Goal: Communication & Community: Answer question/provide support

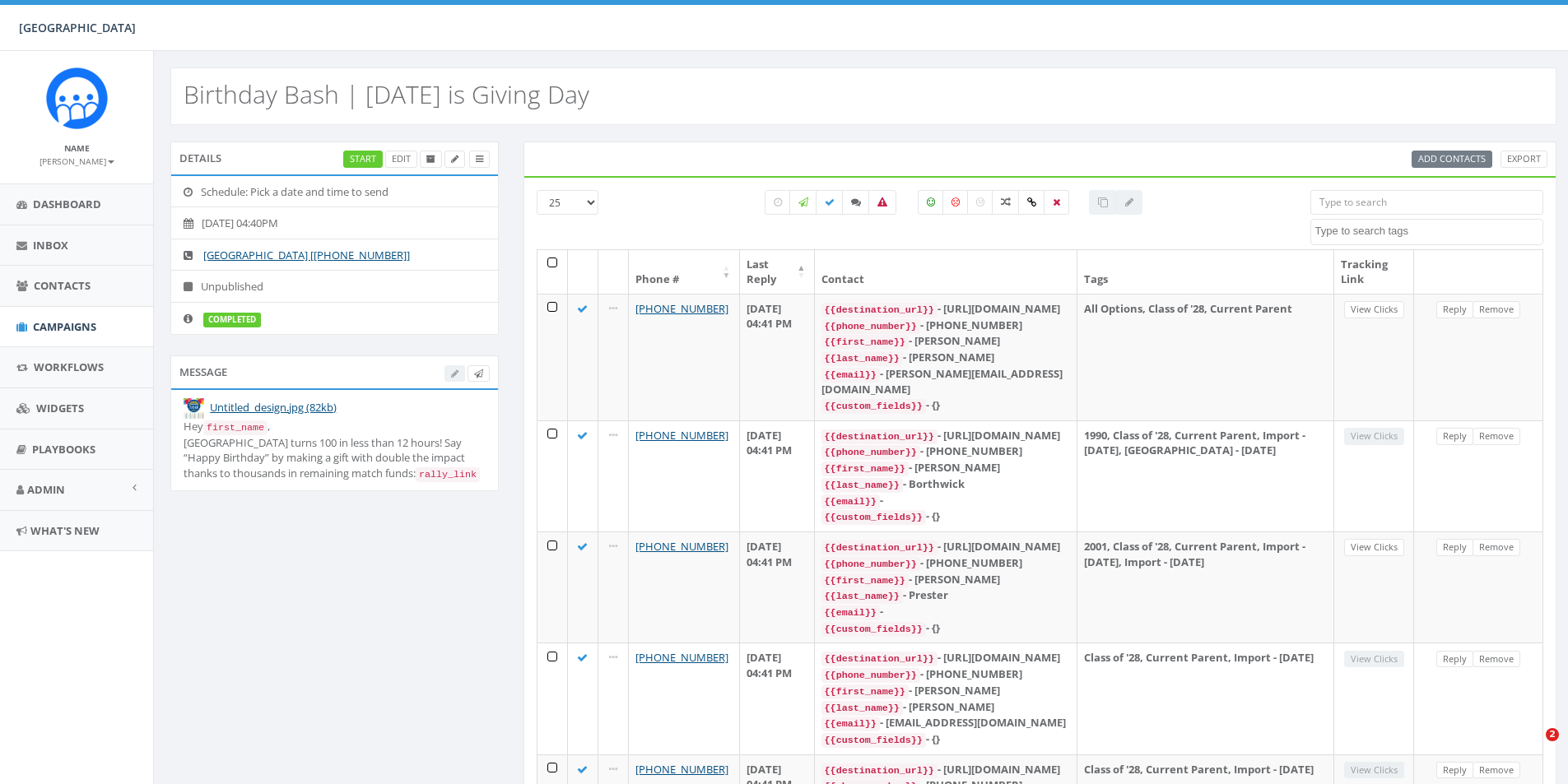
select select
click at [40, 323] on span "Campaigns" at bounding box center [64, 326] width 63 height 15
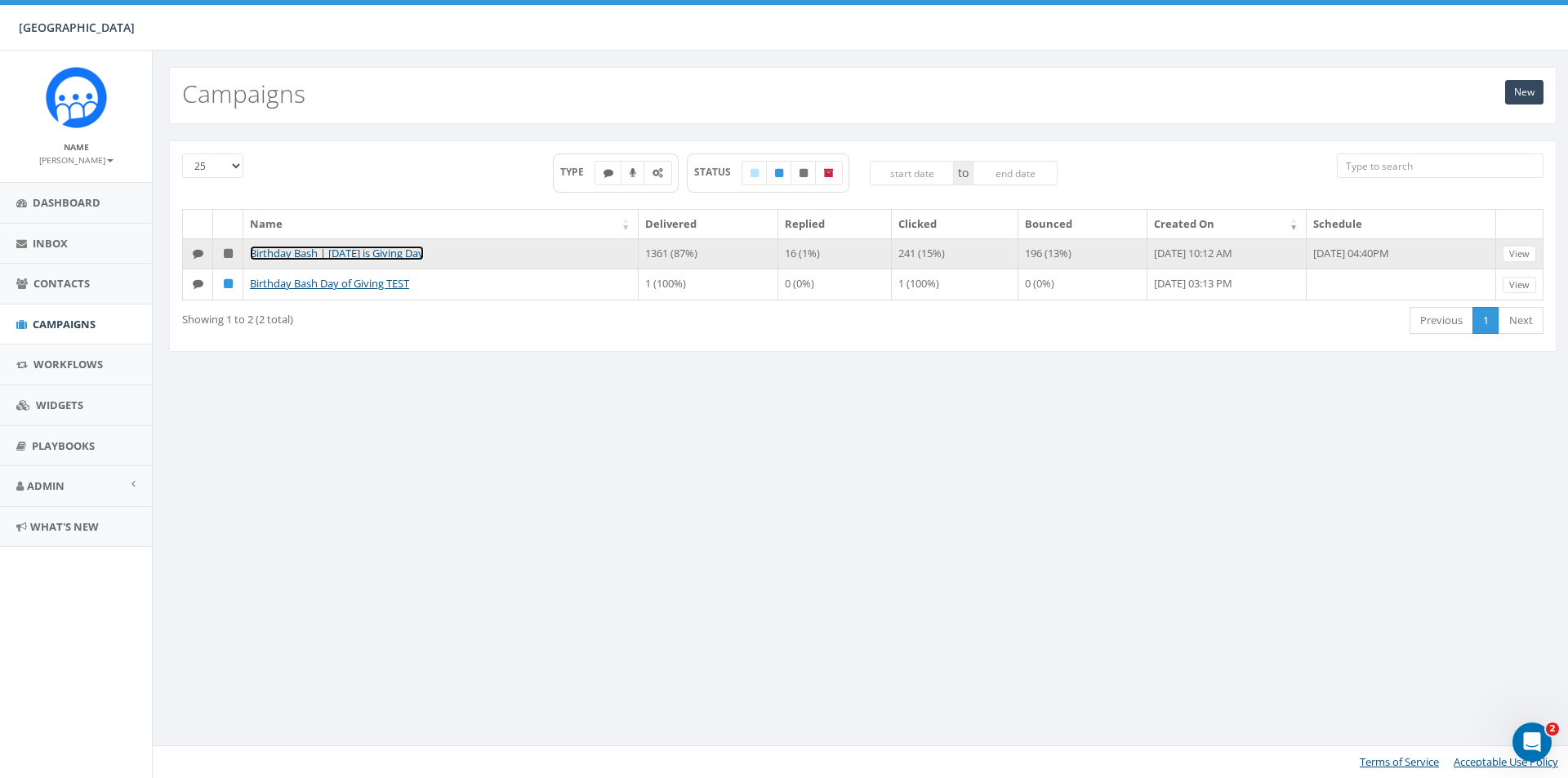
click at [369, 257] on link "Birthday Bash | [DATE] is Giving Day" at bounding box center [337, 253] width 174 height 15
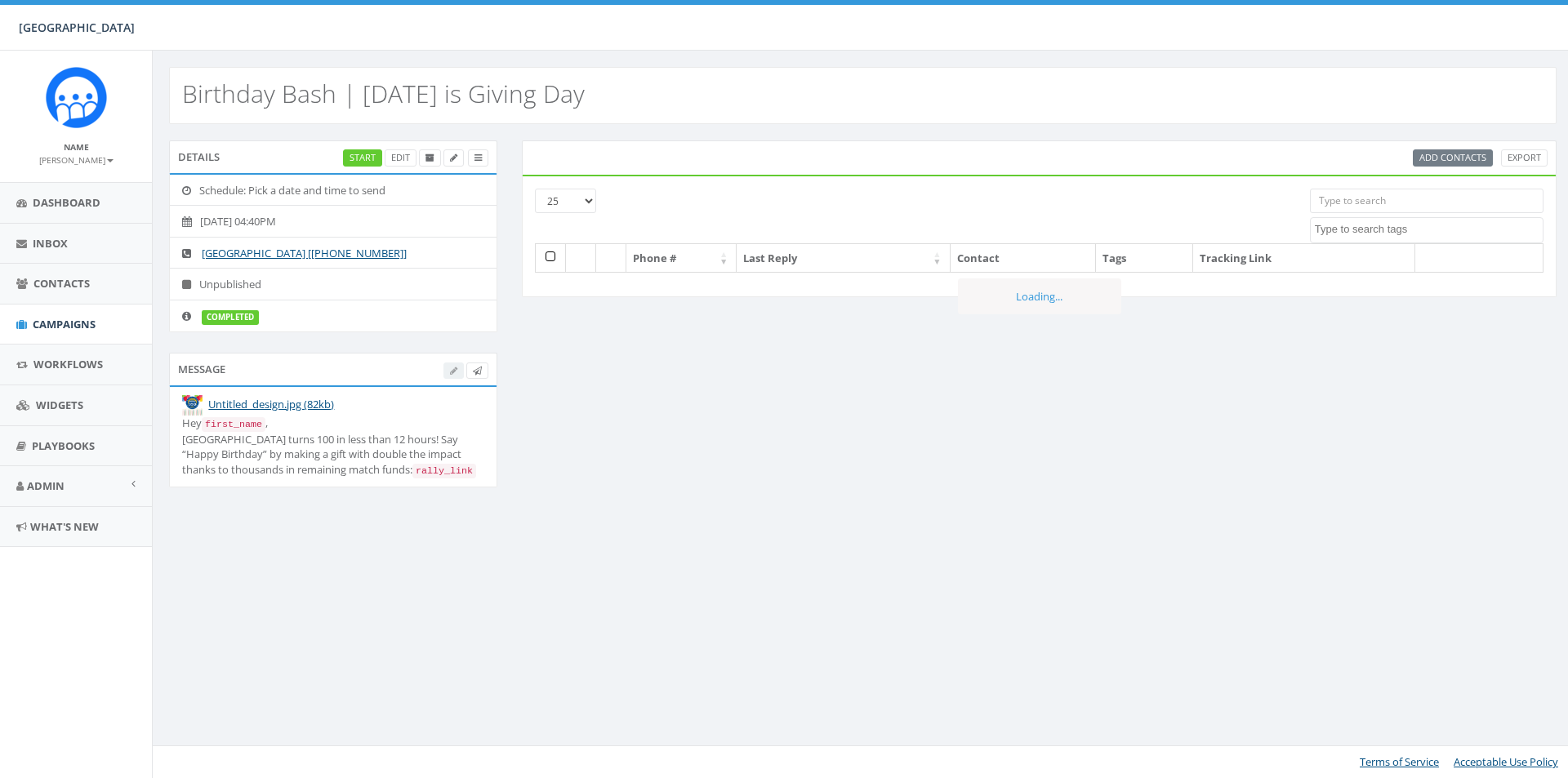
select select
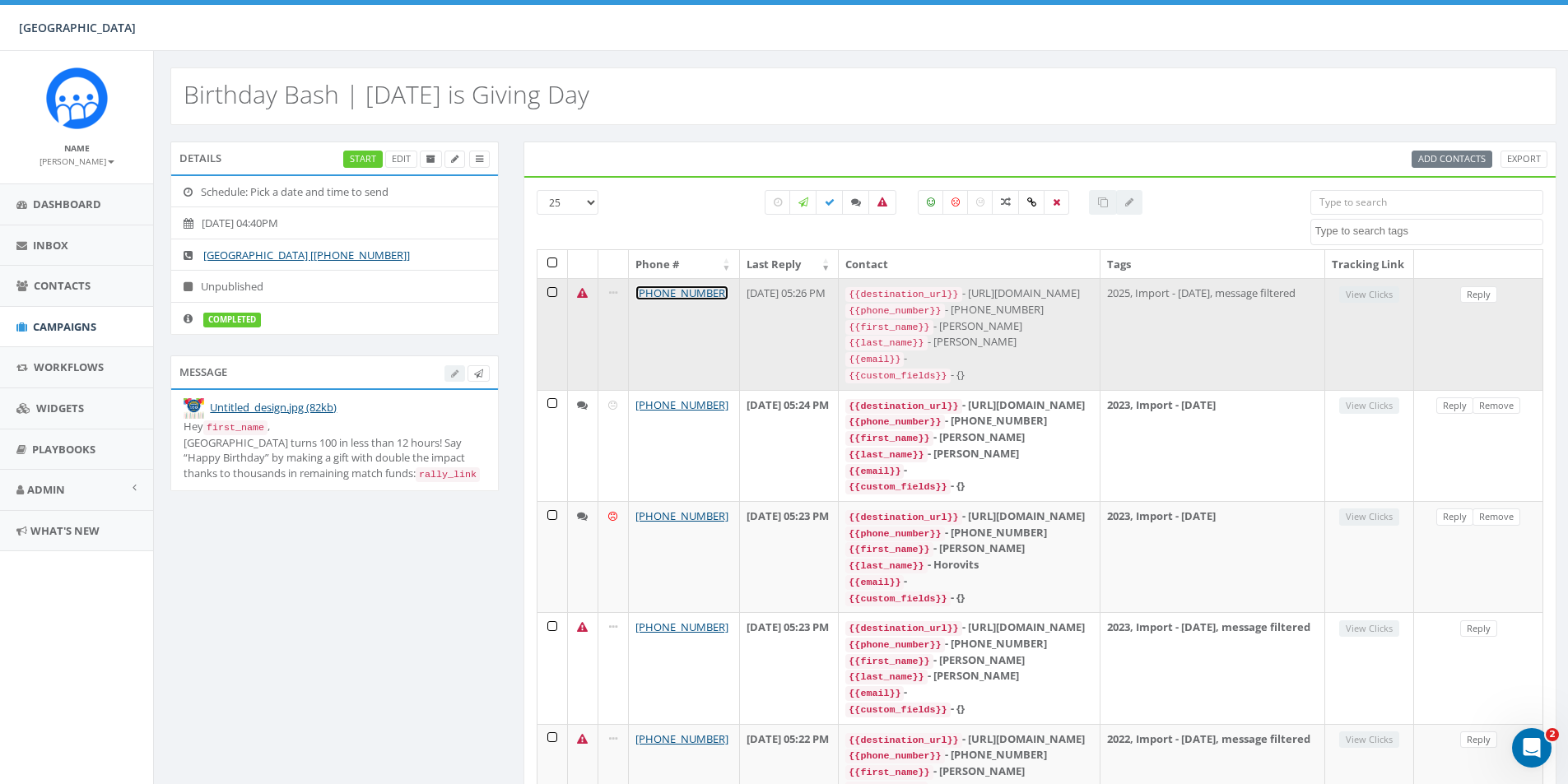
click at [671, 300] on link "[PHONE_NUMBER]" at bounding box center [682, 292] width 93 height 15
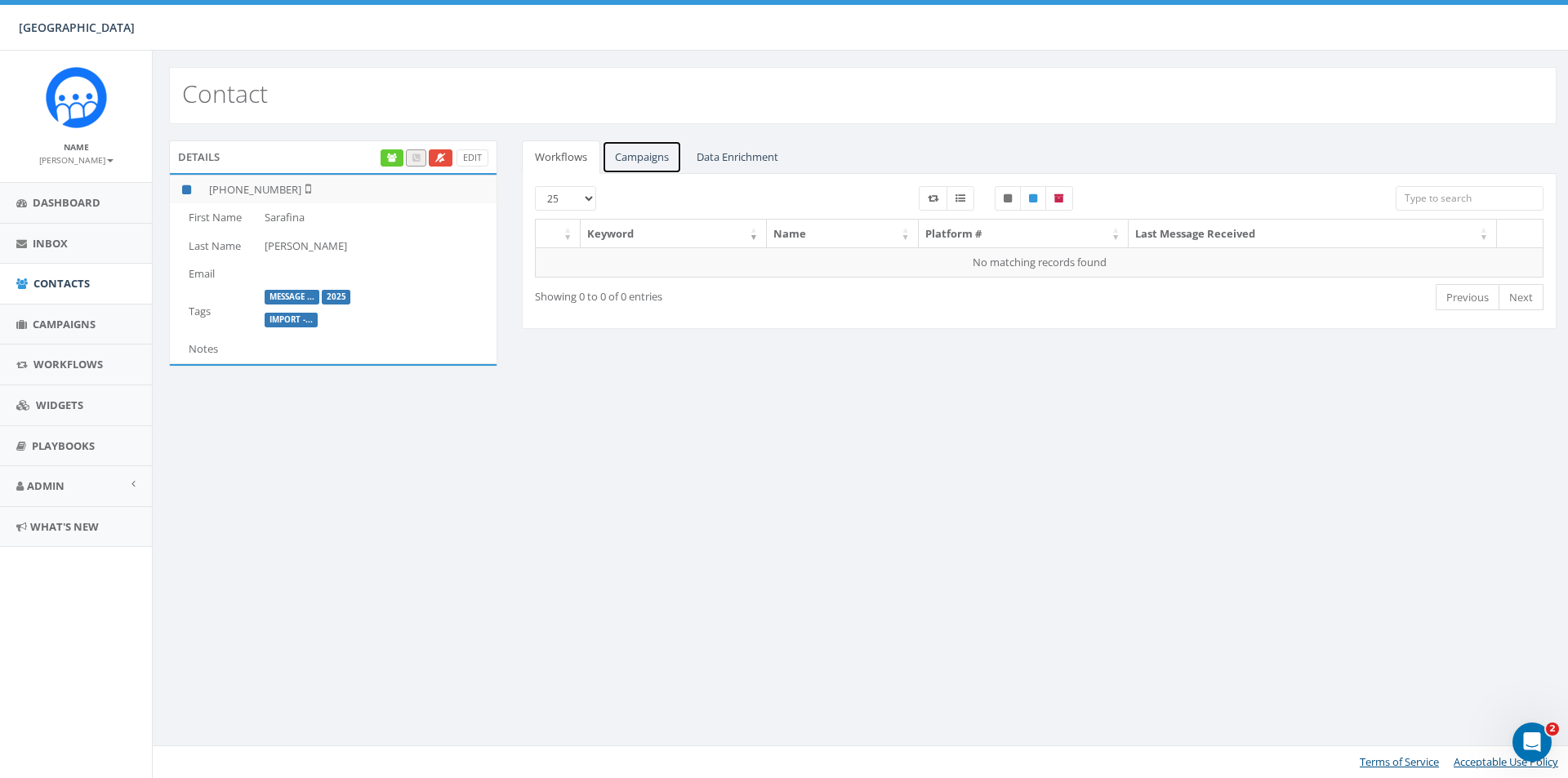
click at [656, 165] on link "Campaigns" at bounding box center [642, 157] width 80 height 34
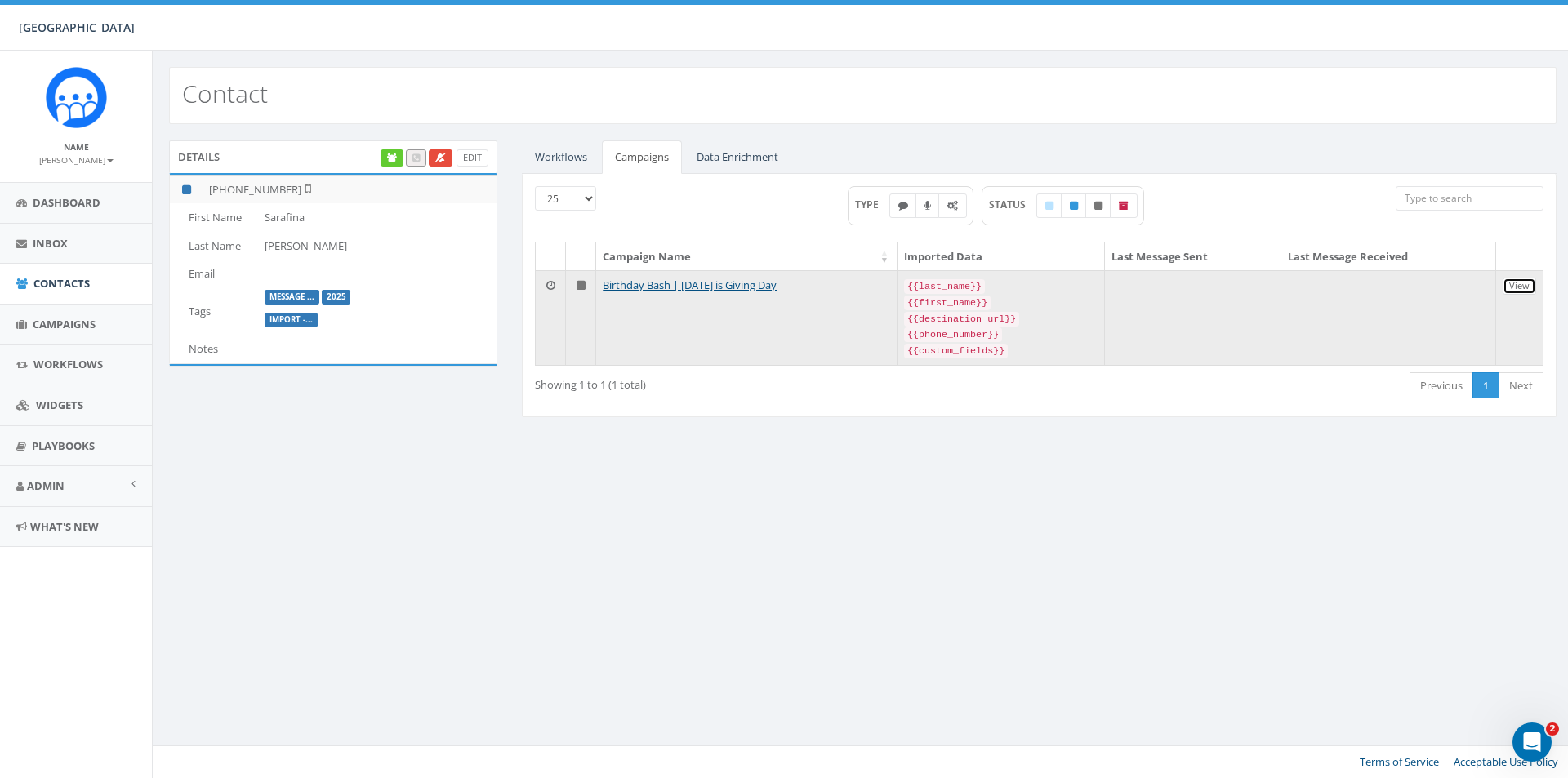
click at [1523, 287] on link "View" at bounding box center [1519, 286] width 34 height 17
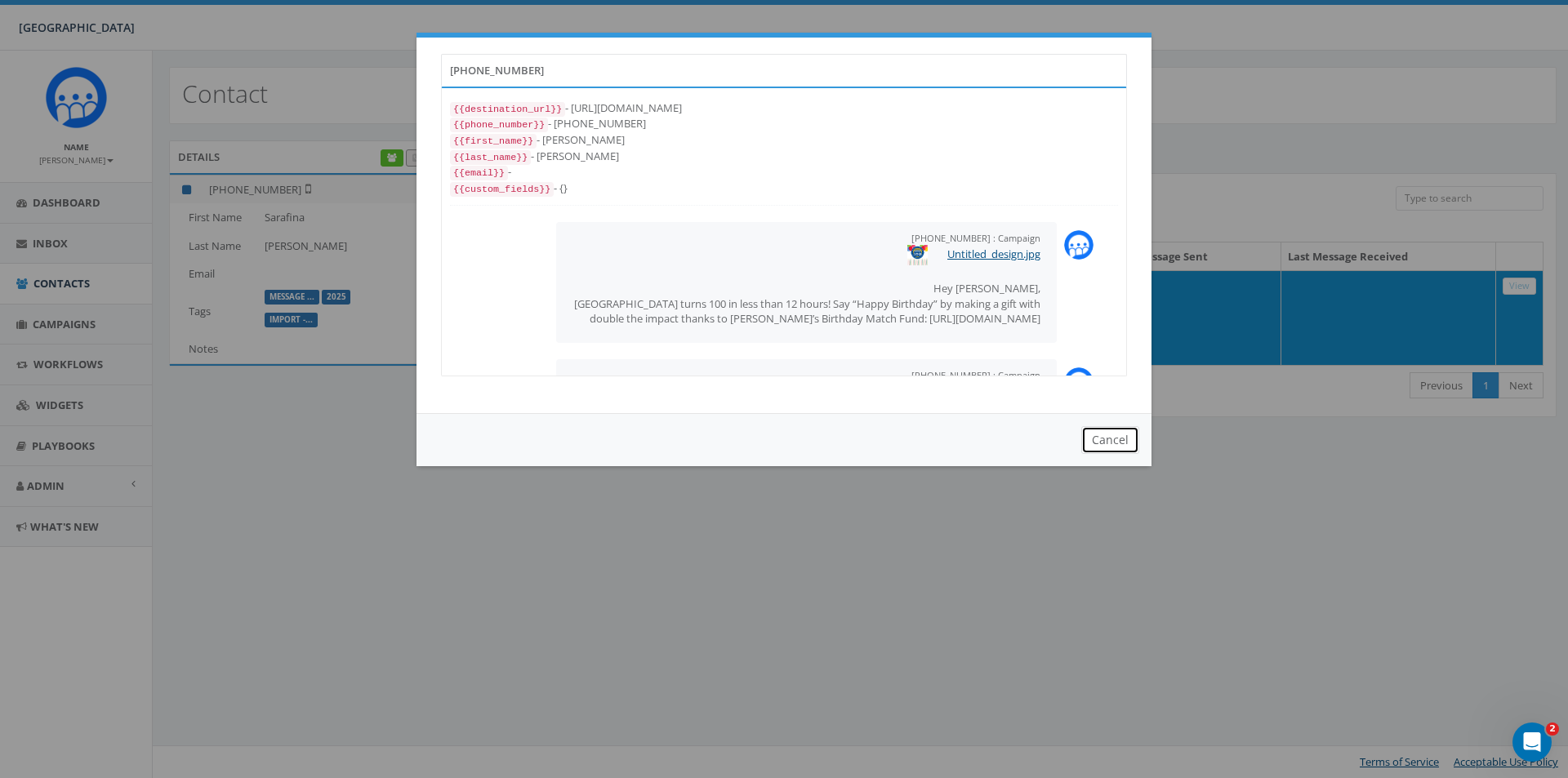
click at [1096, 446] on button "Cancel" at bounding box center [1111, 439] width 58 height 27
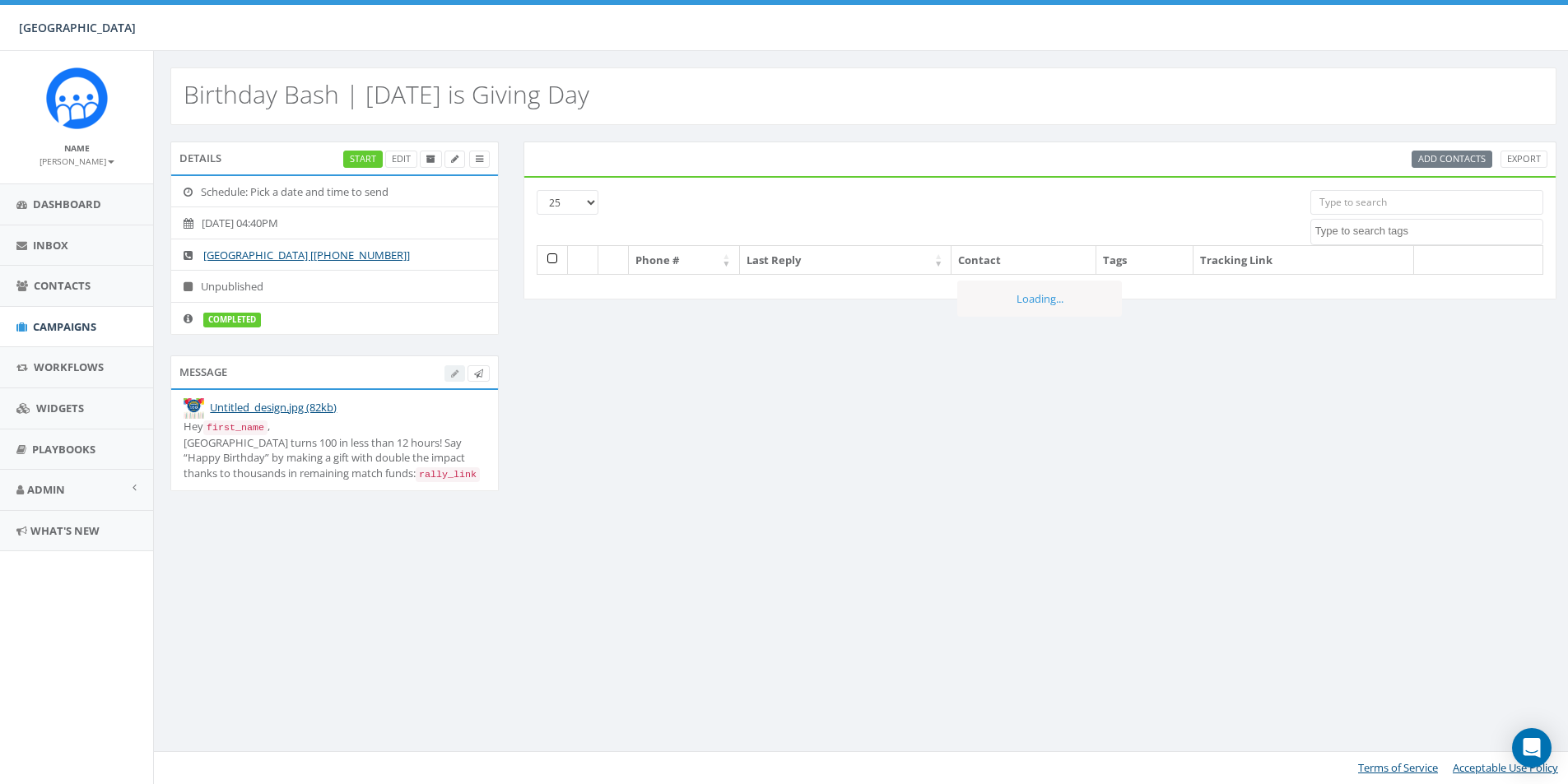
select select
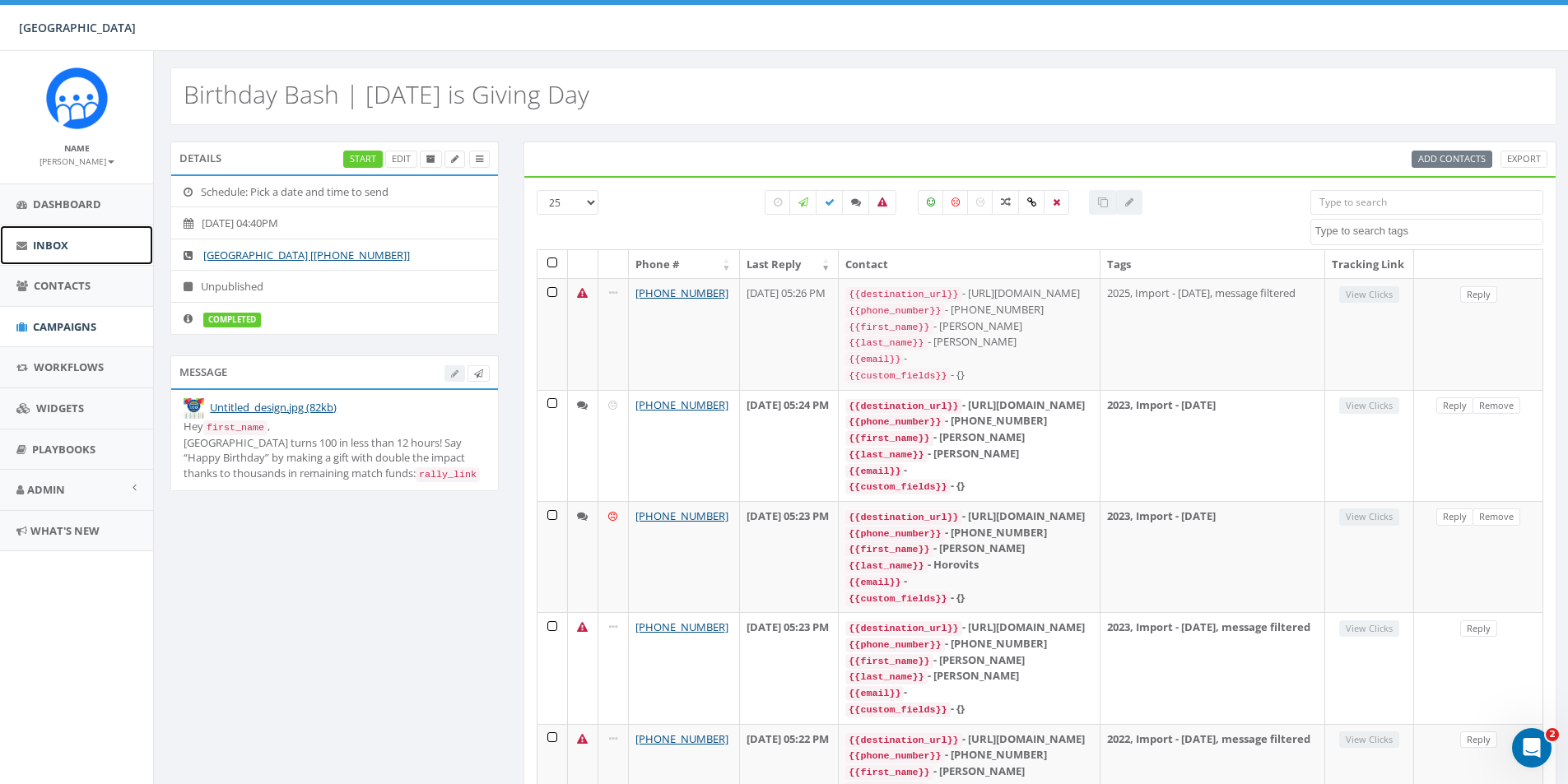
click at [70, 257] on link "Inbox" at bounding box center [77, 245] width 153 height 40
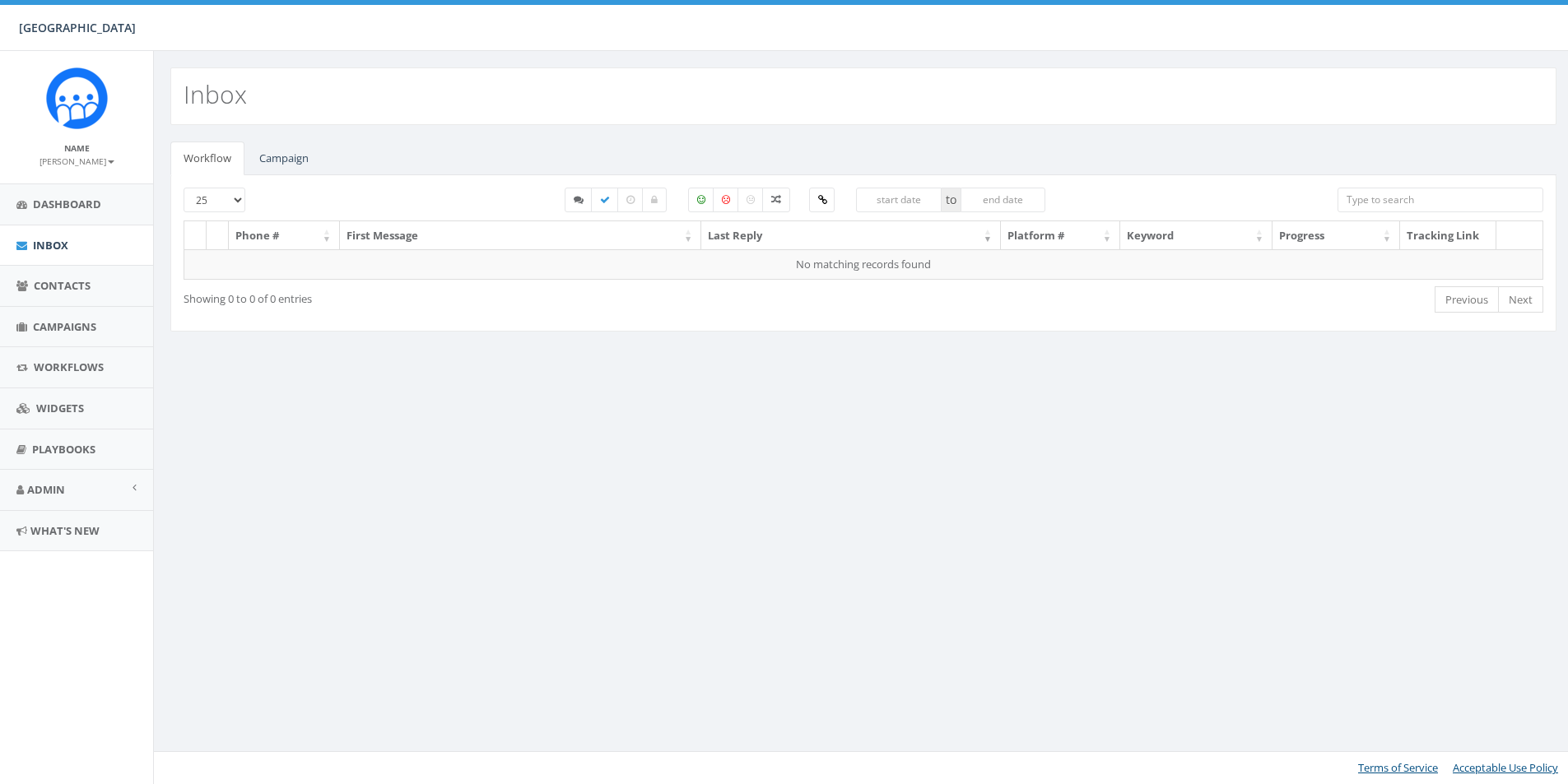
select select
click at [287, 156] on link "Campaign" at bounding box center [283, 159] width 76 height 34
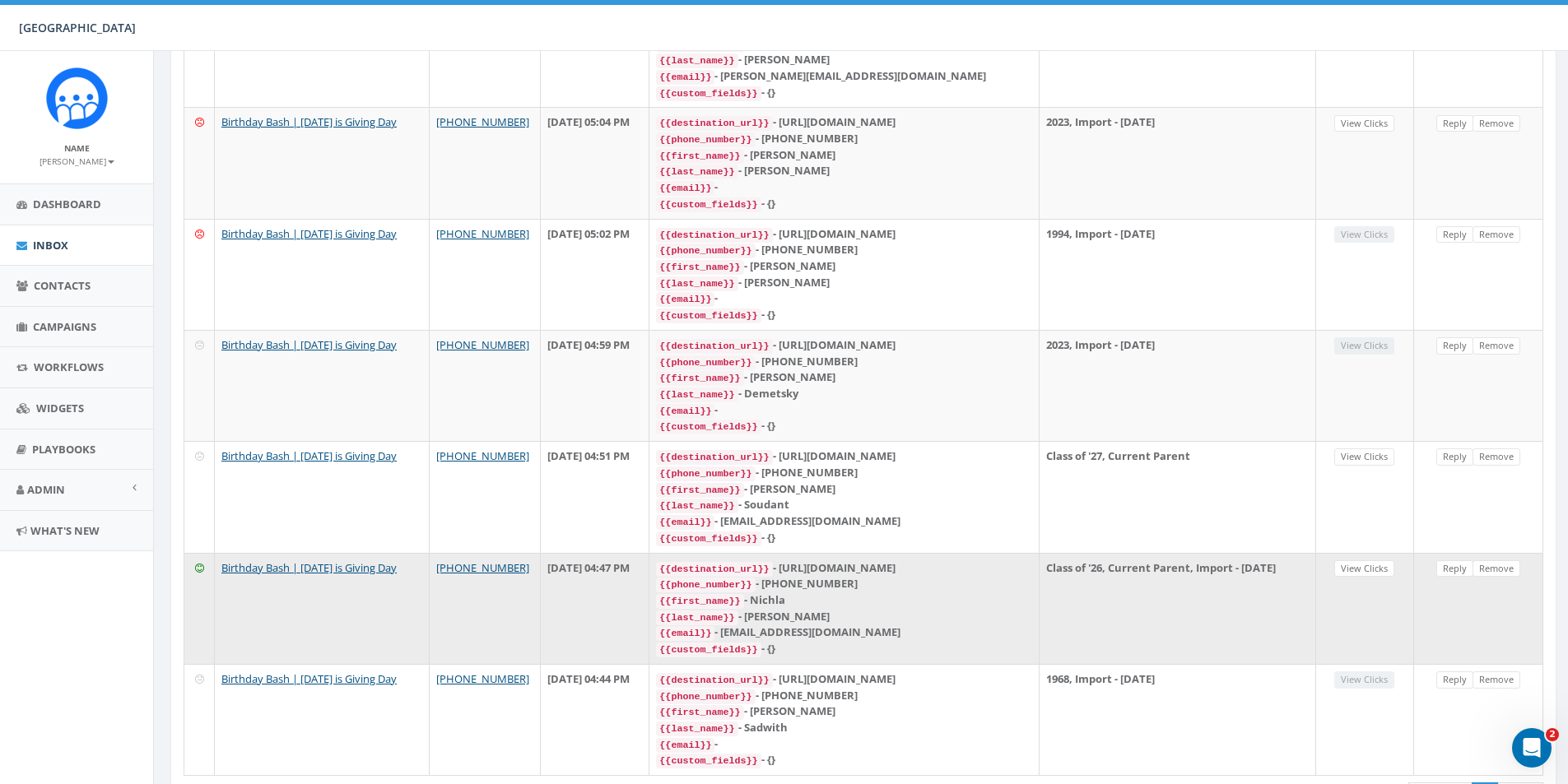
scroll to position [1284, 0]
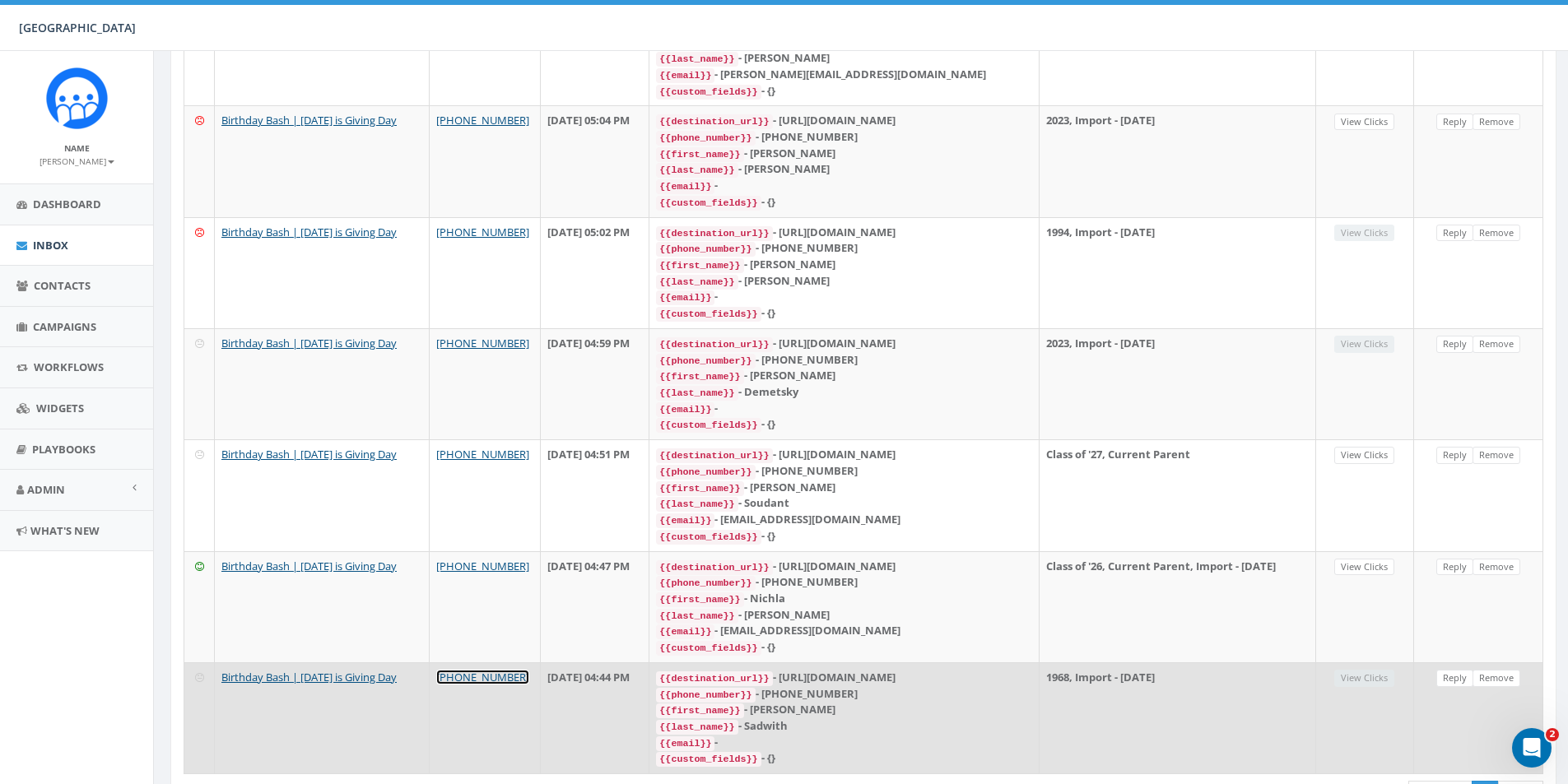
click at [497, 670] on link "[PHONE_NUMBER]" at bounding box center [482, 677] width 93 height 15
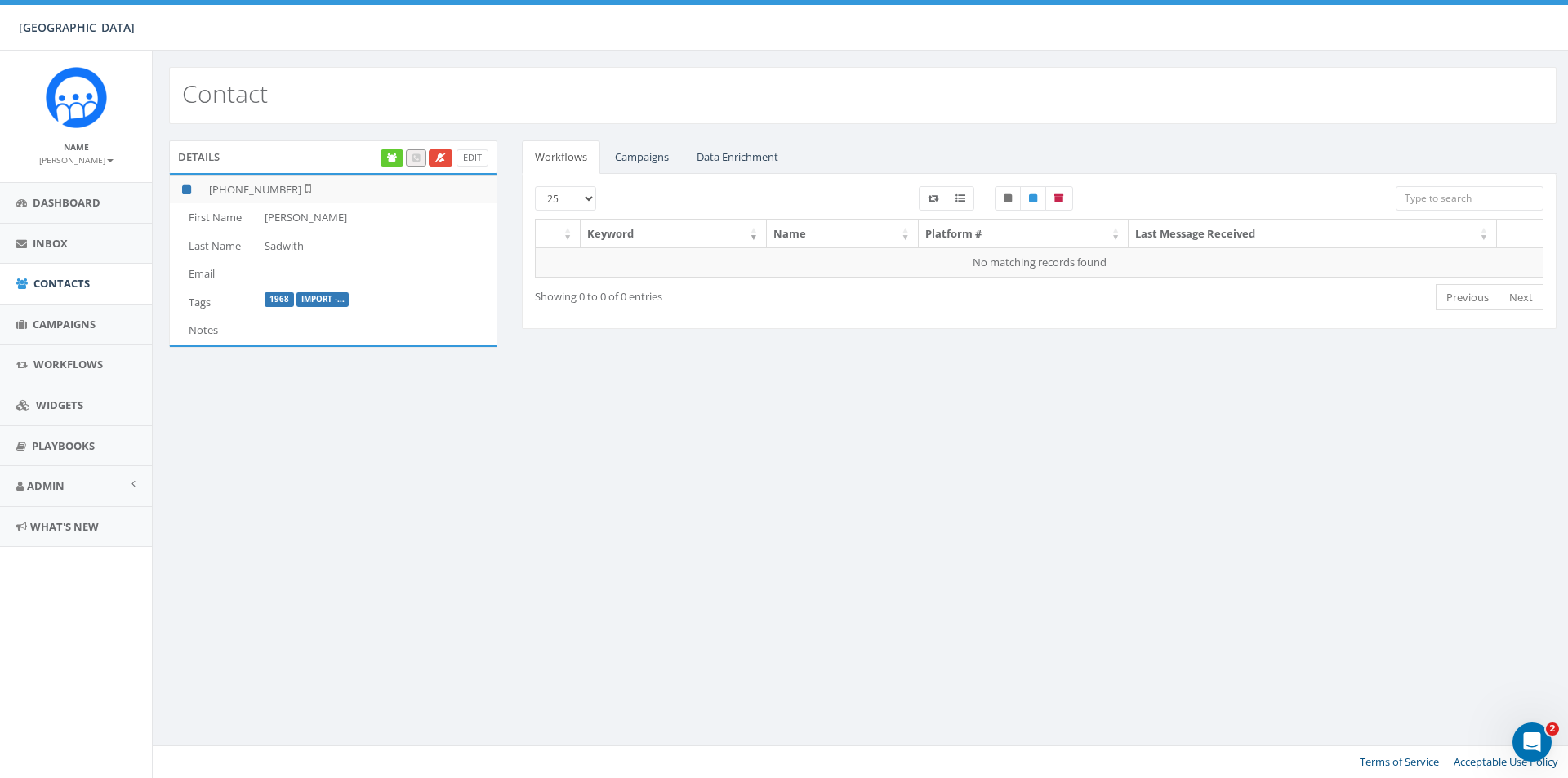
click at [654, 174] on div "25 50 100 Keyword Name Platform # Last Message Received No matching records fou…" at bounding box center [1039, 251] width 1035 height 155
click at [654, 169] on link "Campaigns" at bounding box center [642, 157] width 80 height 34
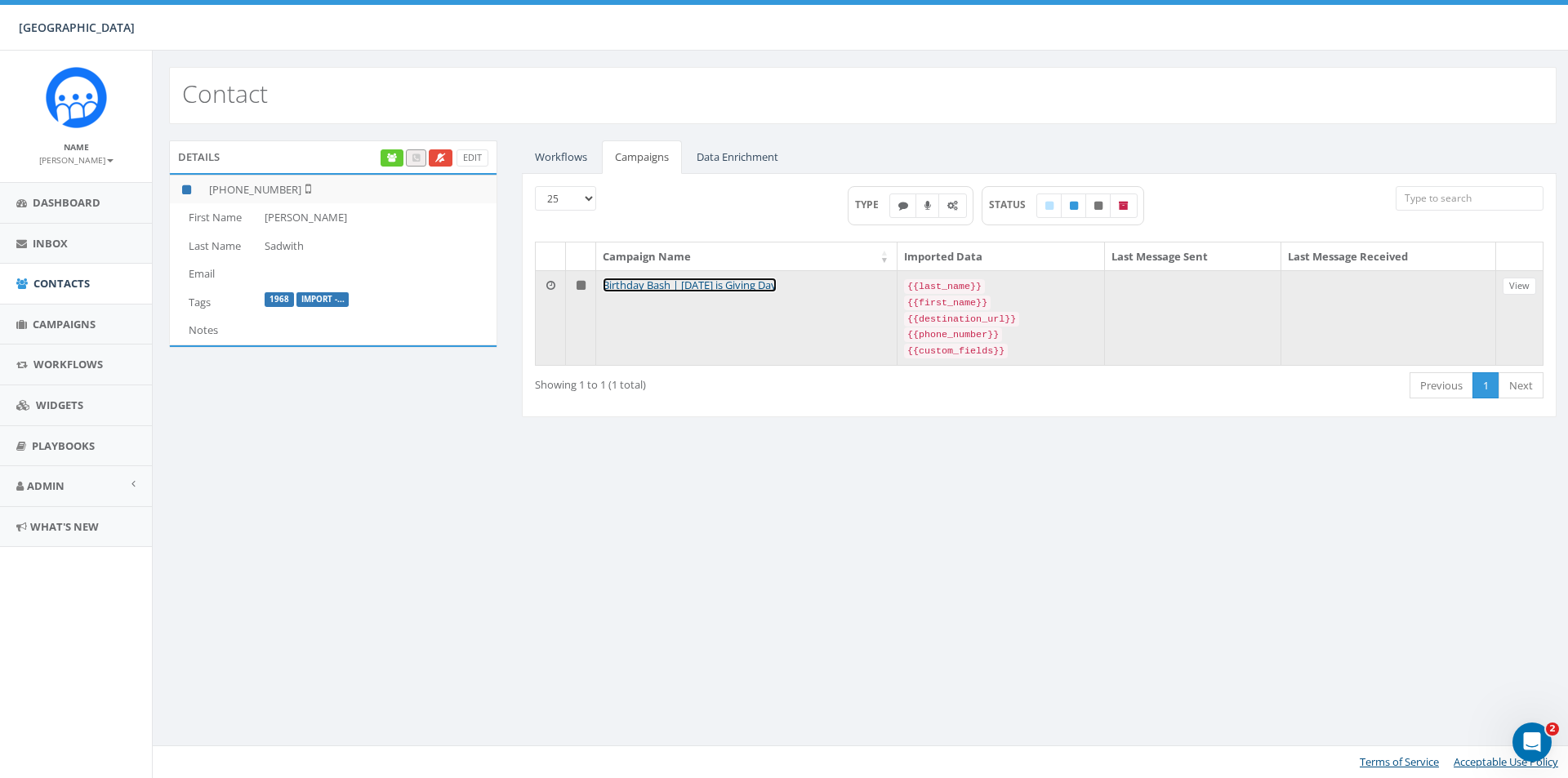
click at [742, 286] on link "Birthday Bash | [DATE] is Giving Day" at bounding box center [690, 285] width 174 height 15
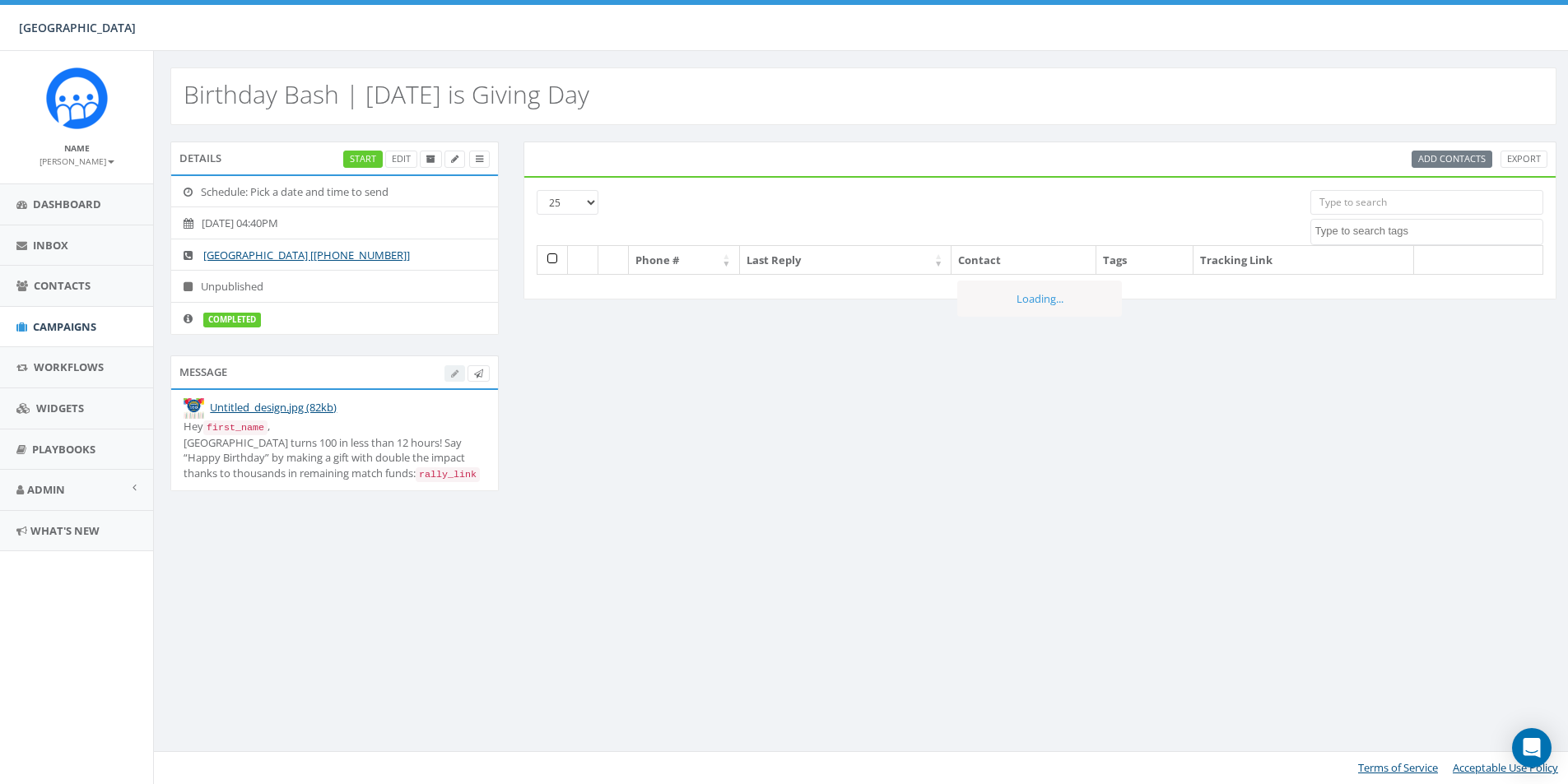
select select
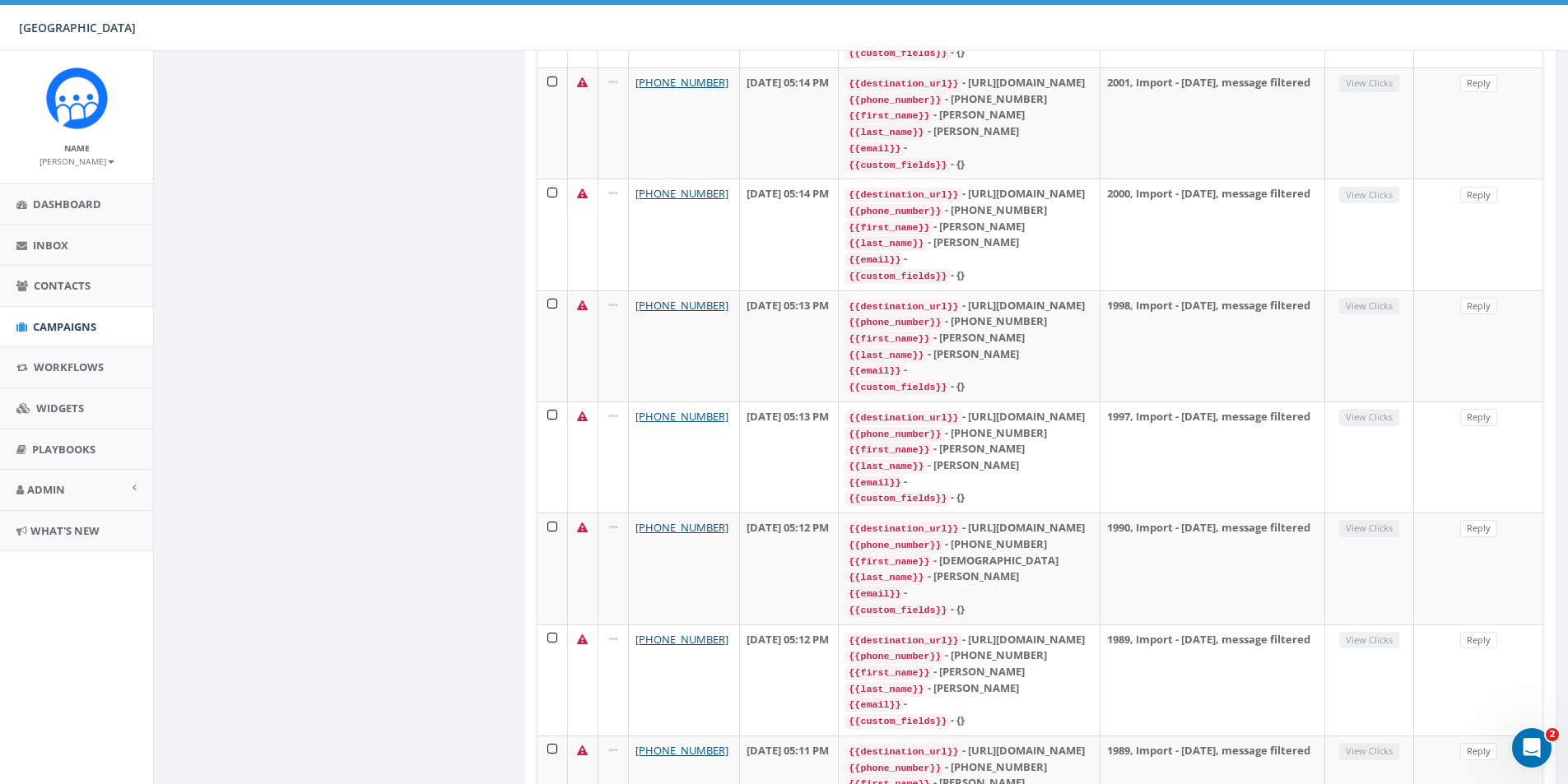
scroll to position [1818, 0]
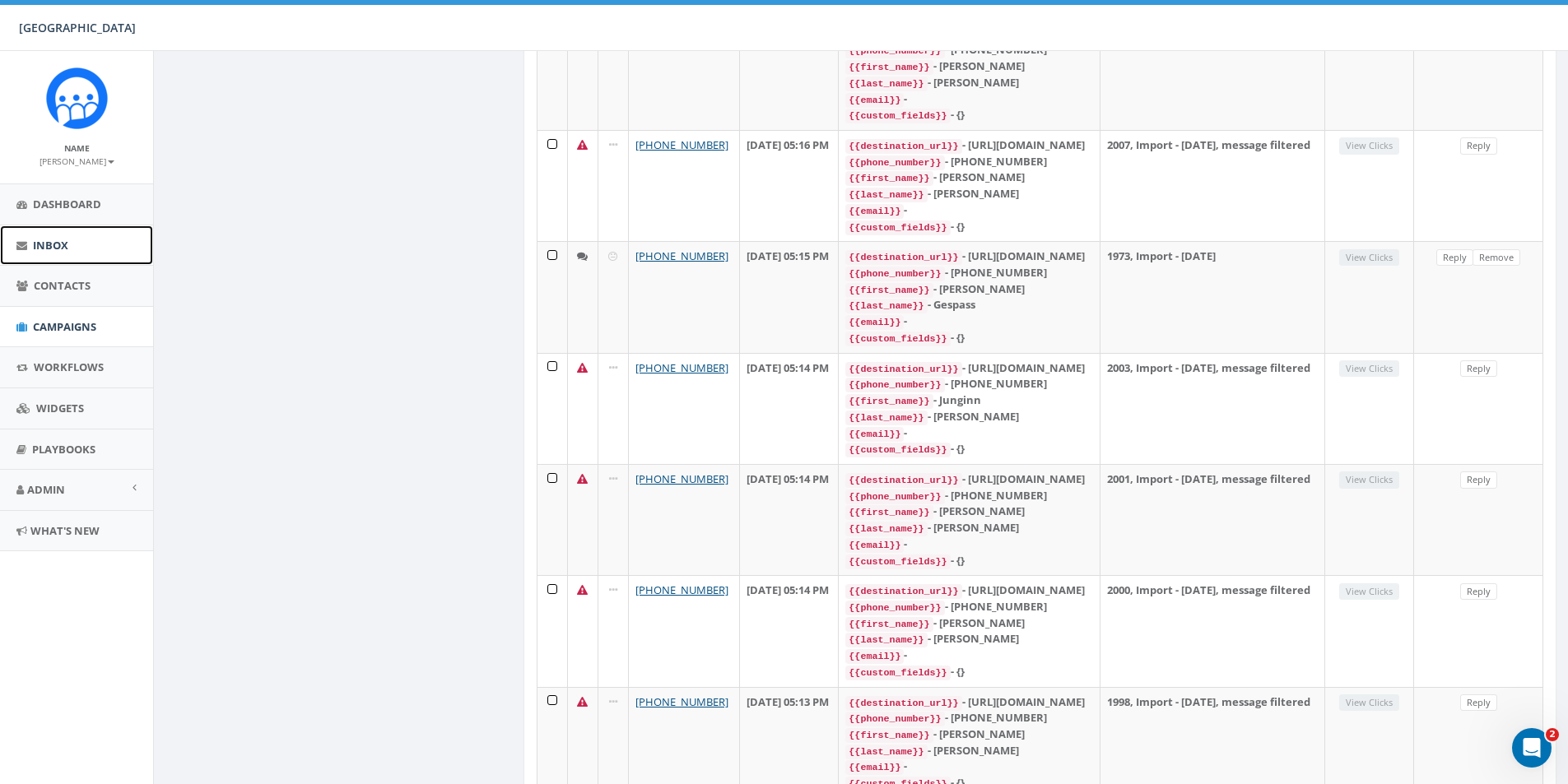
click at [56, 257] on link "Inbox" at bounding box center [77, 245] width 153 height 40
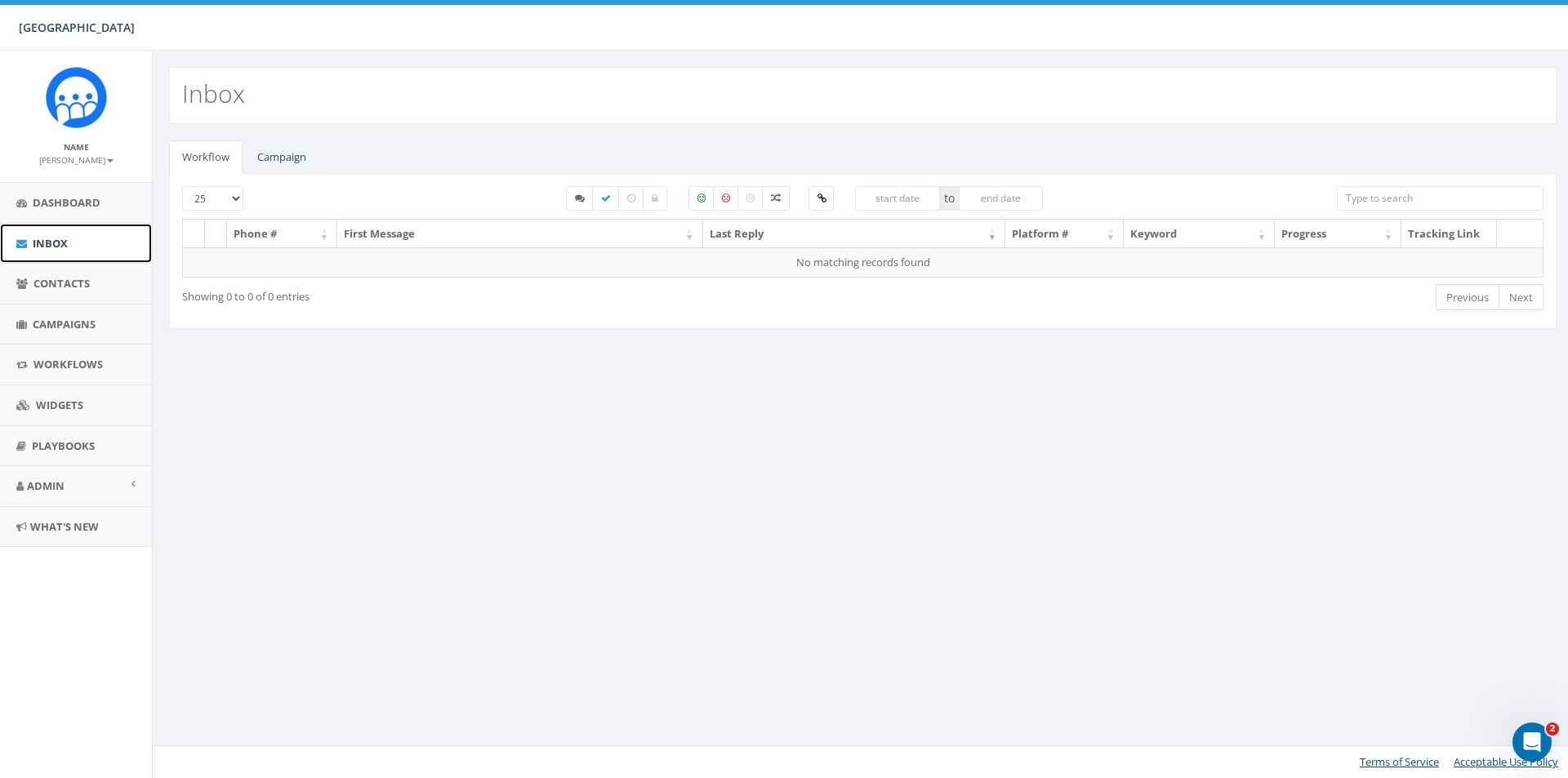
click at [89, 242] on link "Inbox" at bounding box center [76, 243] width 152 height 40
select select
click at [285, 162] on link "Campaign" at bounding box center [281, 157] width 75 height 34
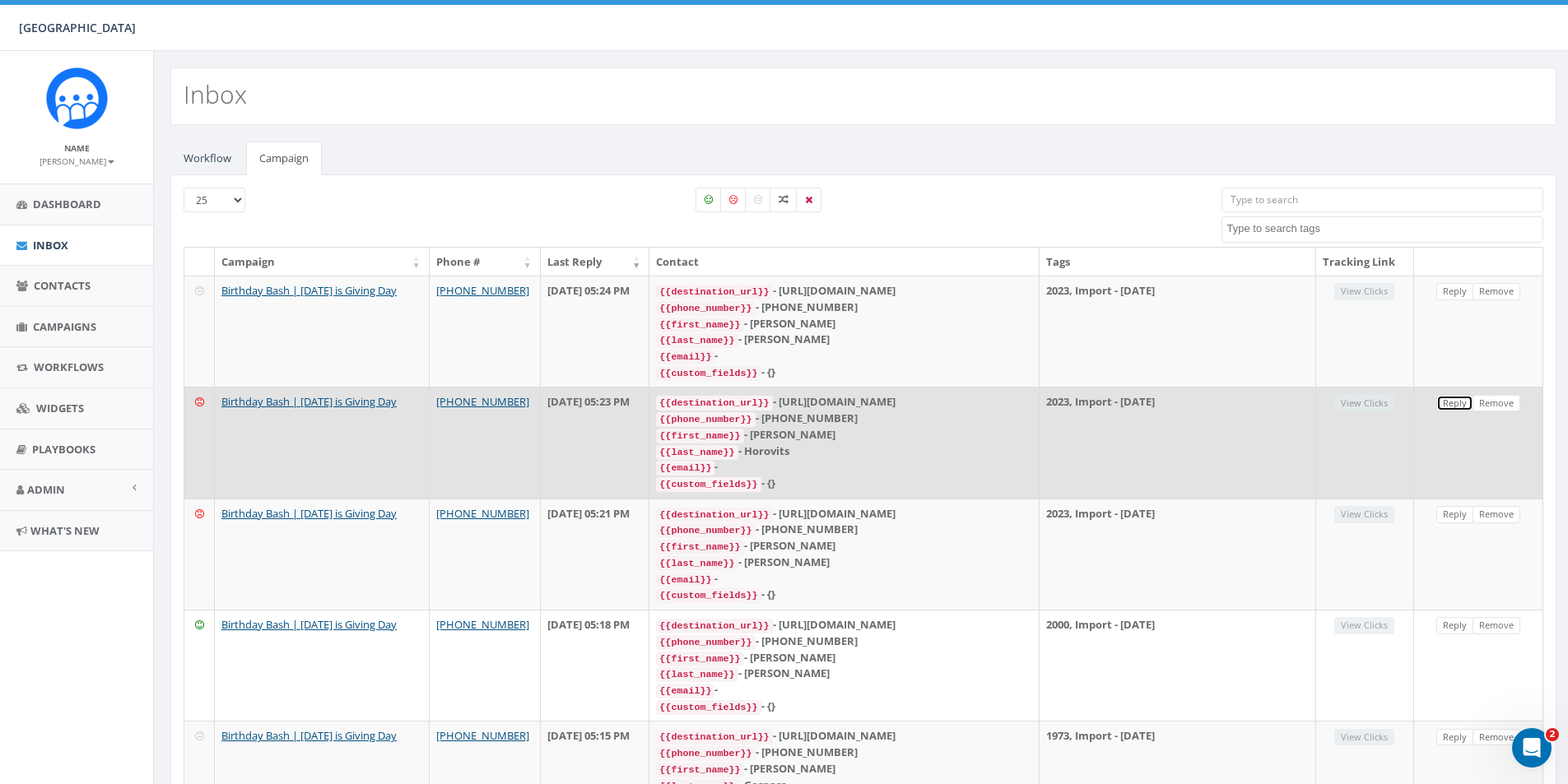
click at [1452, 397] on link "Reply" at bounding box center [1456, 403] width 37 height 17
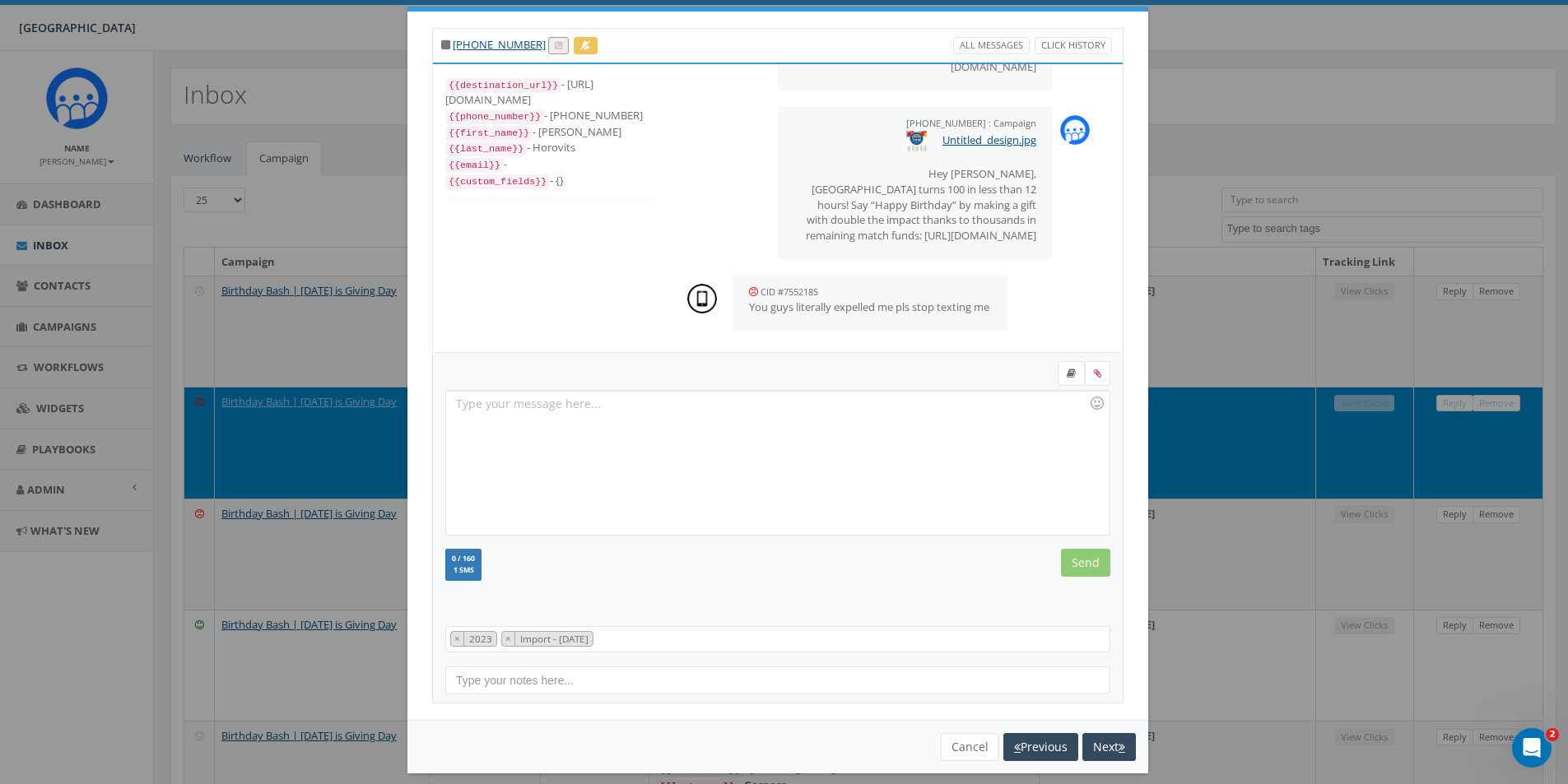
scroll to position [40, 0]
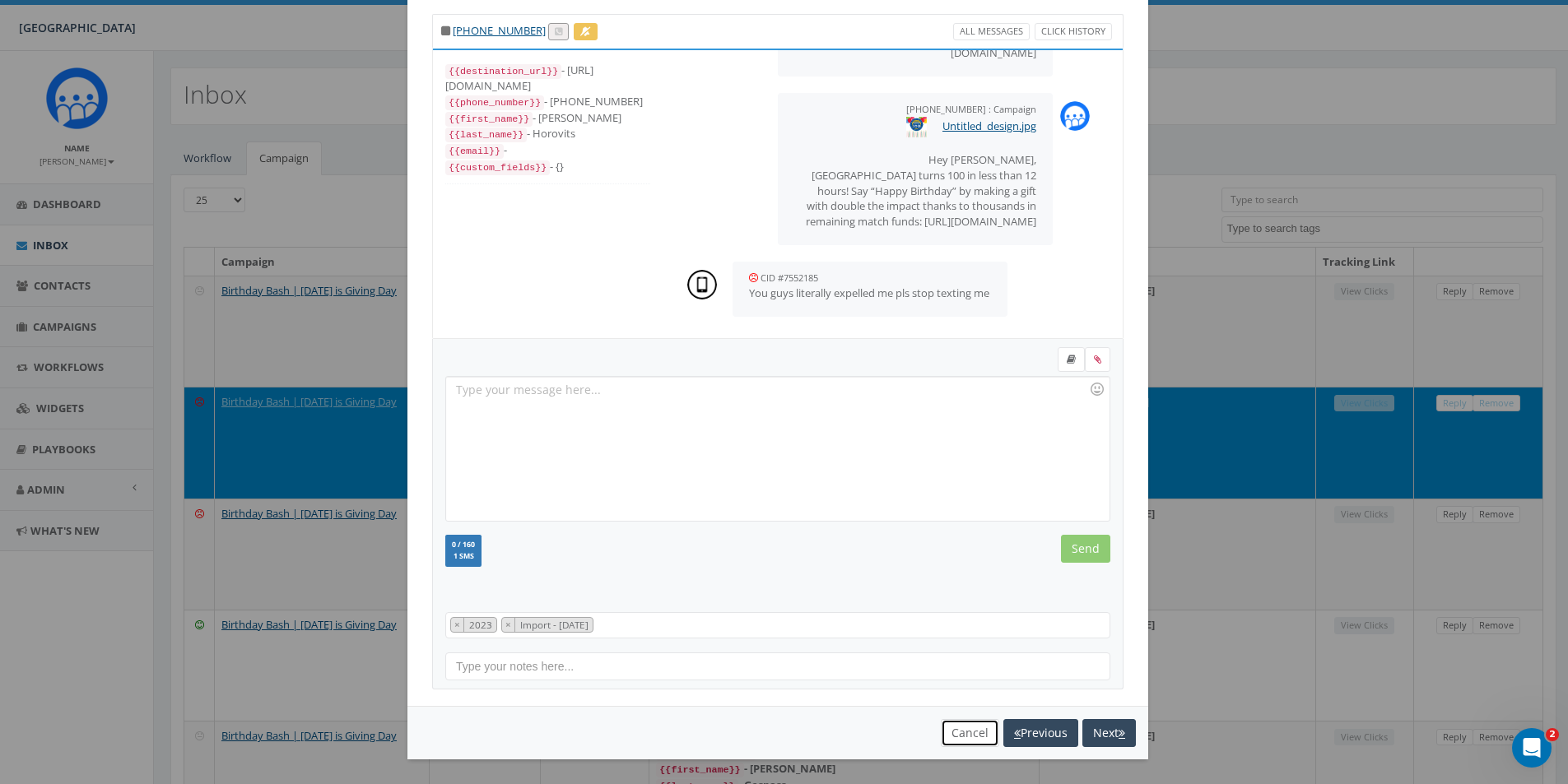
click at [972, 733] on button "Cancel" at bounding box center [971, 732] width 59 height 28
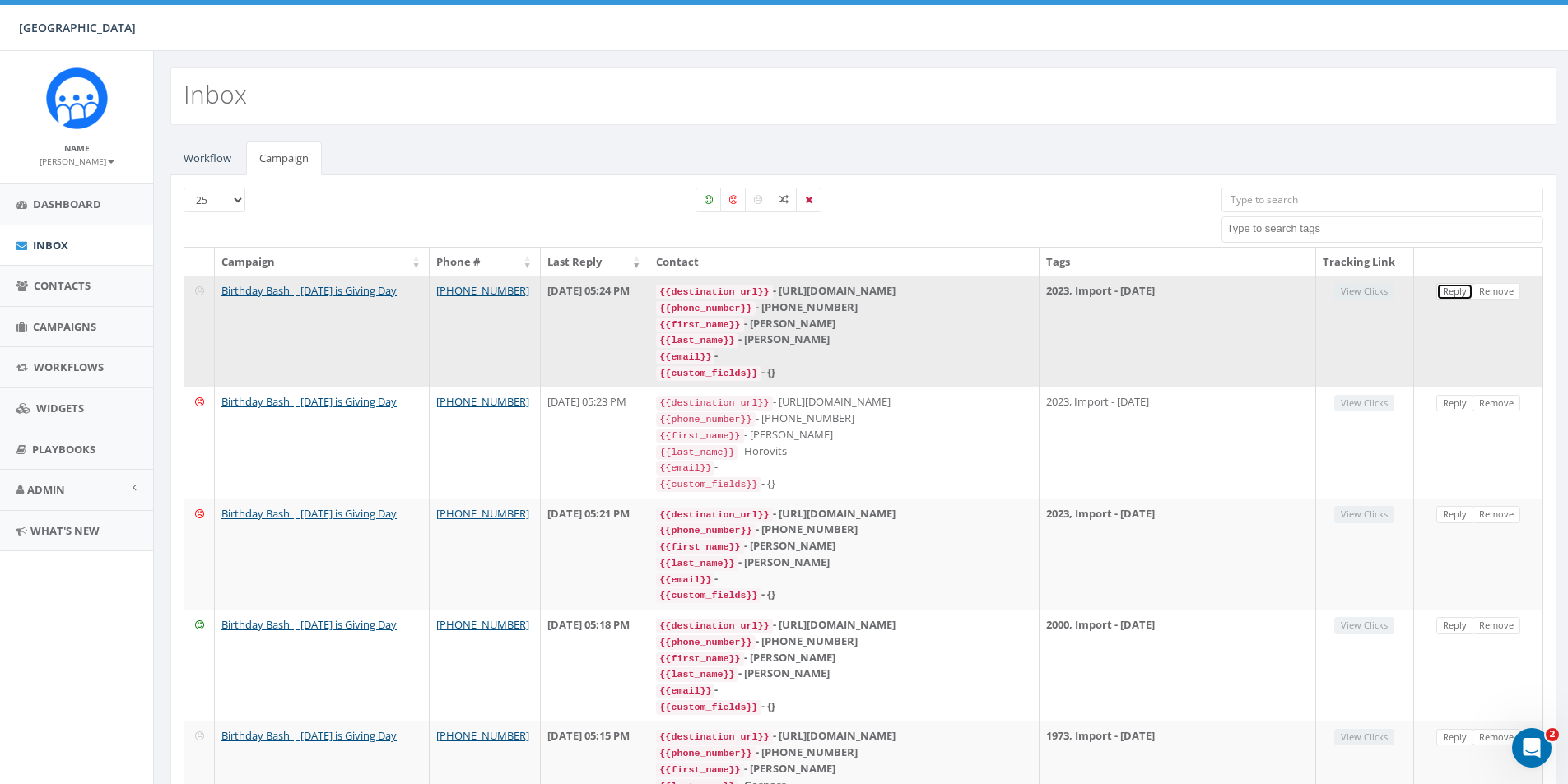
click at [1455, 296] on link "Reply" at bounding box center [1456, 291] width 37 height 17
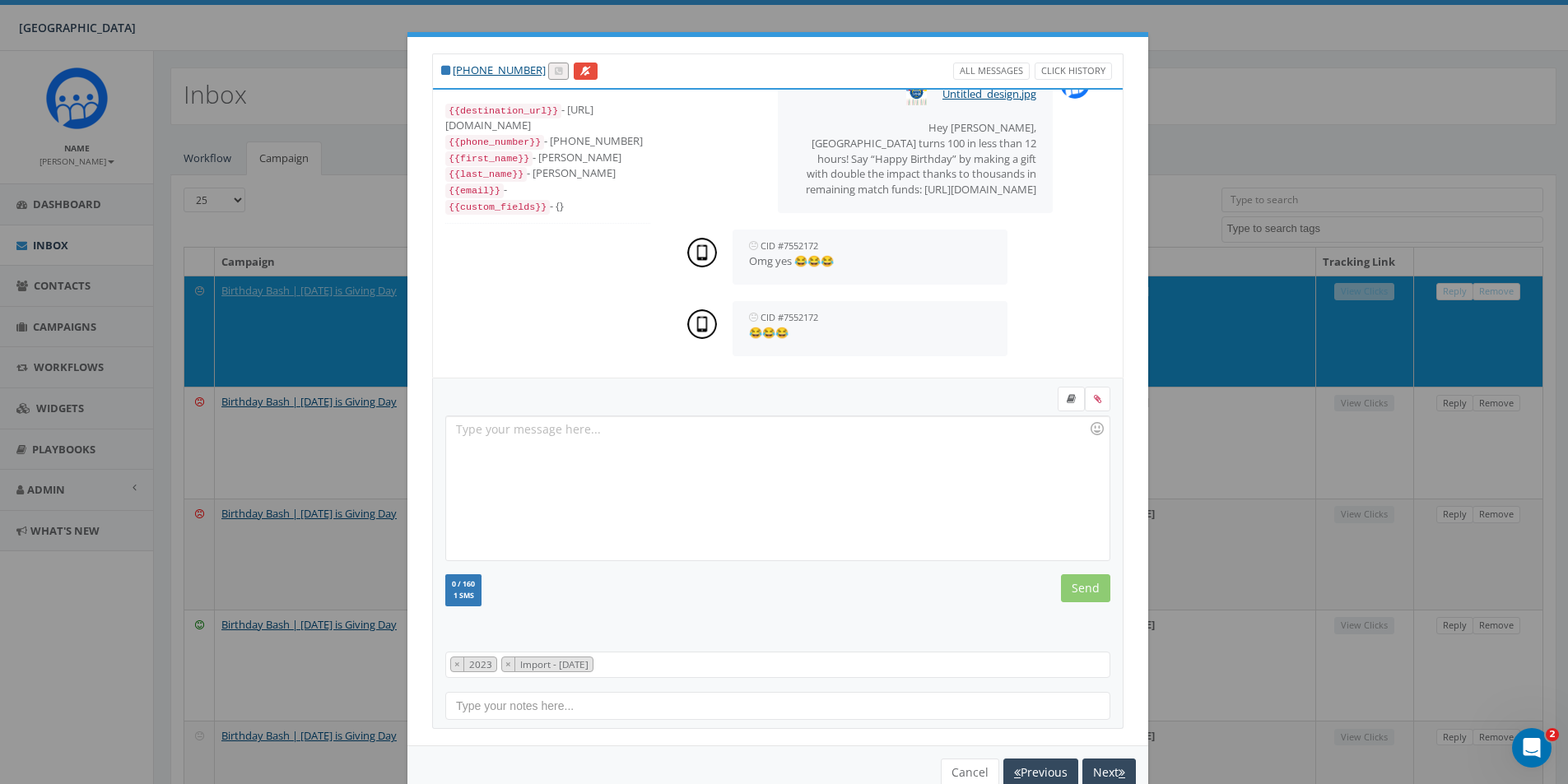
scroll to position [0, 0]
click at [580, 70] on icon at bounding box center [586, 72] width 11 height 9
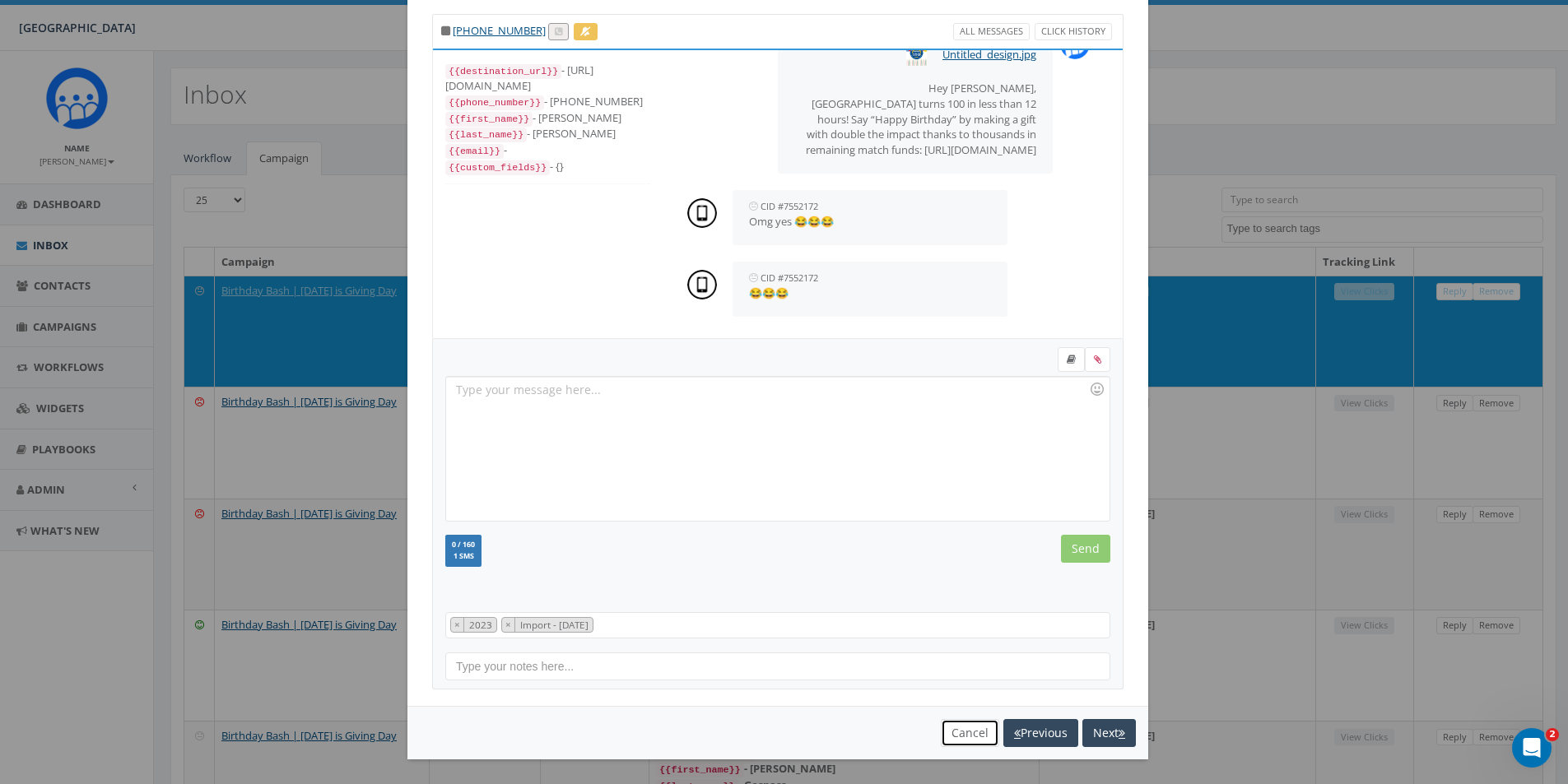
click at [967, 737] on button "Cancel" at bounding box center [971, 732] width 59 height 28
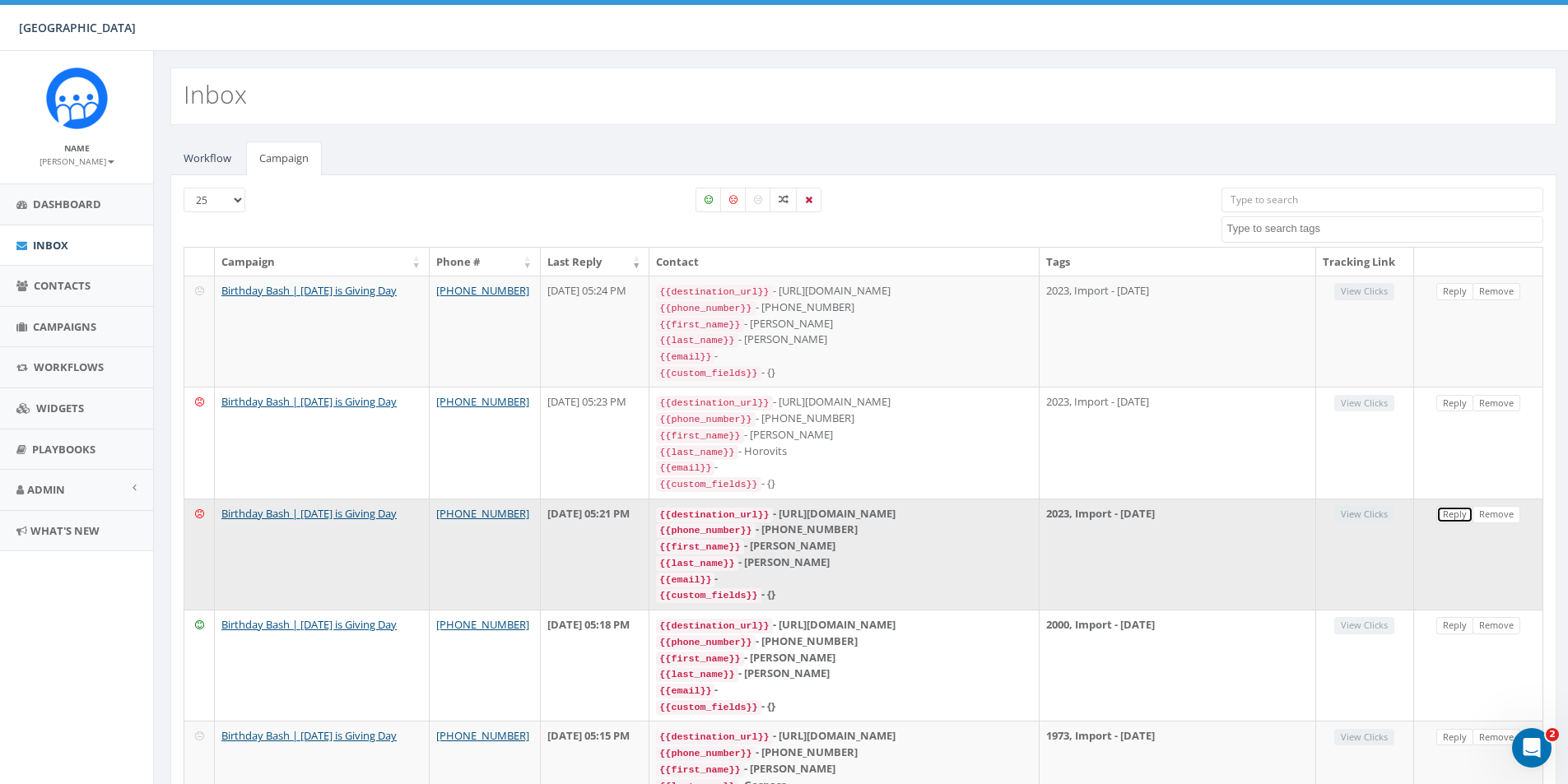
click at [1449, 506] on link "Reply" at bounding box center [1456, 514] width 37 height 17
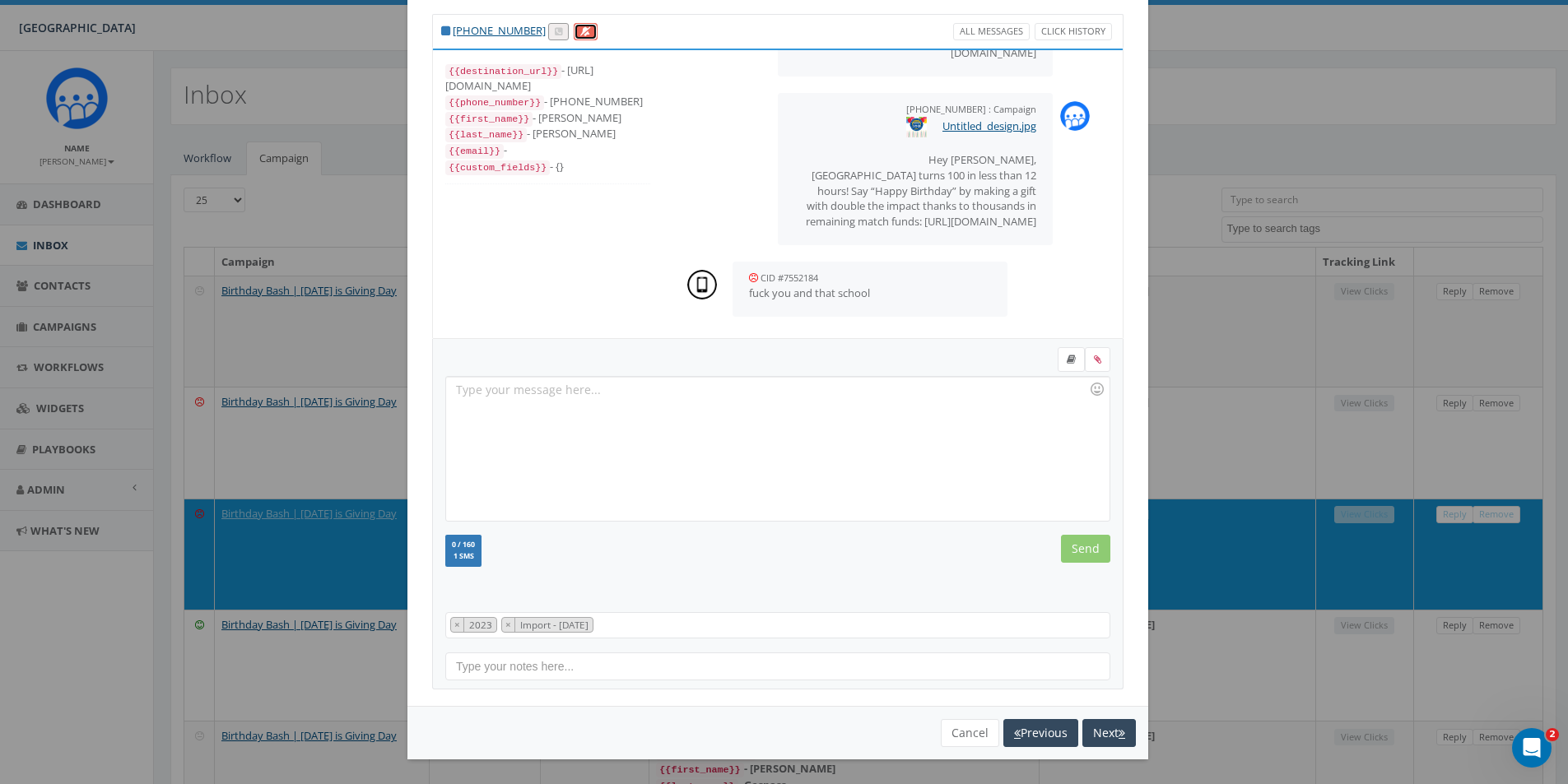
click at [580, 32] on icon at bounding box center [586, 31] width 11 height 9
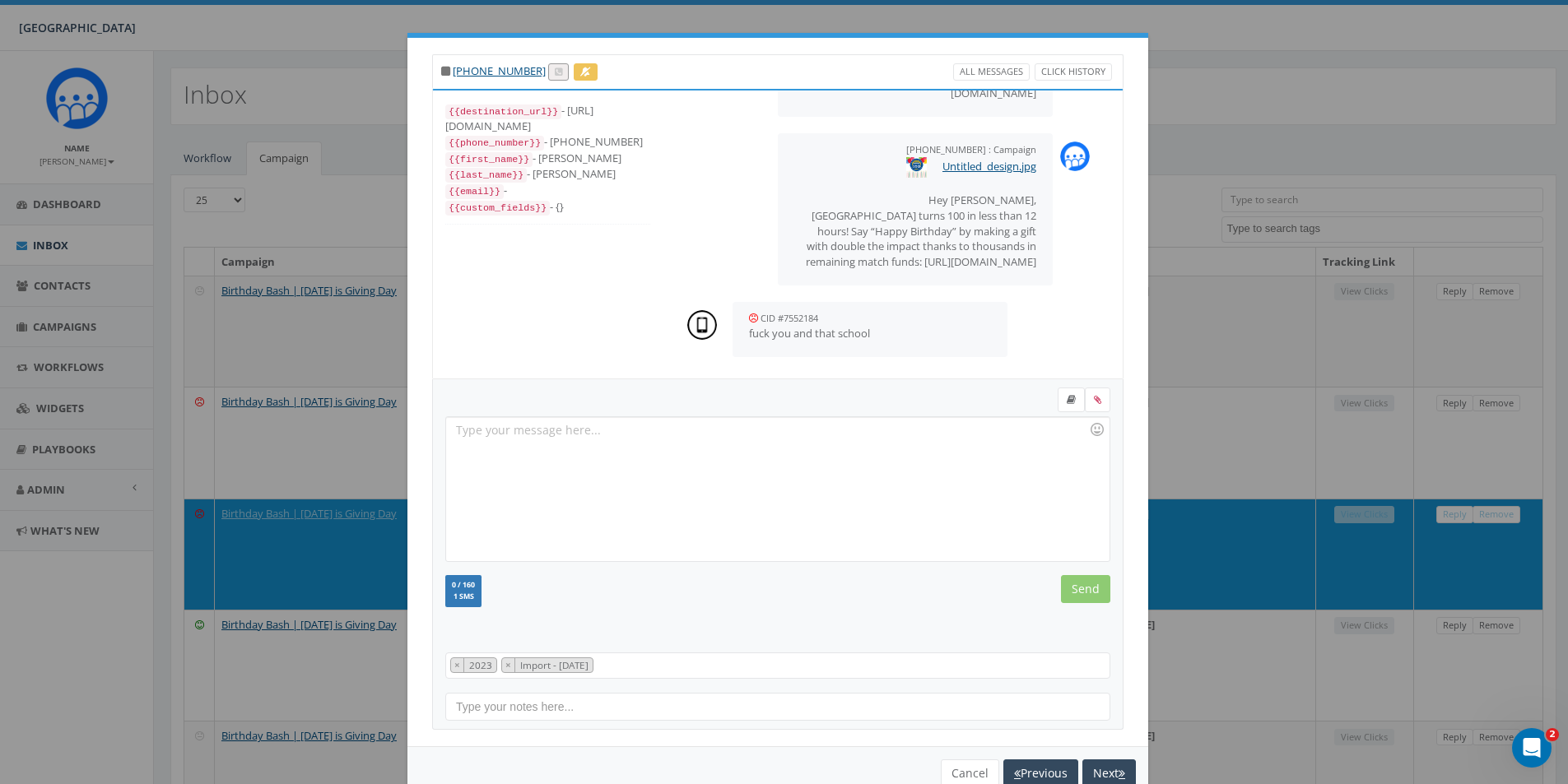
scroll to position [0, 0]
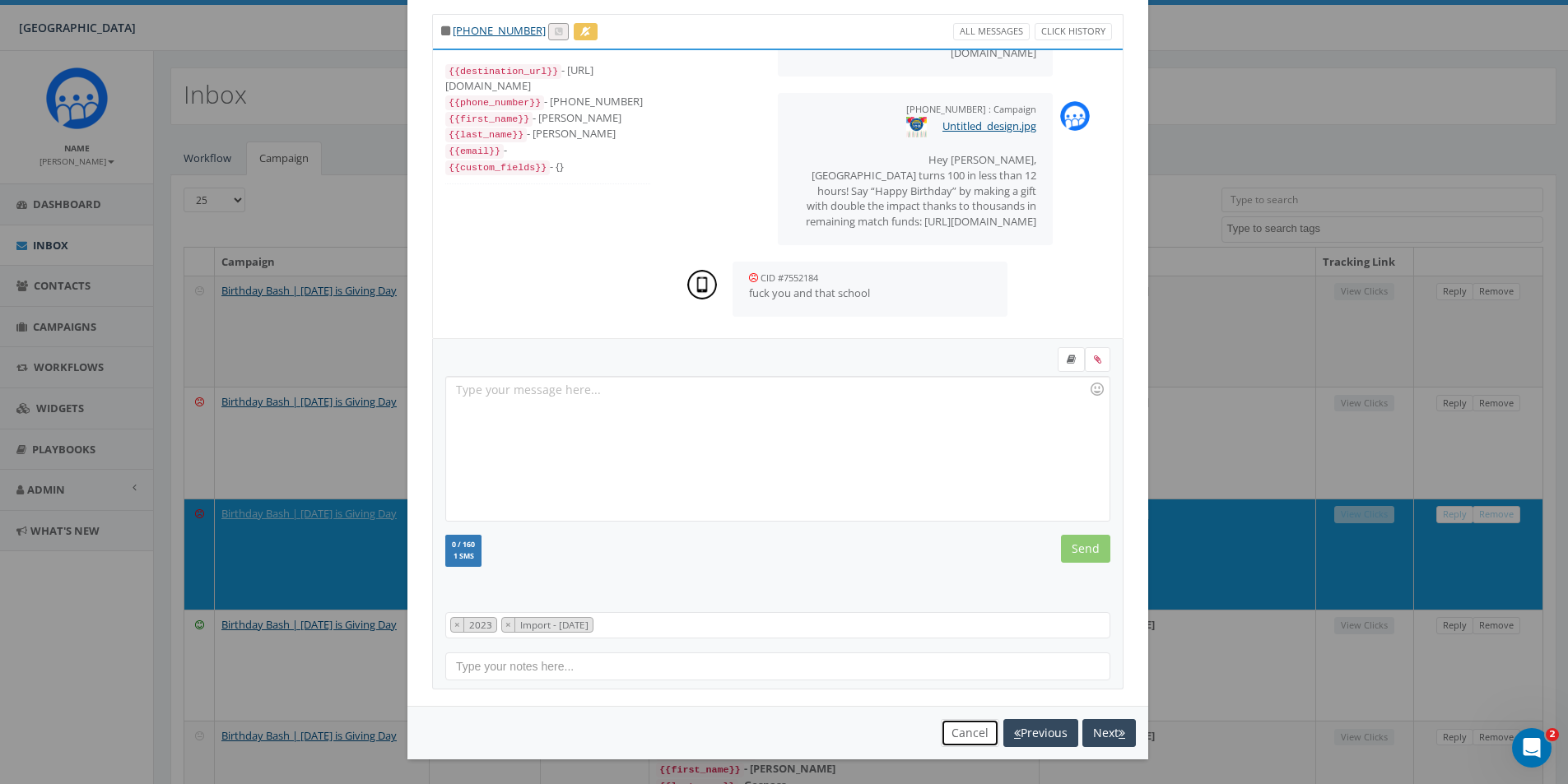
click at [966, 734] on button "Cancel" at bounding box center [971, 732] width 59 height 28
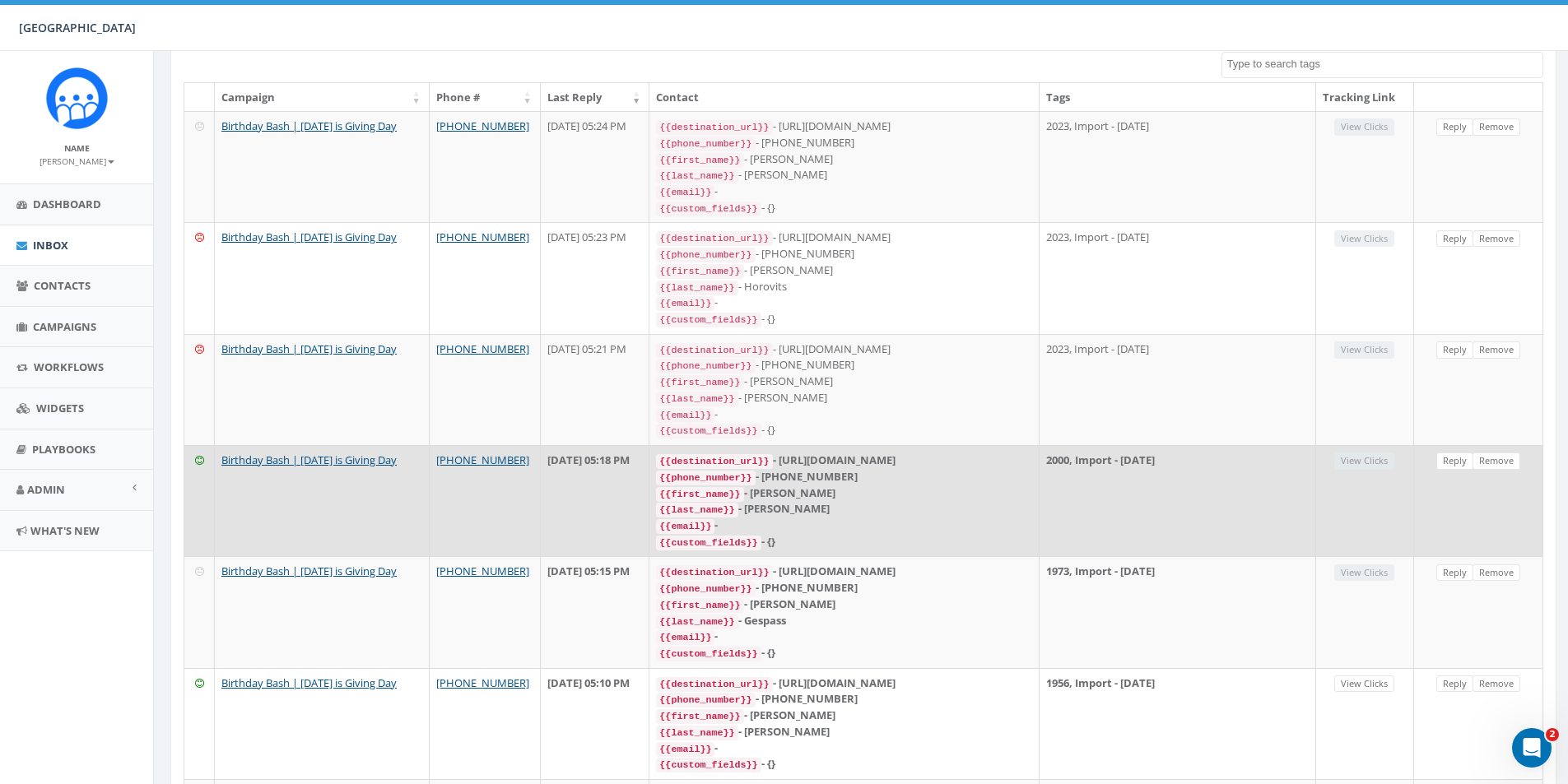
scroll to position [329, 0]
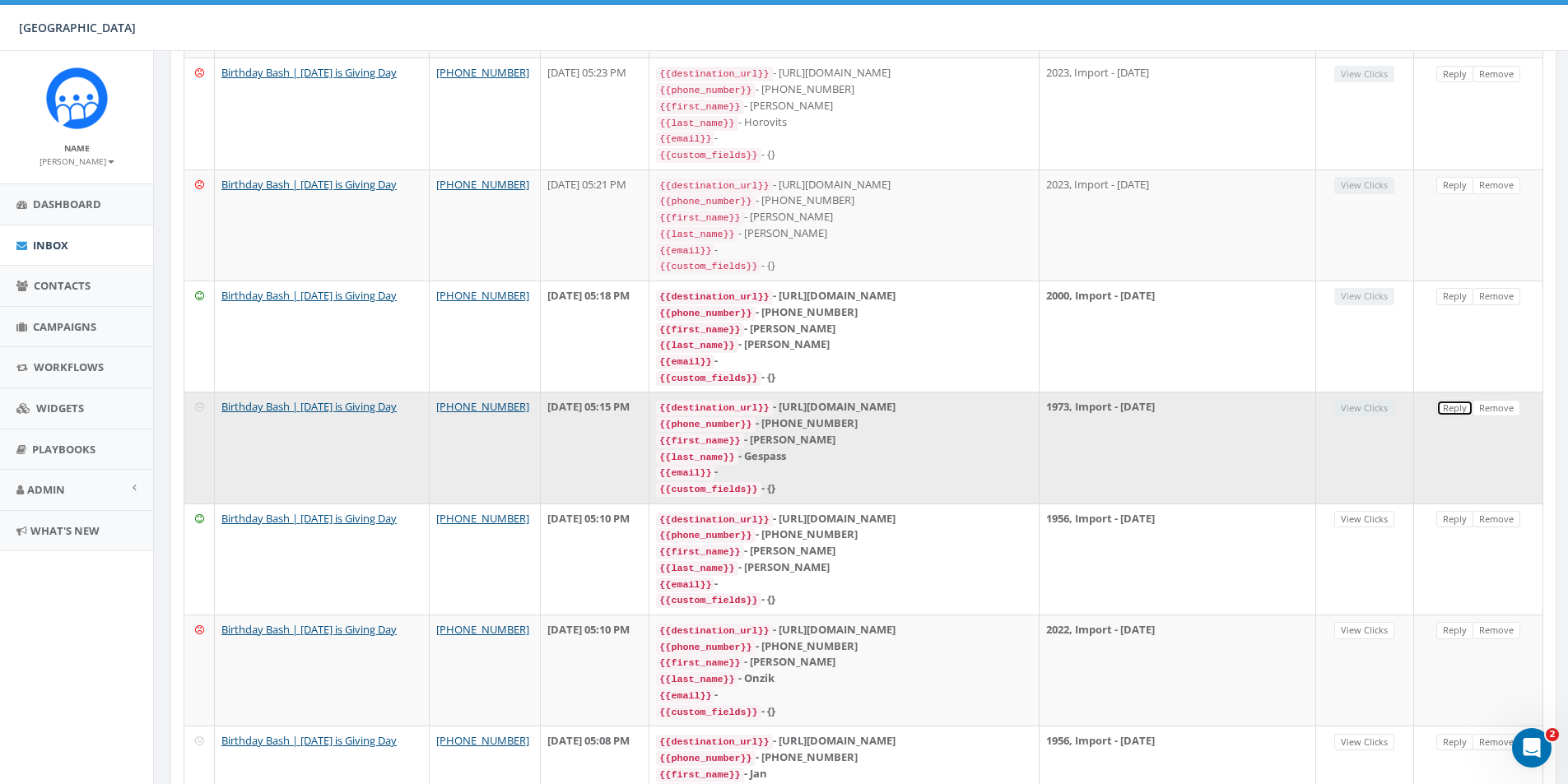
click at [1448, 400] on link "Reply" at bounding box center [1456, 408] width 37 height 17
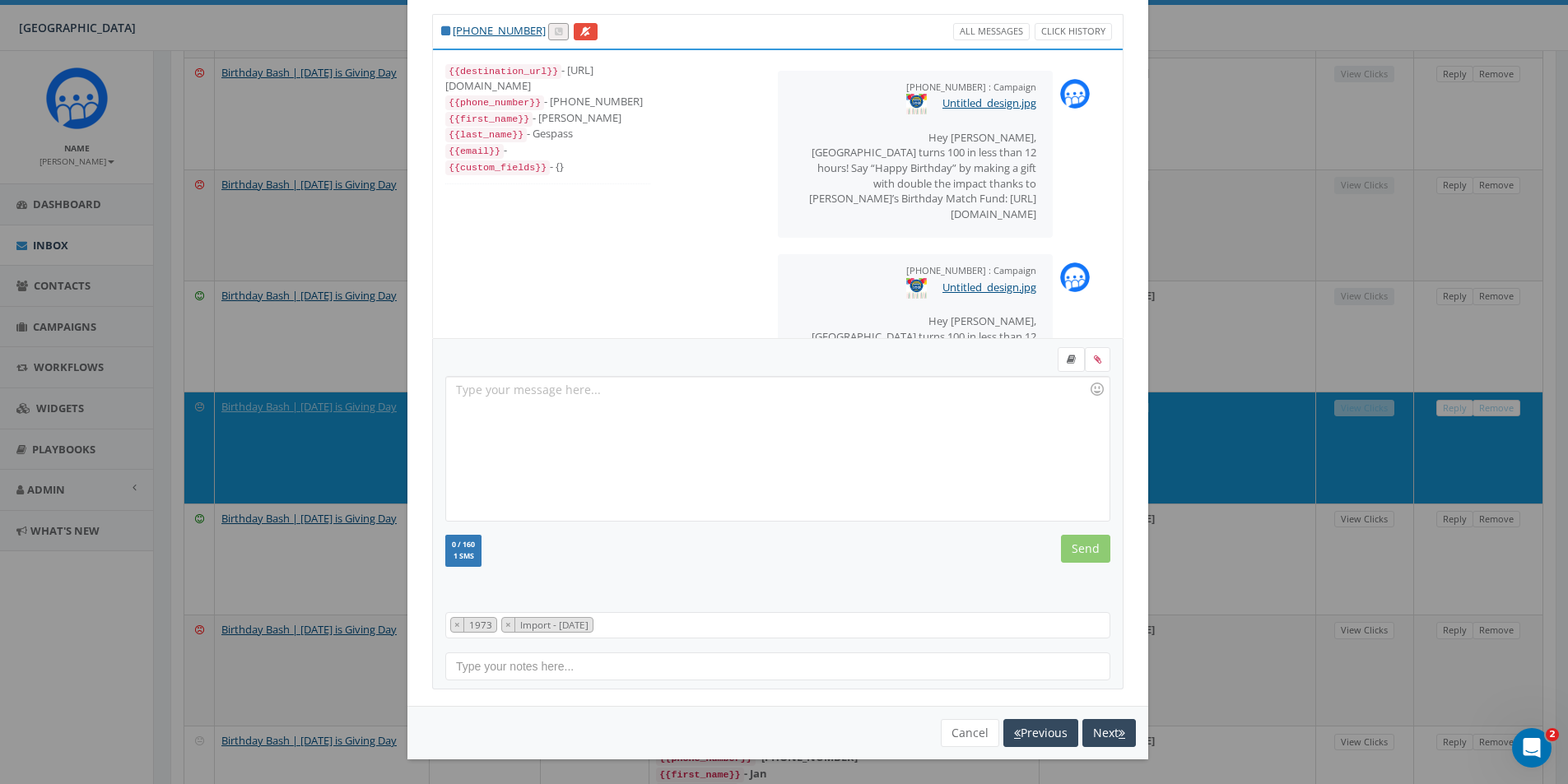
scroll to position [0, 0]
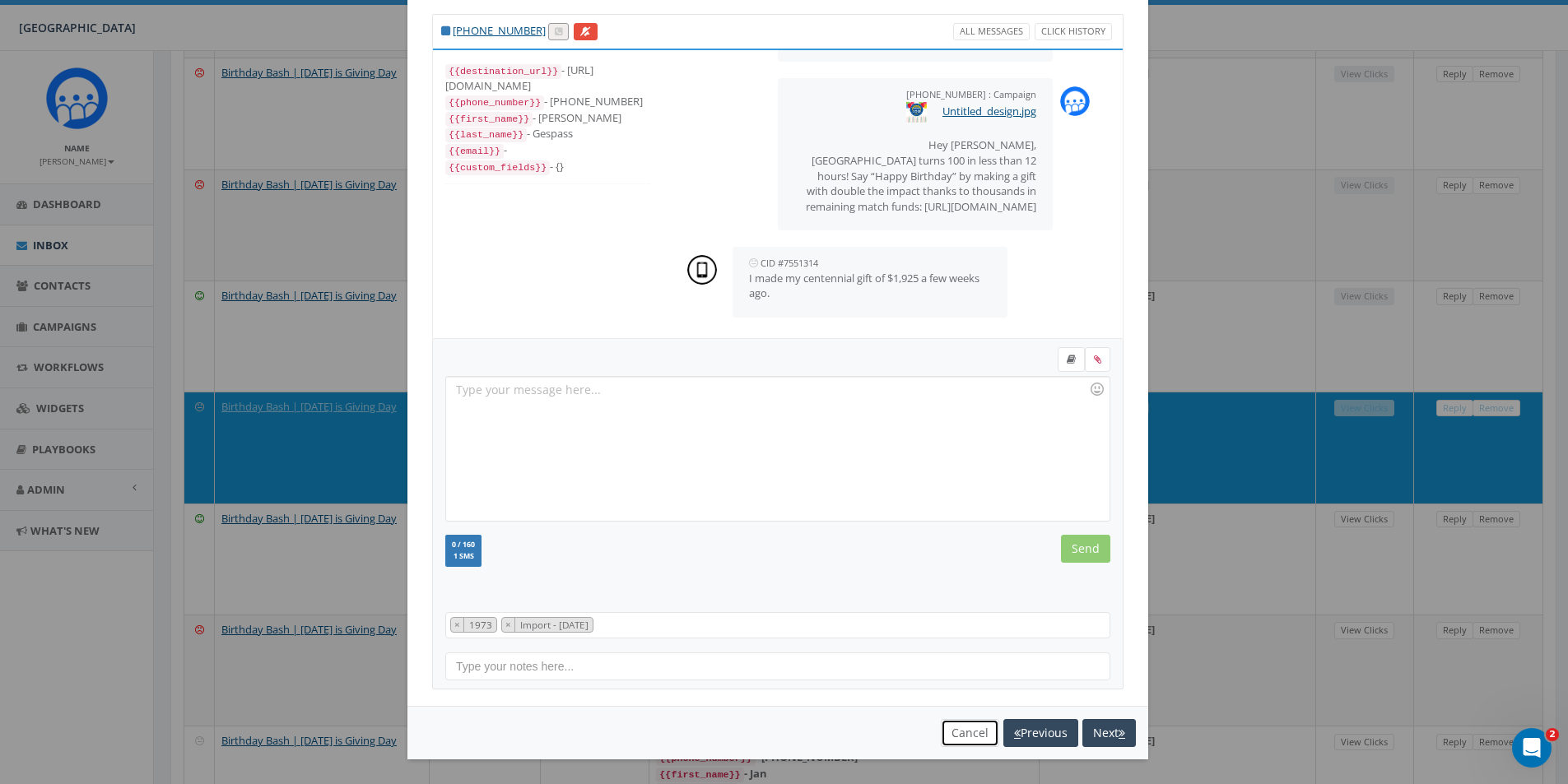
click at [945, 729] on button "Cancel" at bounding box center [971, 732] width 59 height 28
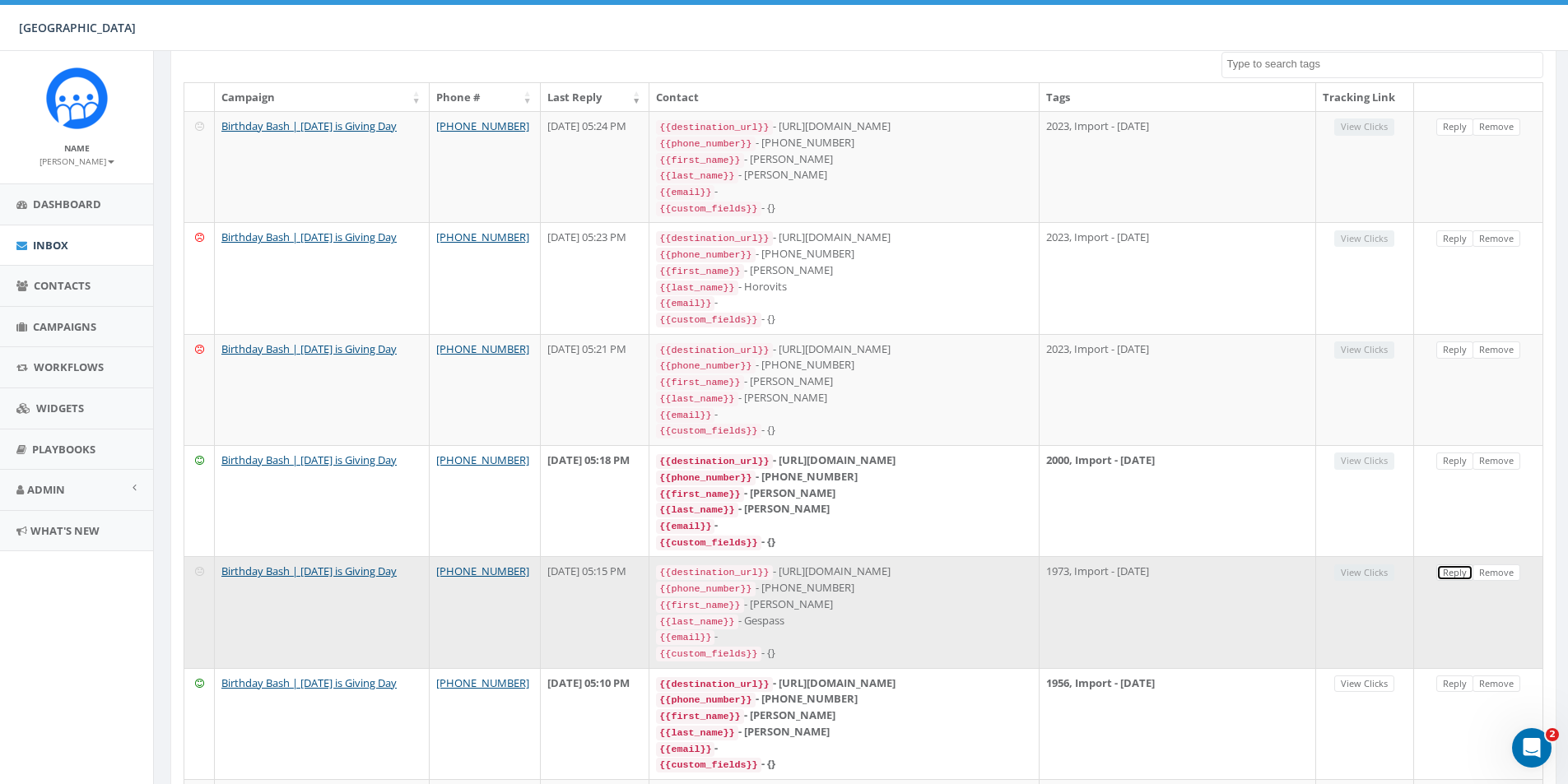
click at [1464, 565] on link "Reply" at bounding box center [1456, 573] width 37 height 17
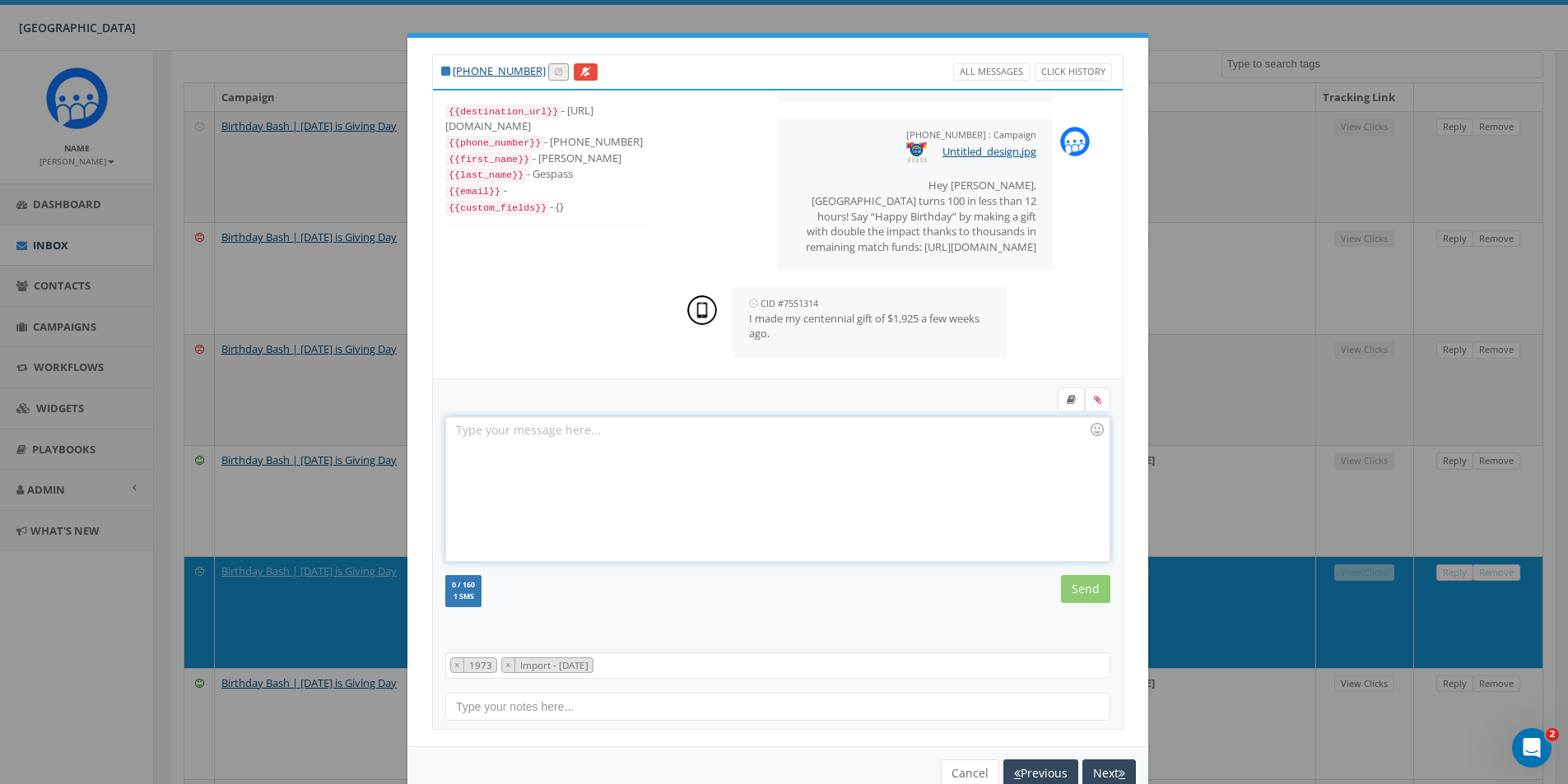
click at [710, 466] on div at bounding box center [777, 489] width 662 height 144
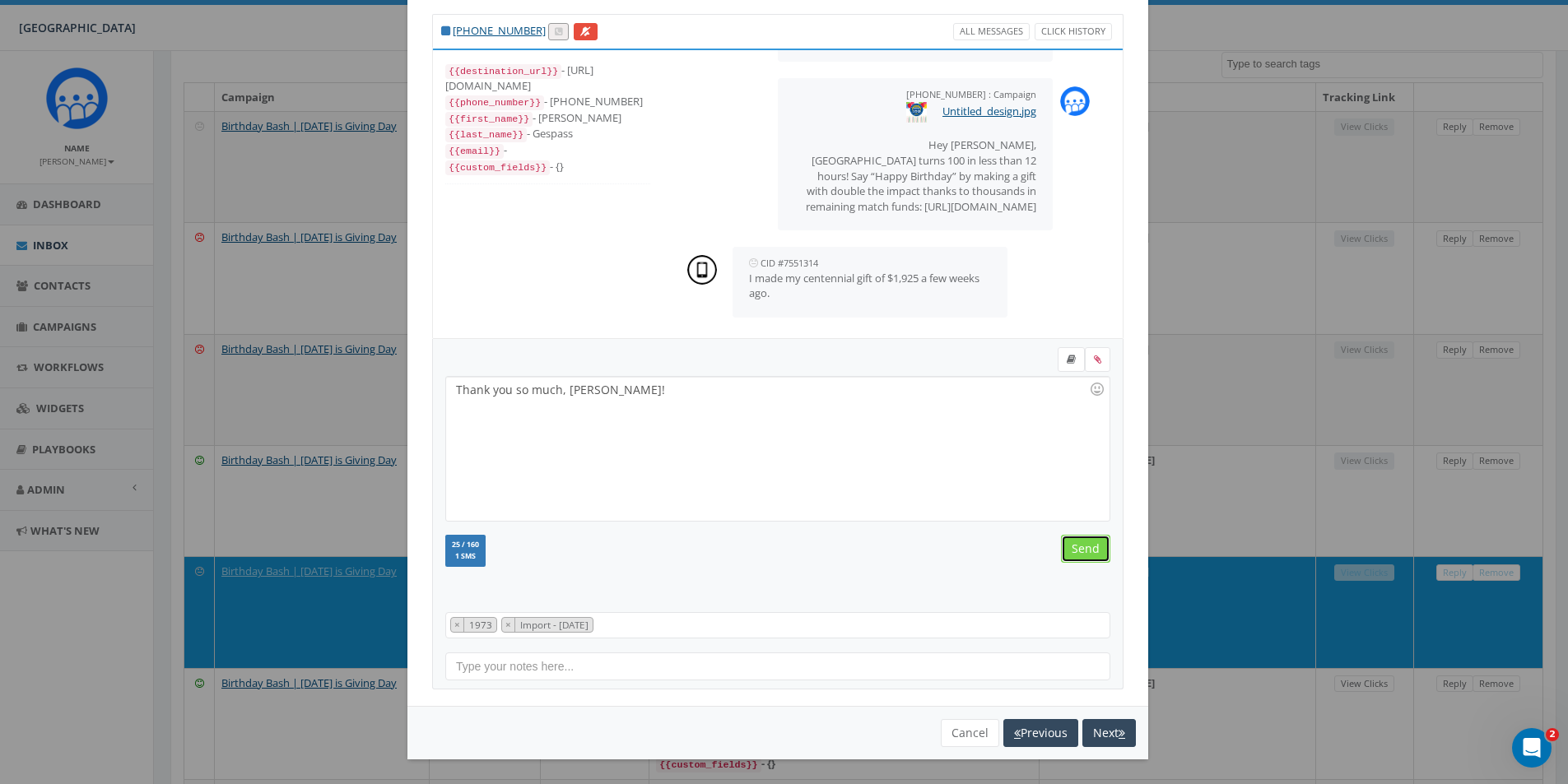
click at [1068, 552] on input "Send" at bounding box center [1085, 548] width 49 height 28
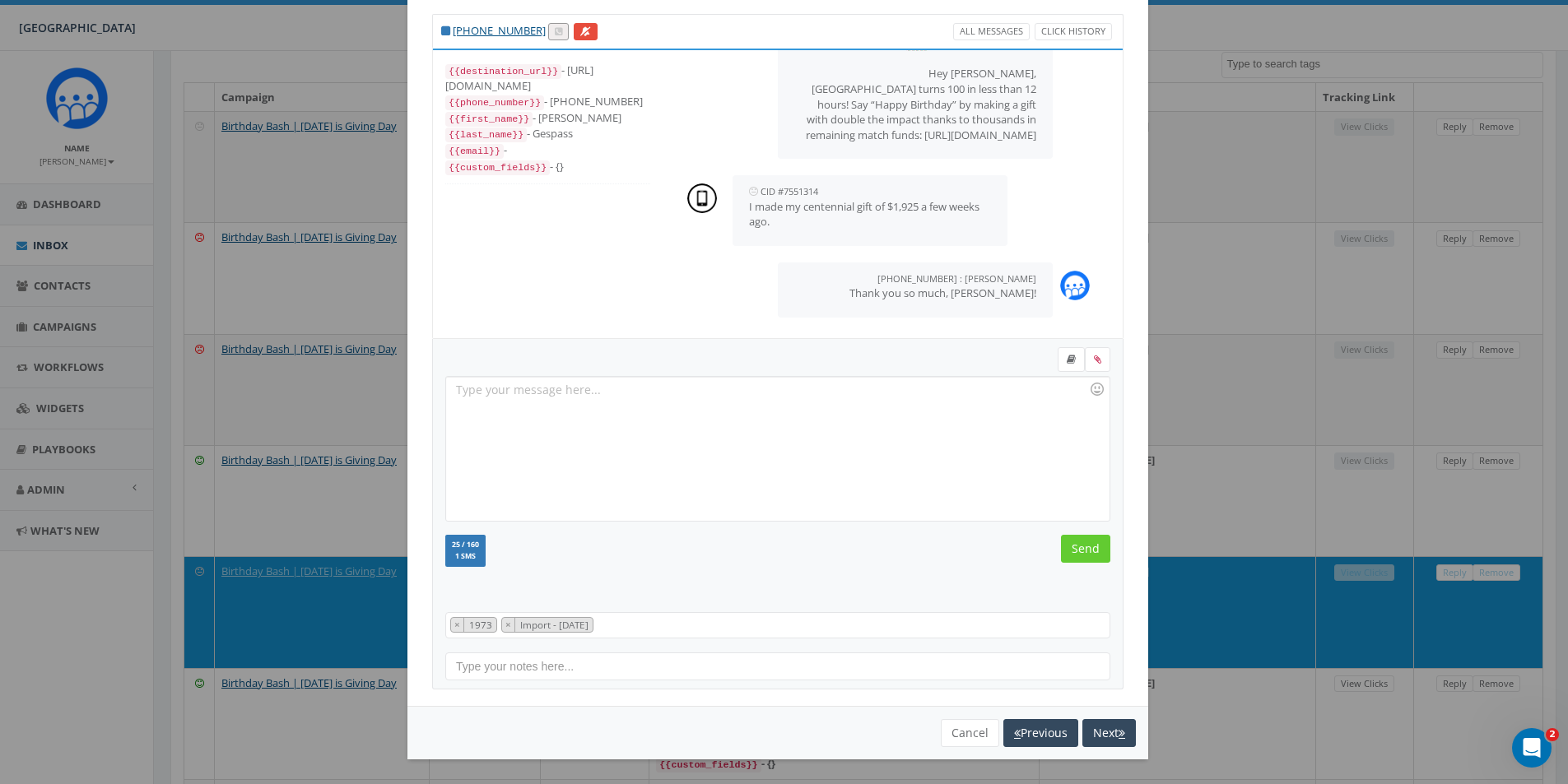
click at [1202, 150] on div "[PHONE_NUMBER] All Messages Click History {{destination_url}} - [URL][DOMAIN_NA…" at bounding box center [784, 392] width 1568 height 784
click at [953, 728] on button "Cancel" at bounding box center [971, 732] width 59 height 28
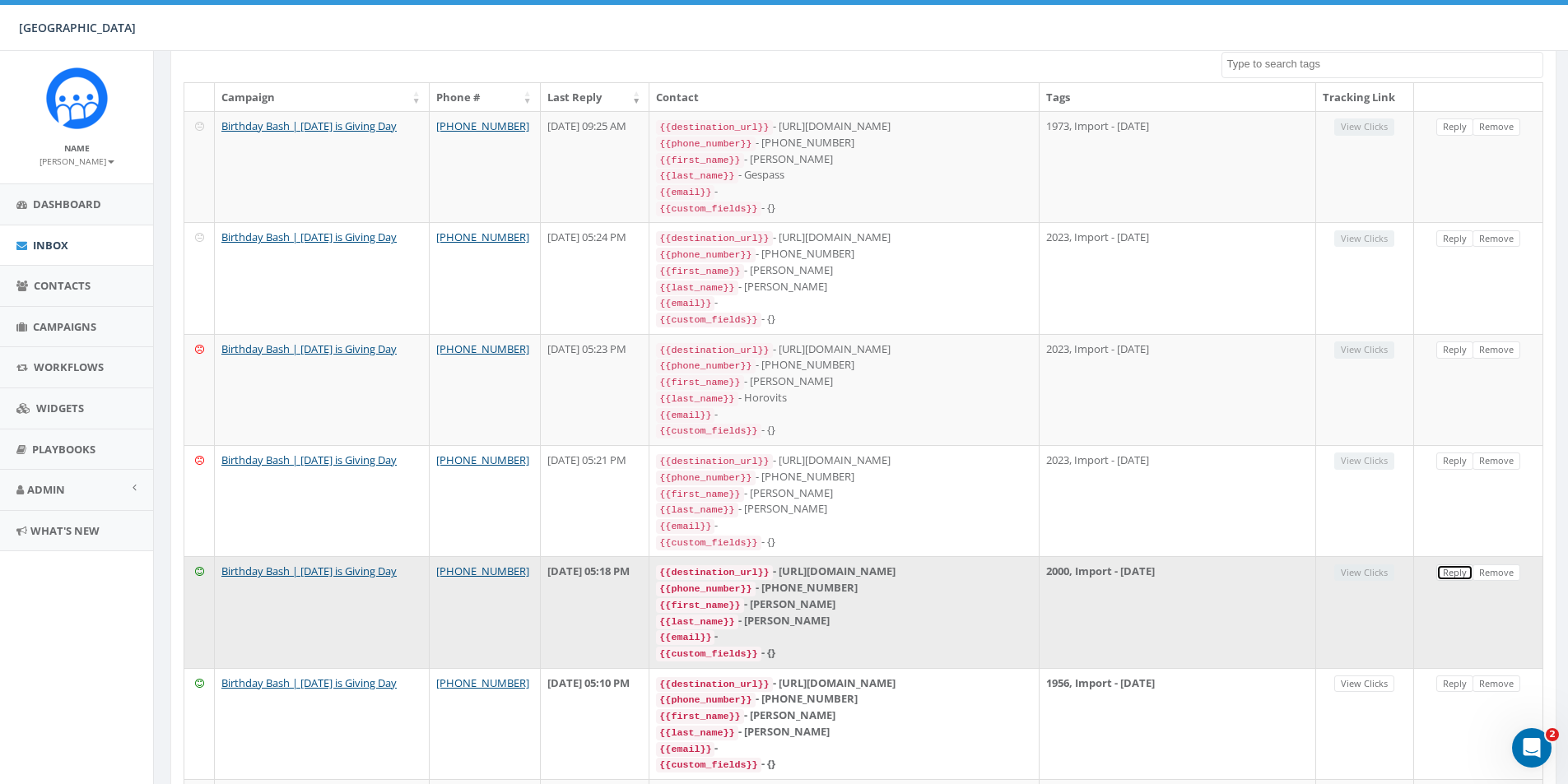
click at [1450, 565] on link "Reply" at bounding box center [1456, 573] width 37 height 17
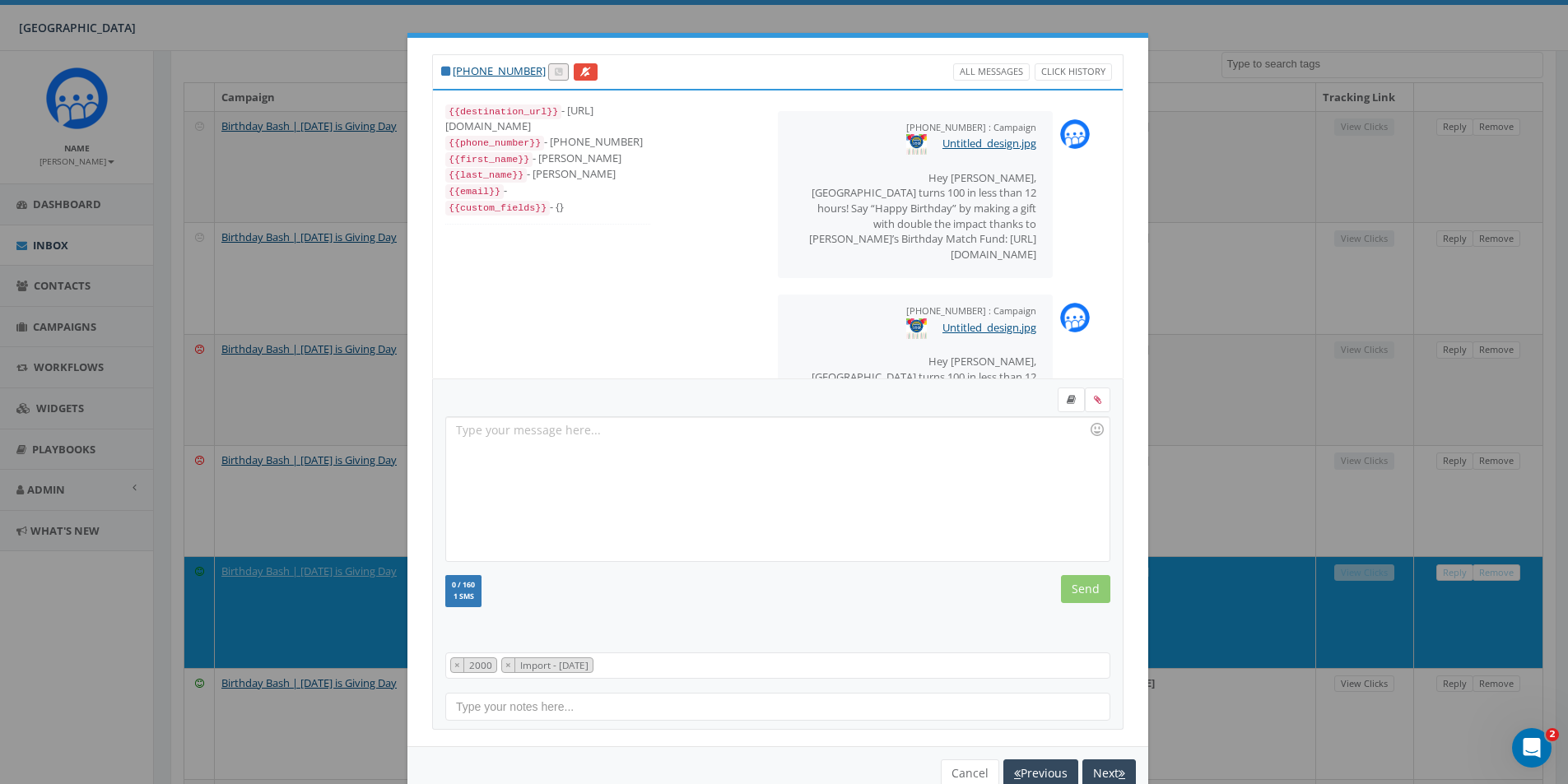
scroll to position [324, 0]
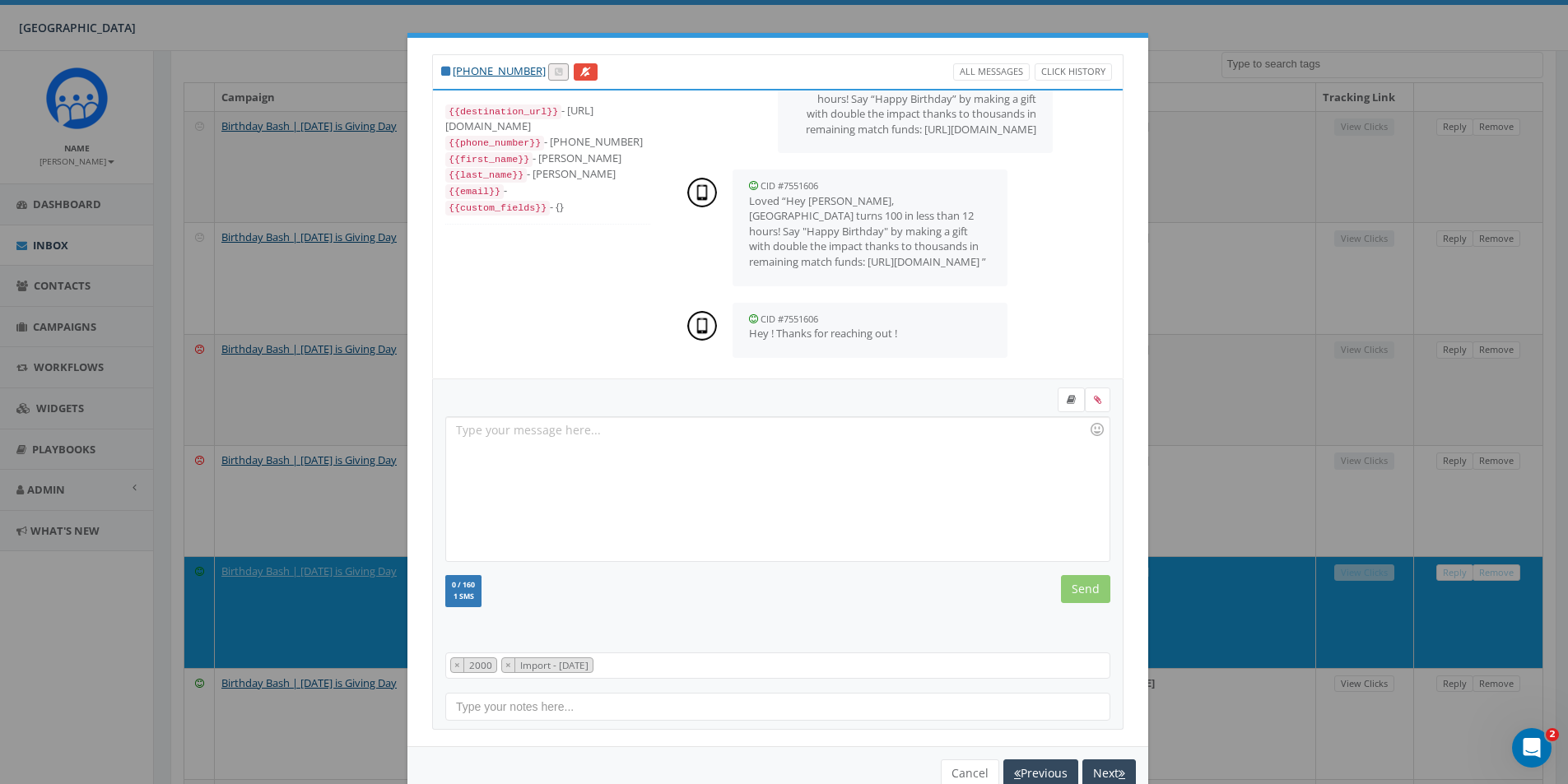
click at [734, 470] on div at bounding box center [777, 489] width 662 height 144
click at [615, 430] on div "Of course," at bounding box center [777, 489] width 662 height 144
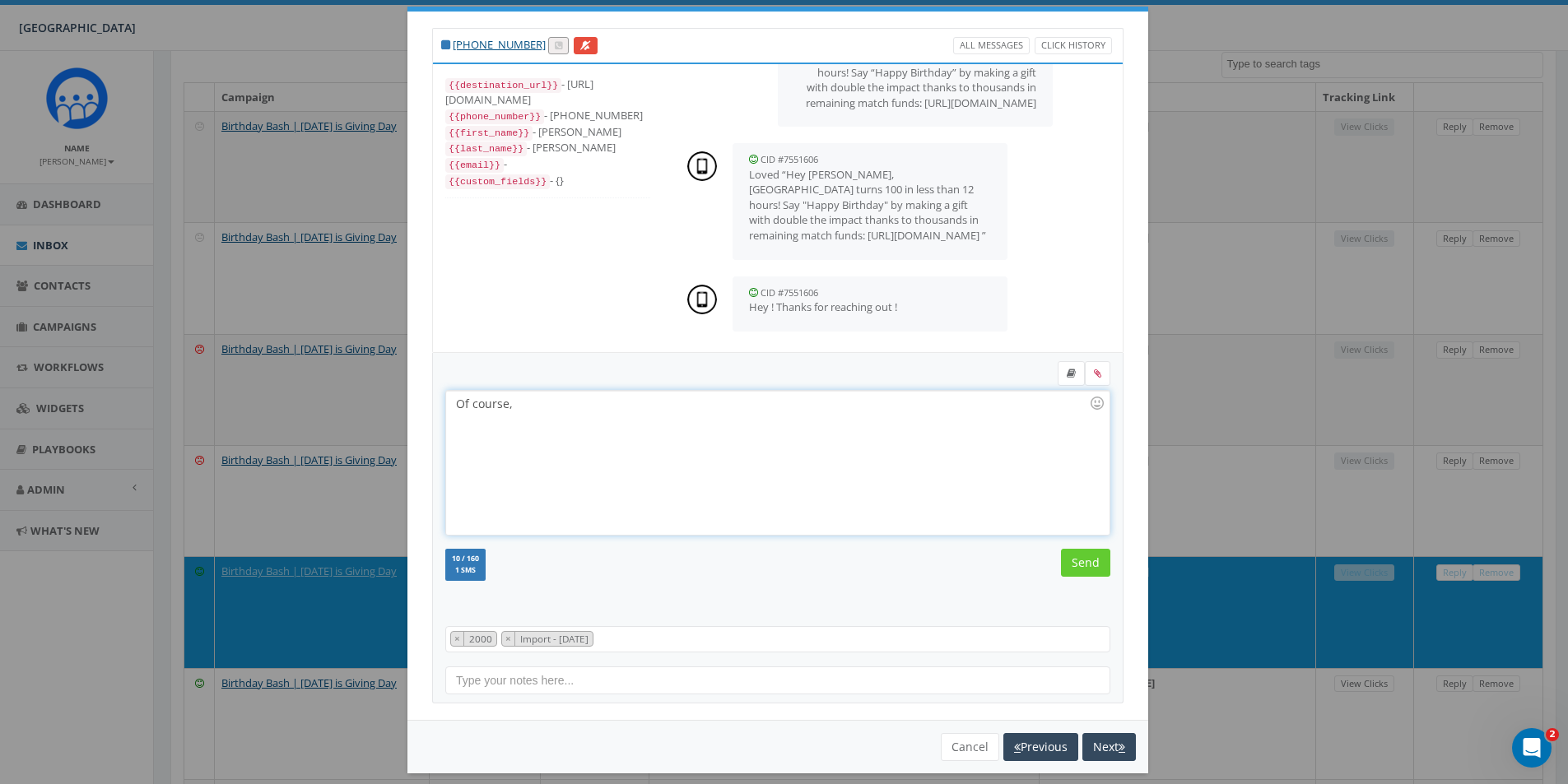
scroll to position [40, 0]
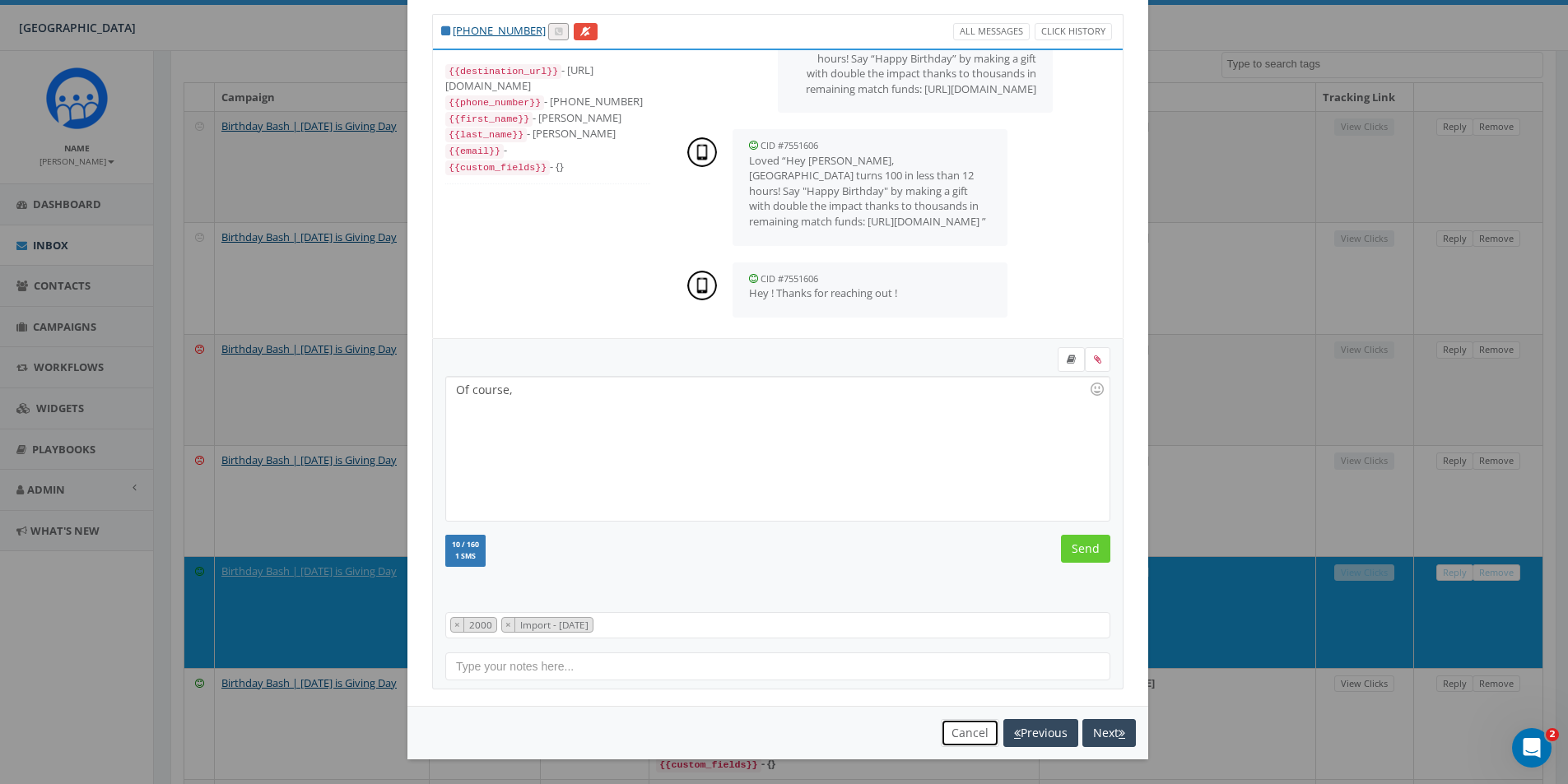
click at [960, 732] on button "Cancel" at bounding box center [971, 732] width 59 height 28
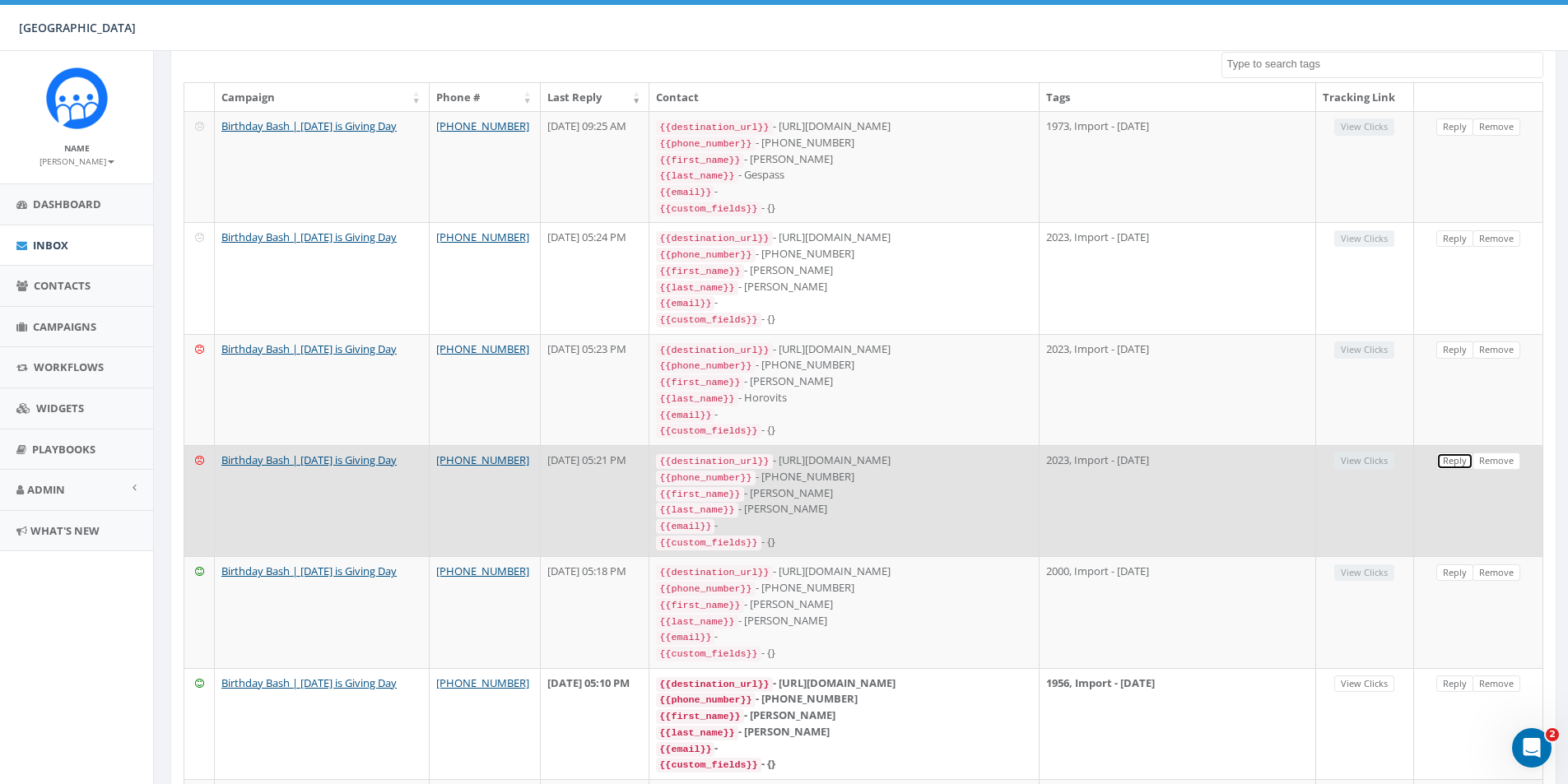
click at [1456, 453] on link "Reply" at bounding box center [1456, 461] width 37 height 17
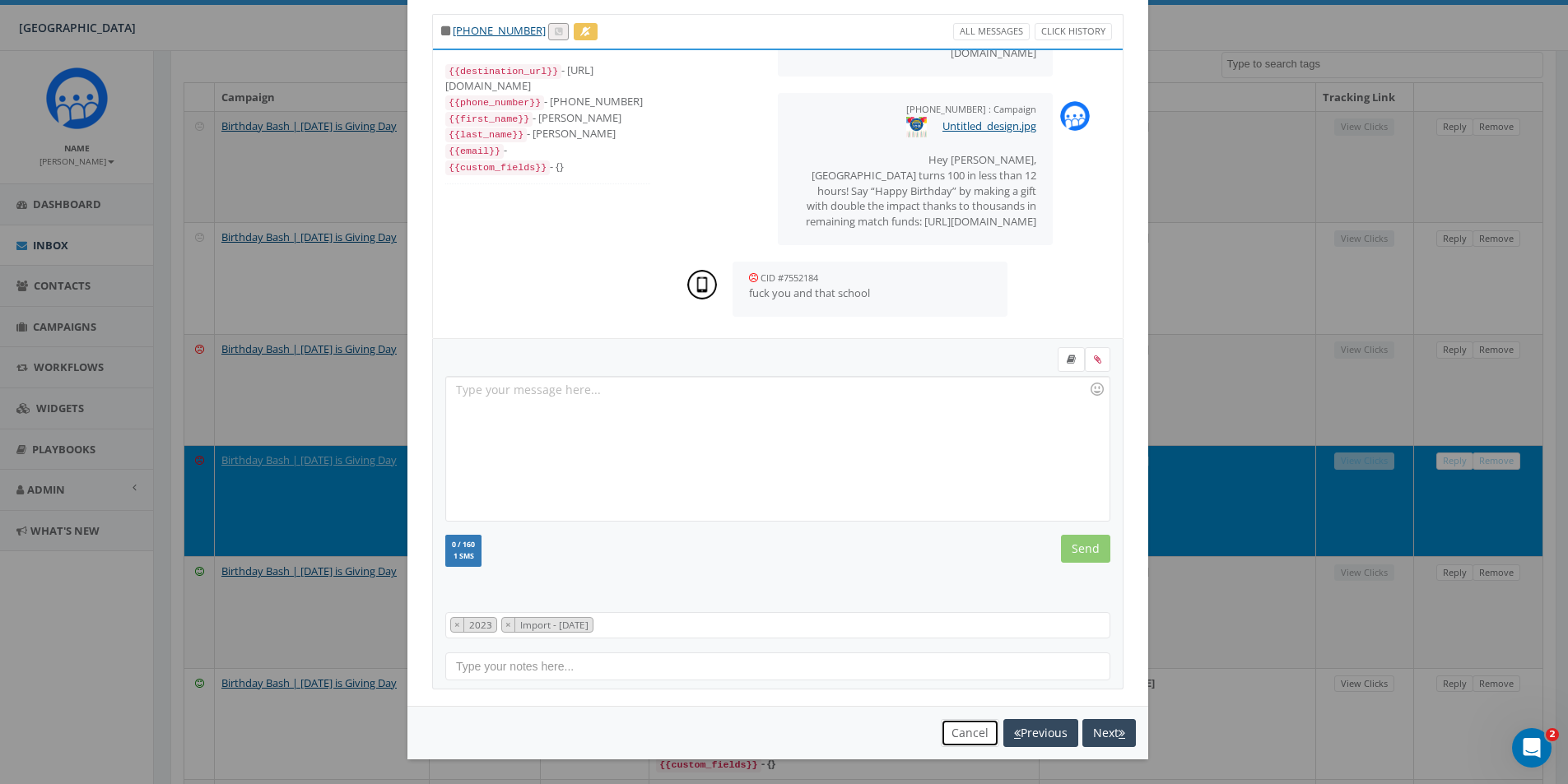
click at [963, 740] on button "Cancel" at bounding box center [971, 732] width 59 height 28
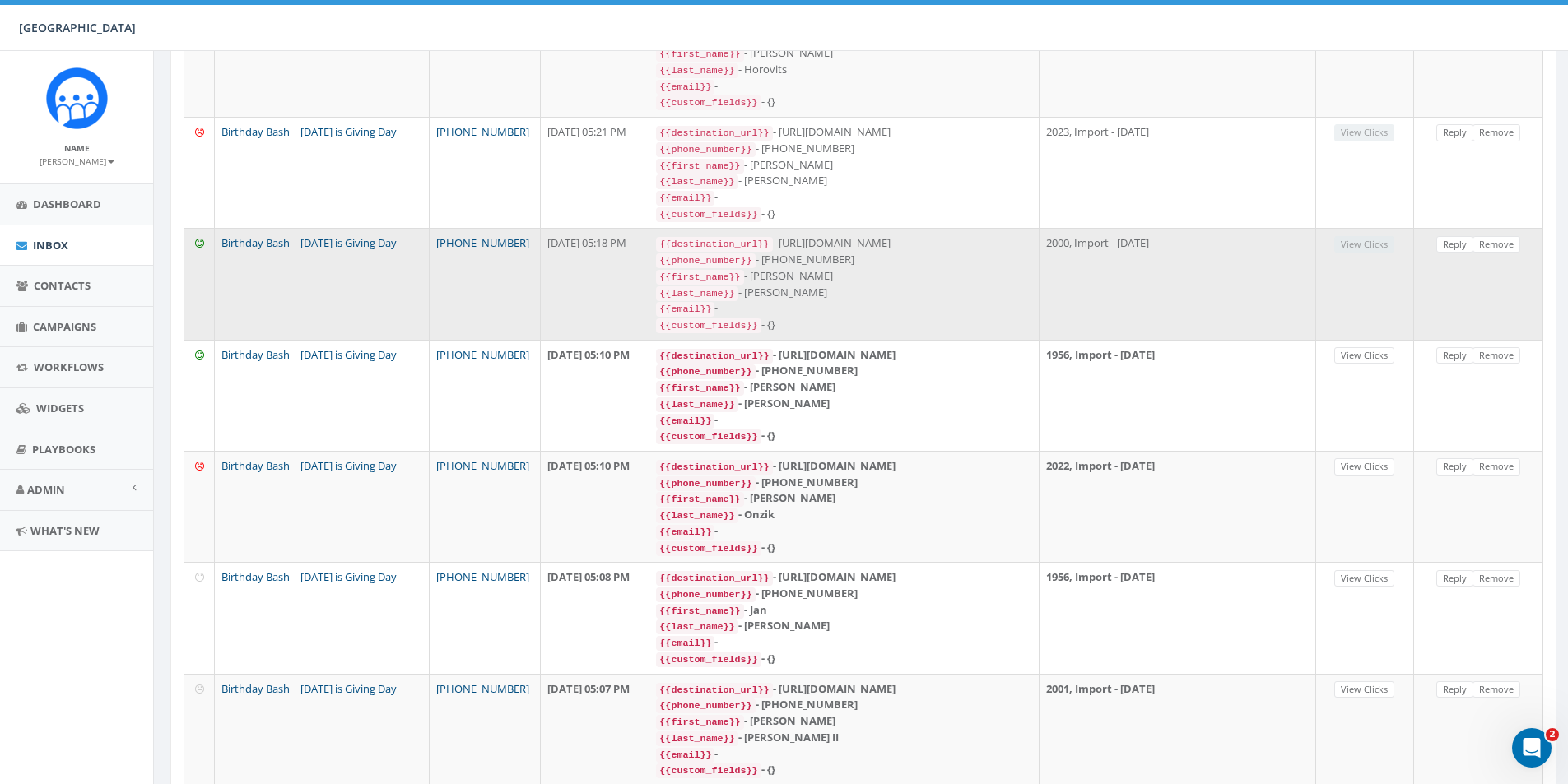
scroll to position [494, 0]
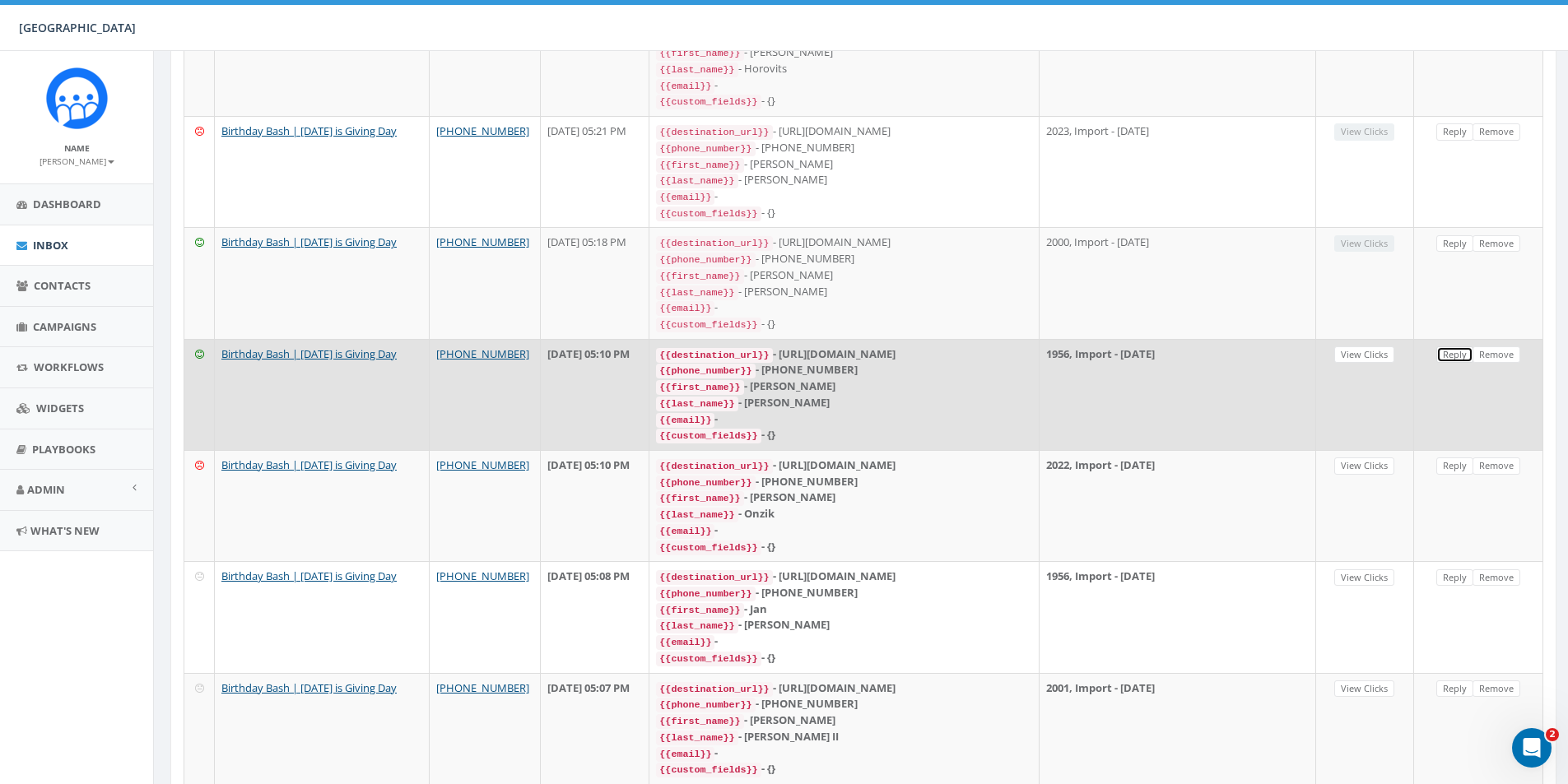
click at [1453, 347] on link "Reply" at bounding box center [1456, 355] width 37 height 17
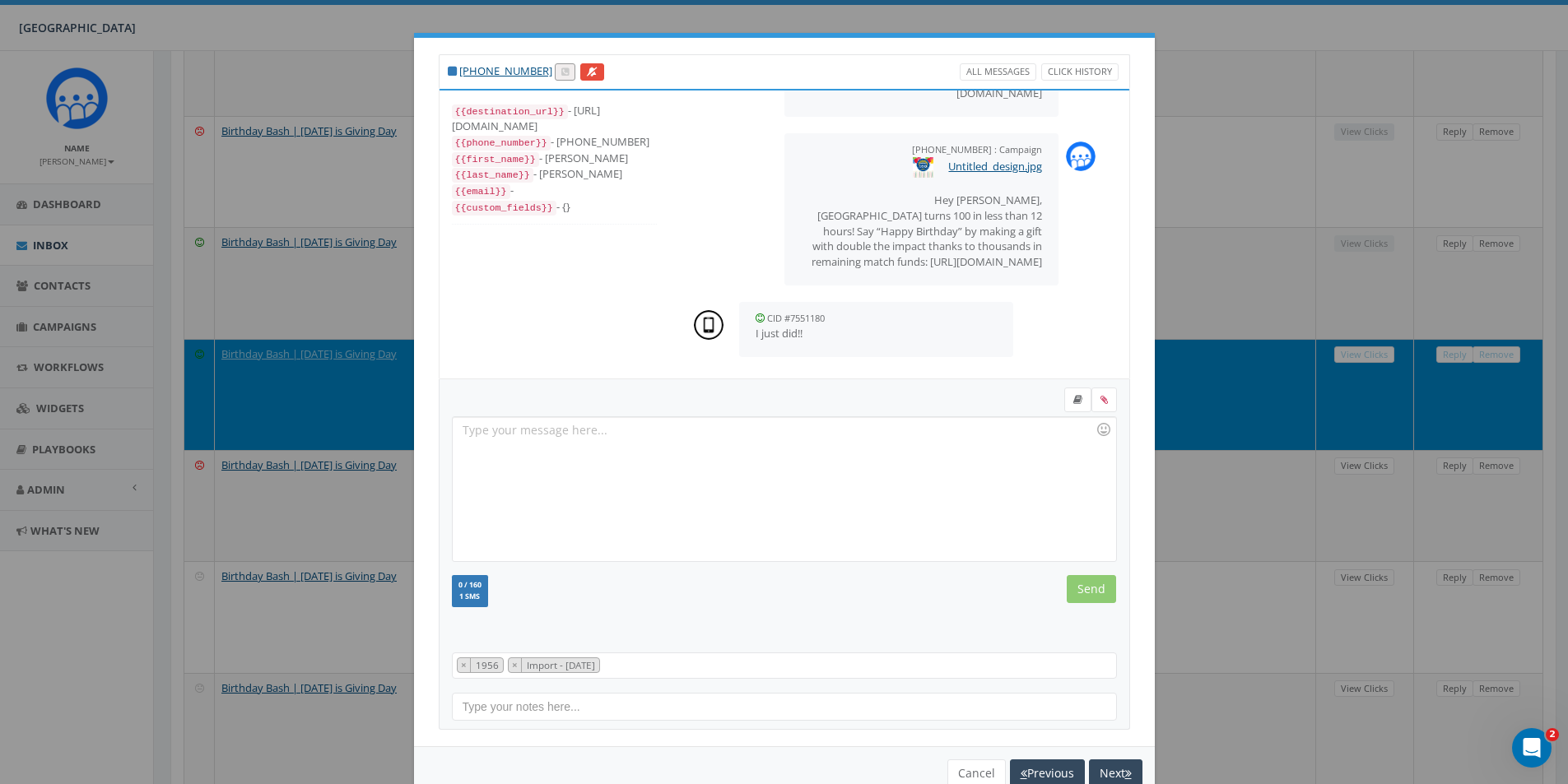
scroll to position [40, 0]
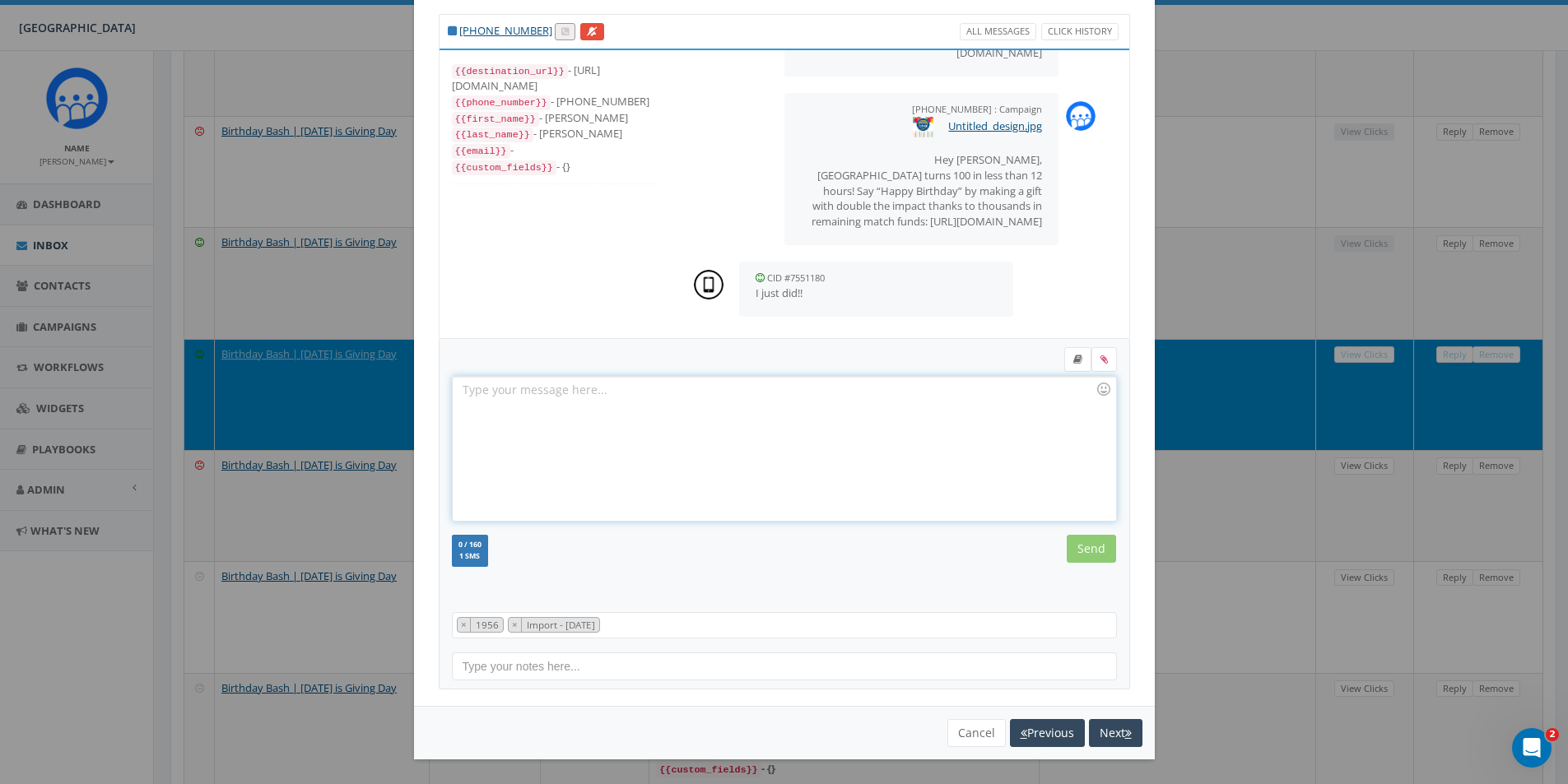
click at [721, 403] on div at bounding box center [784, 449] width 662 height 144
click at [1071, 547] on input "Send" at bounding box center [1091, 548] width 49 height 28
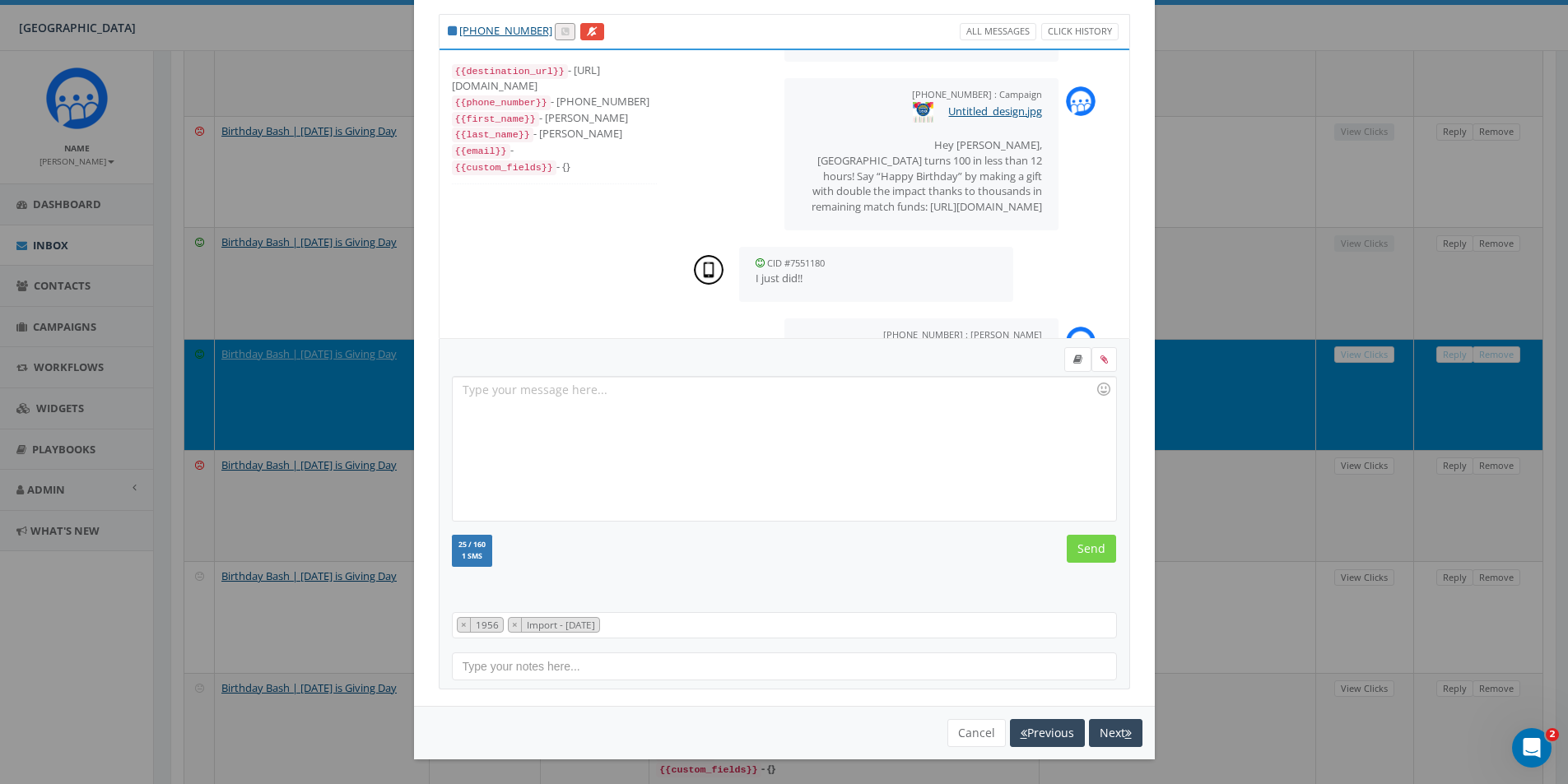
scroll to position [248, 0]
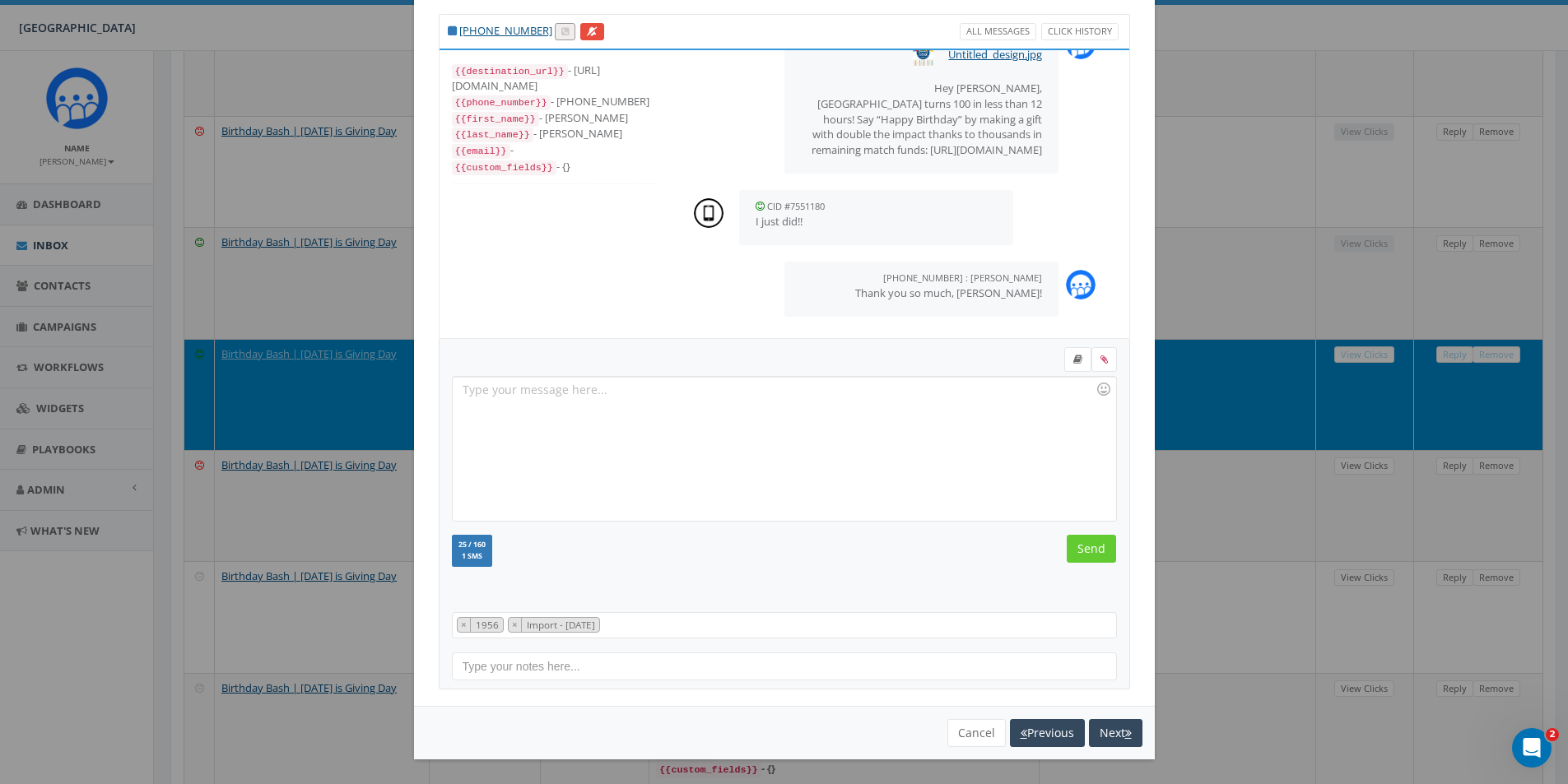
click at [1237, 515] on div "[PHONE_NUMBER] All Messages Click History {{destination_url}} - [URL][DOMAIN_NA…" at bounding box center [784, 392] width 1568 height 784
click at [960, 736] on button "Cancel" at bounding box center [977, 732] width 59 height 28
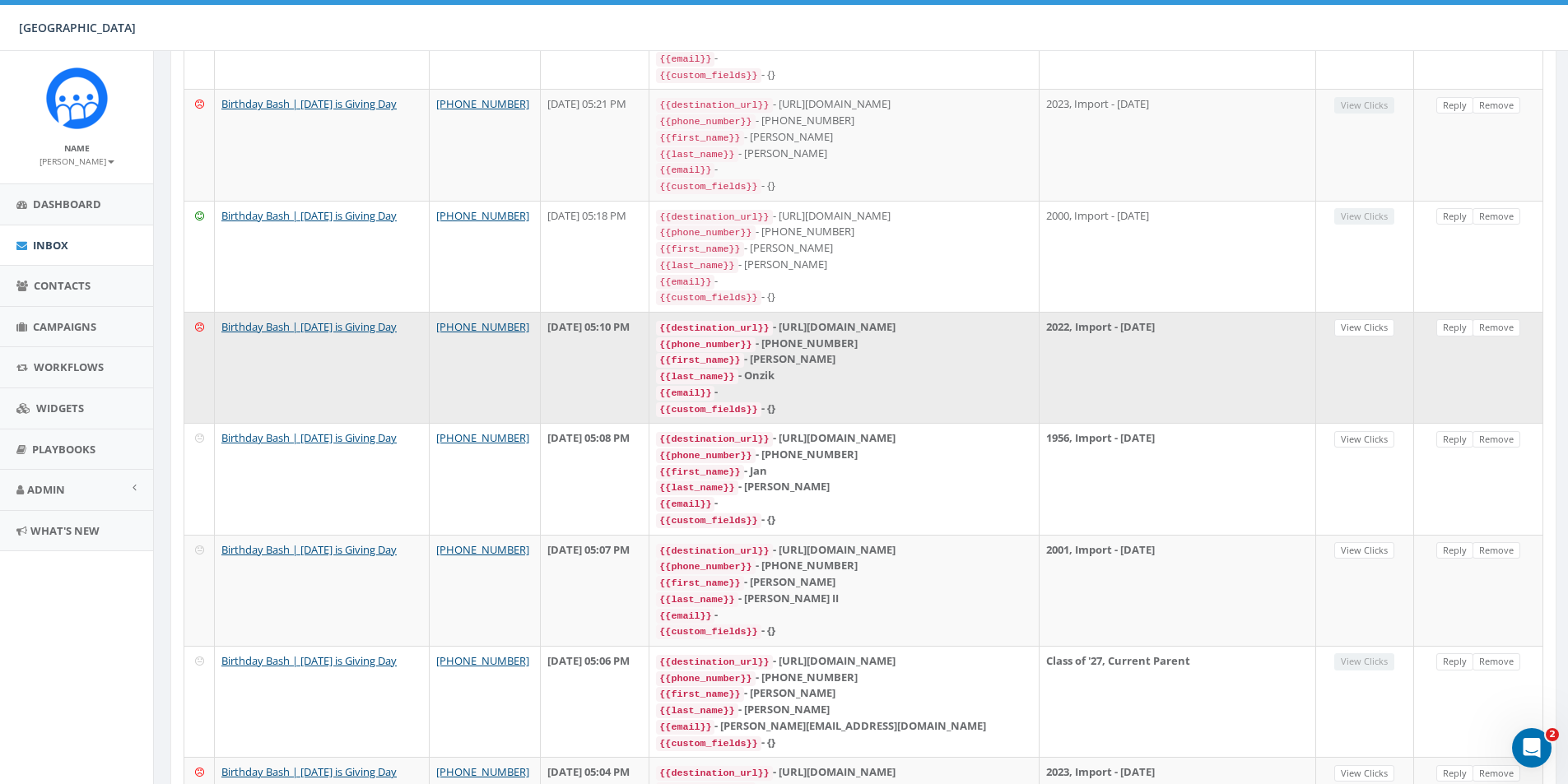
scroll to position [658, 0]
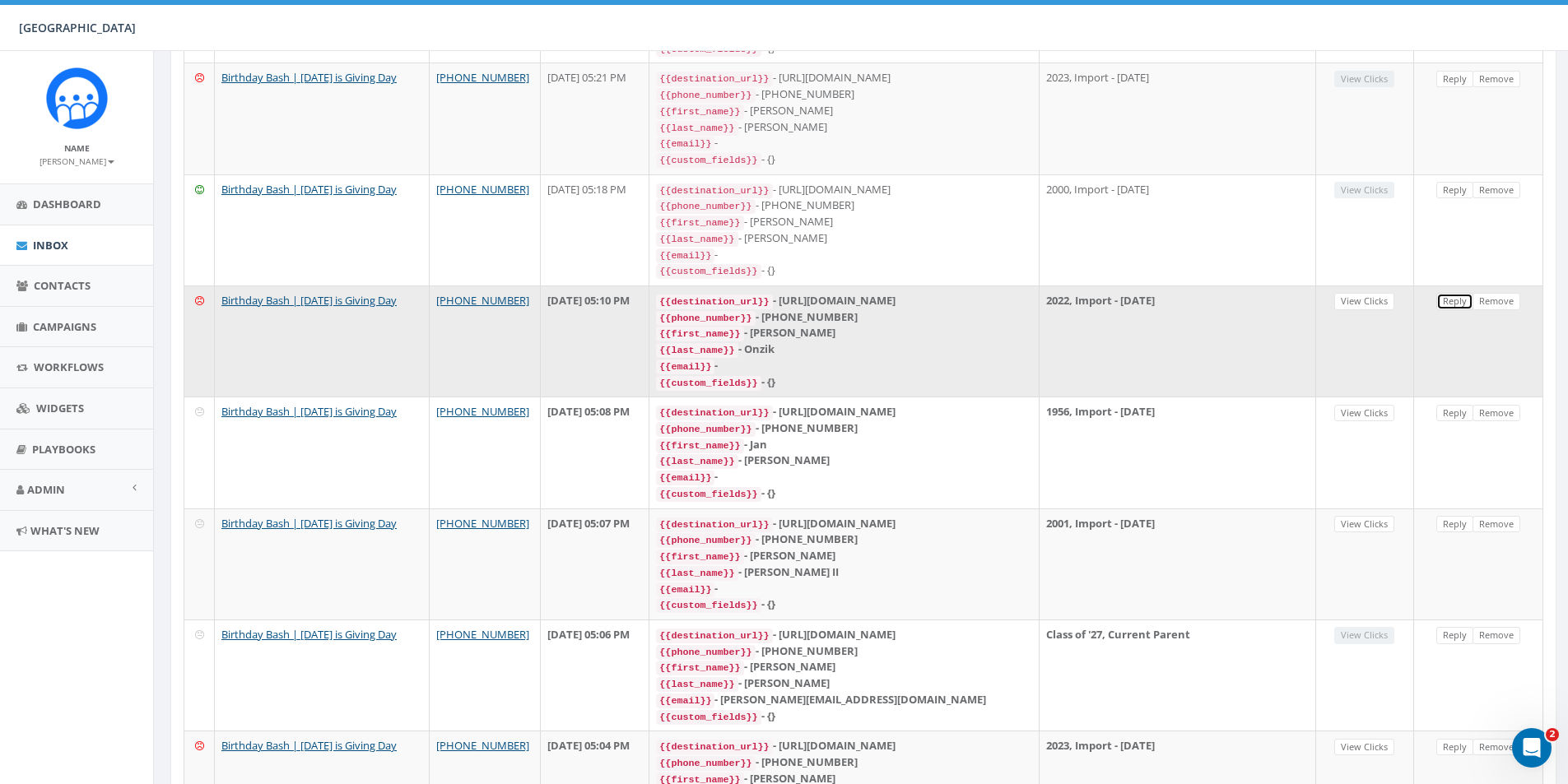
click at [1457, 293] on link "Reply" at bounding box center [1456, 301] width 37 height 17
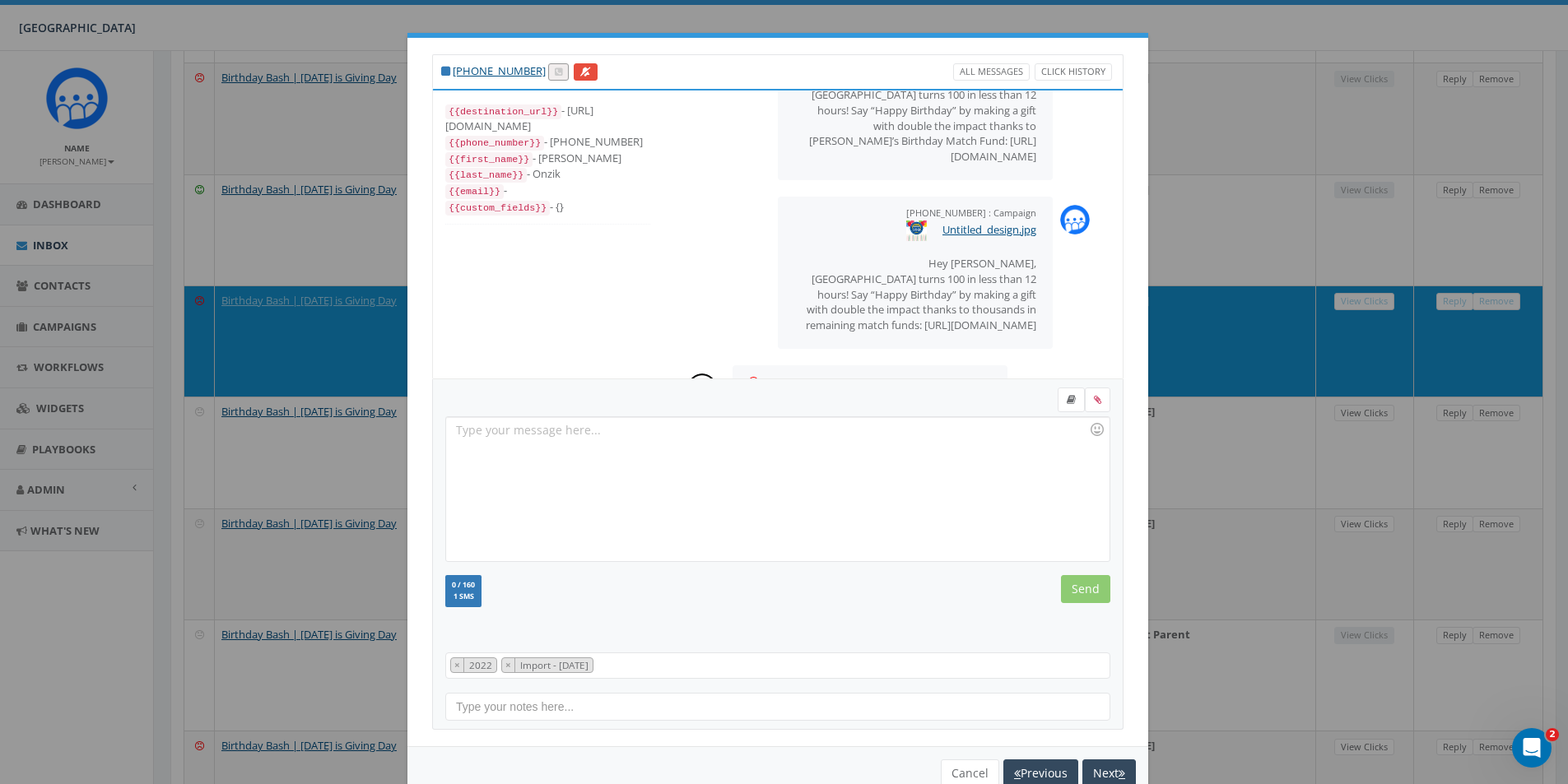
scroll to position [176, 0]
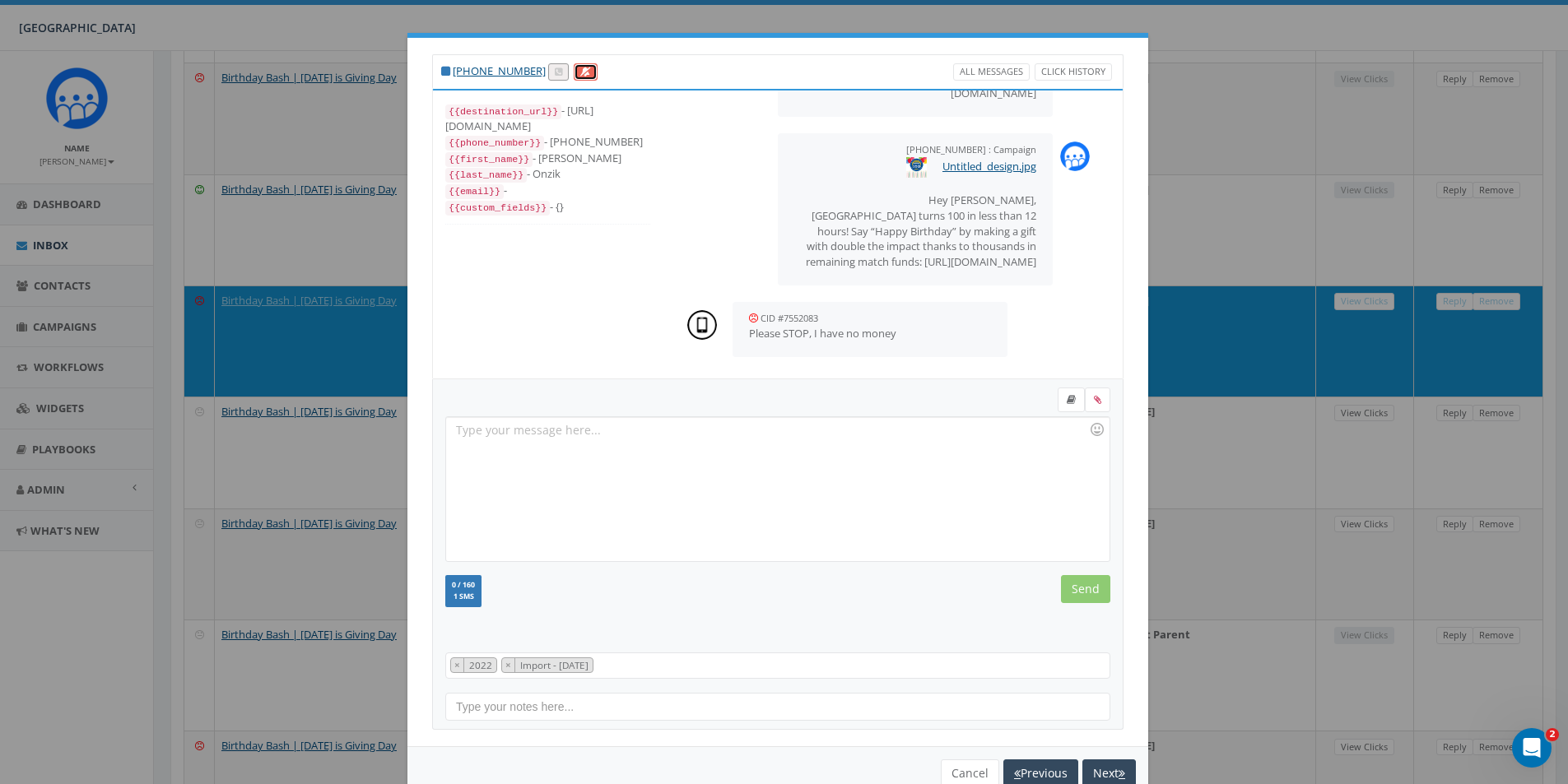
click at [574, 78] on link at bounding box center [586, 71] width 24 height 17
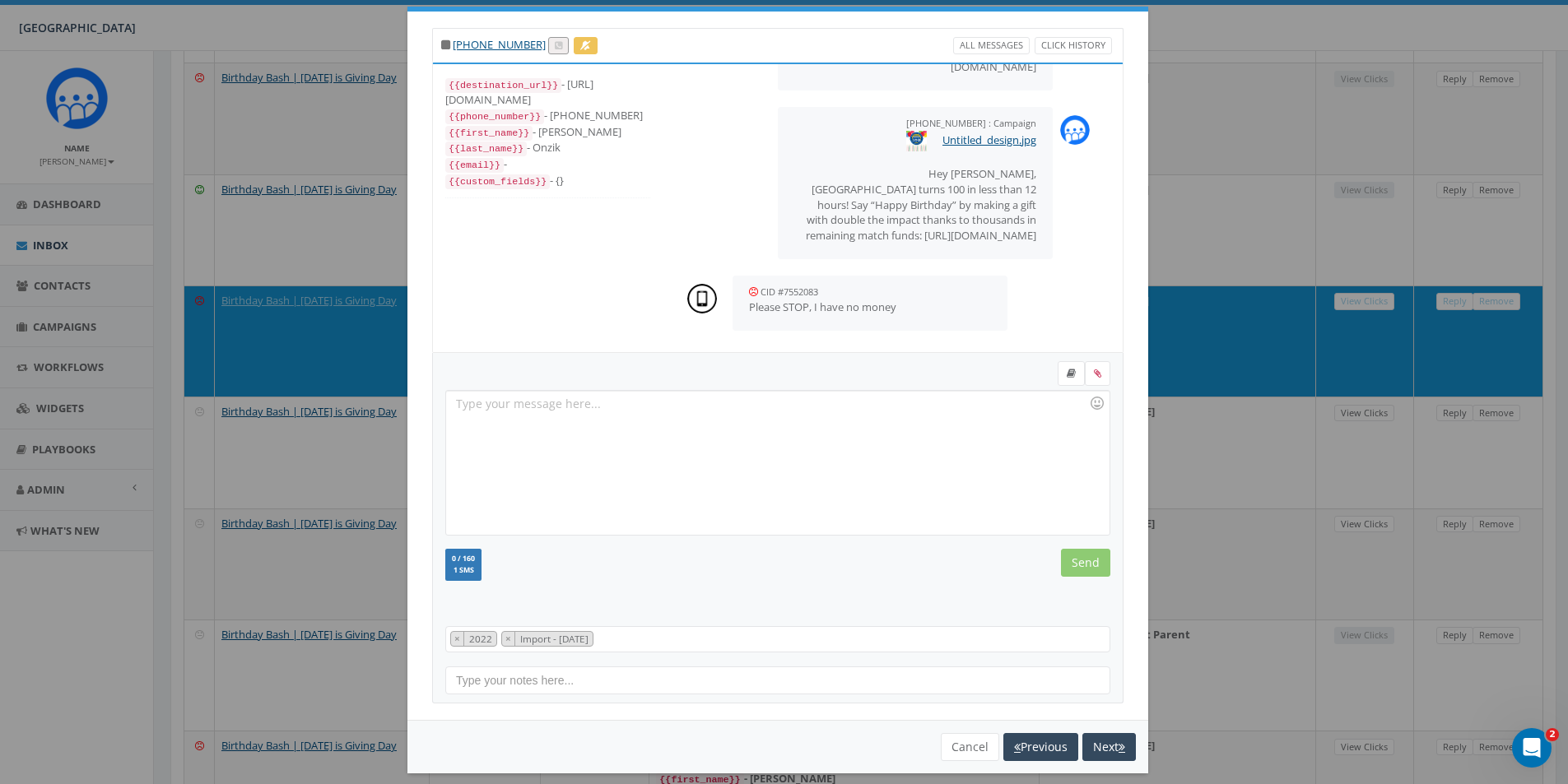
scroll to position [40, 0]
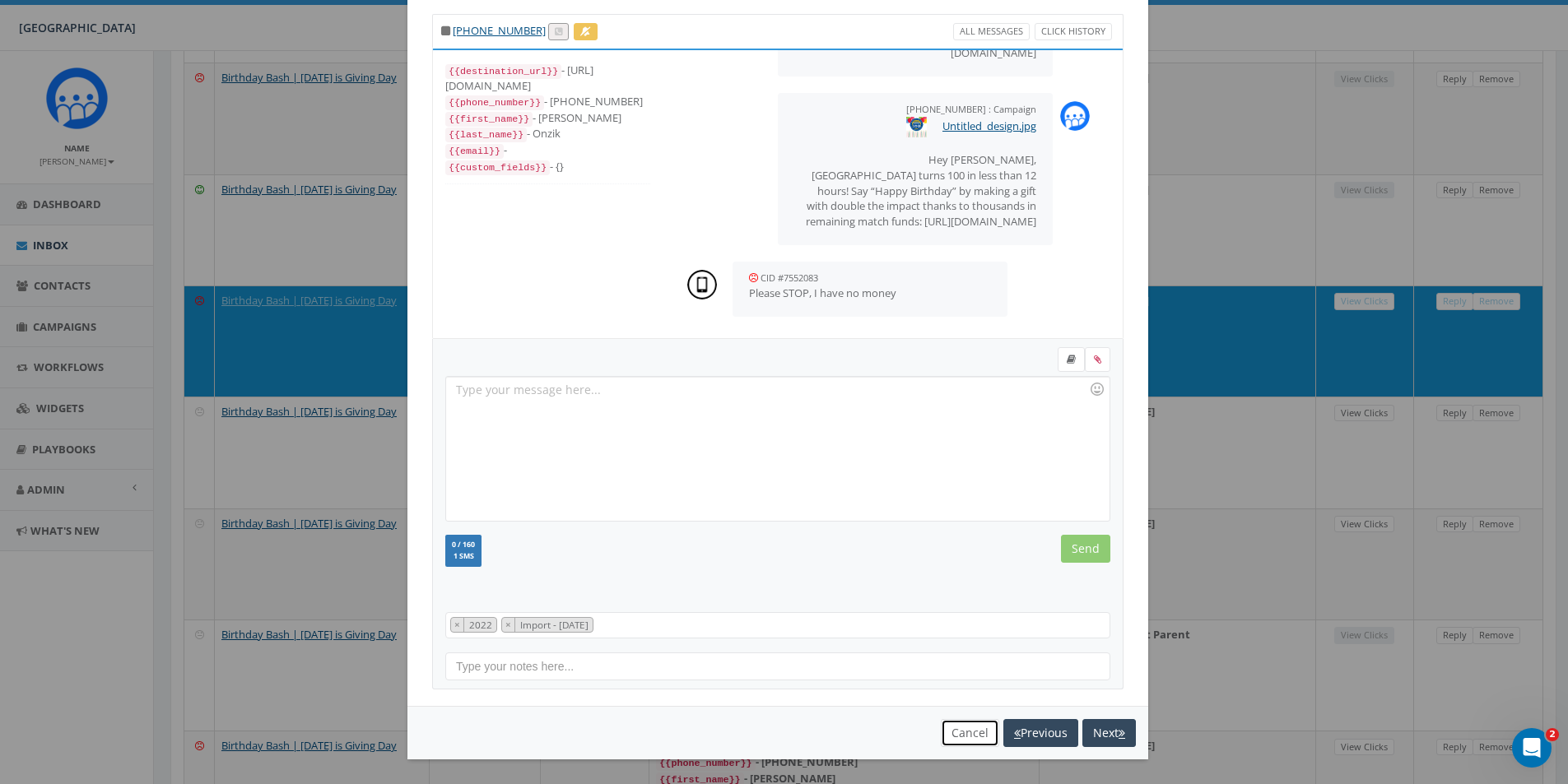
click at [945, 728] on button "Cancel" at bounding box center [971, 732] width 59 height 28
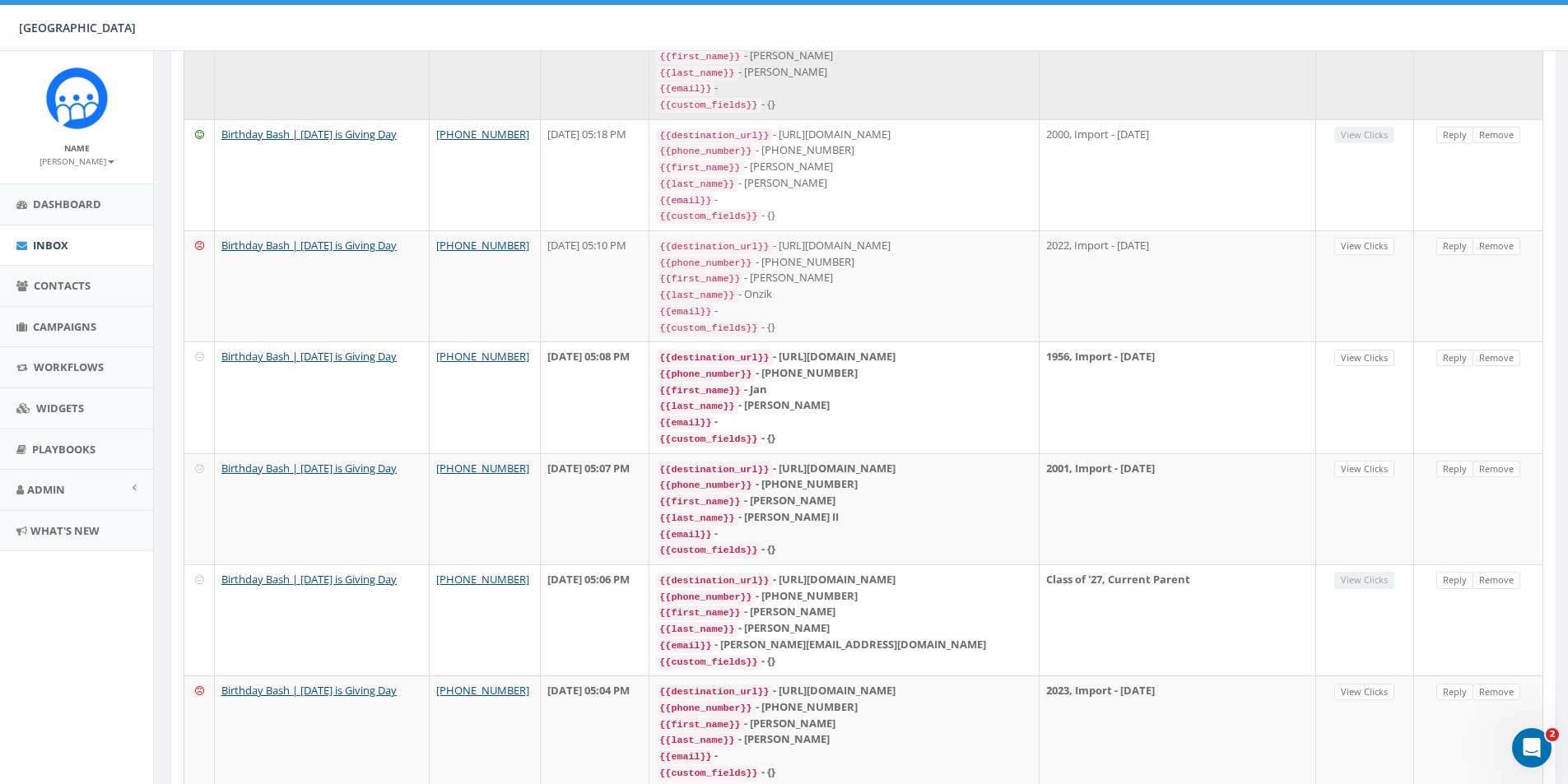
scroll to position [760, 0]
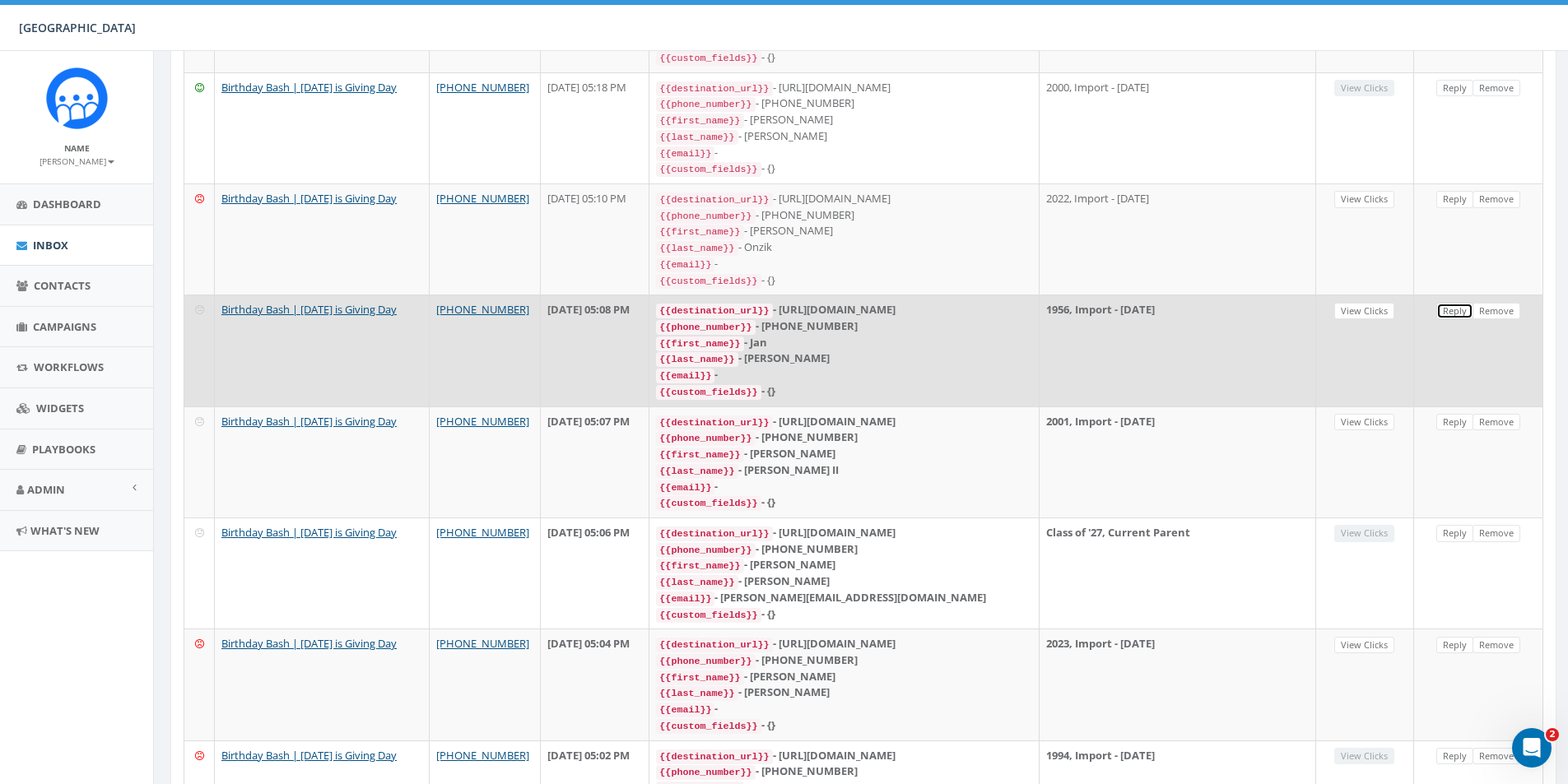
click at [1450, 303] on link "Reply" at bounding box center [1456, 311] width 37 height 17
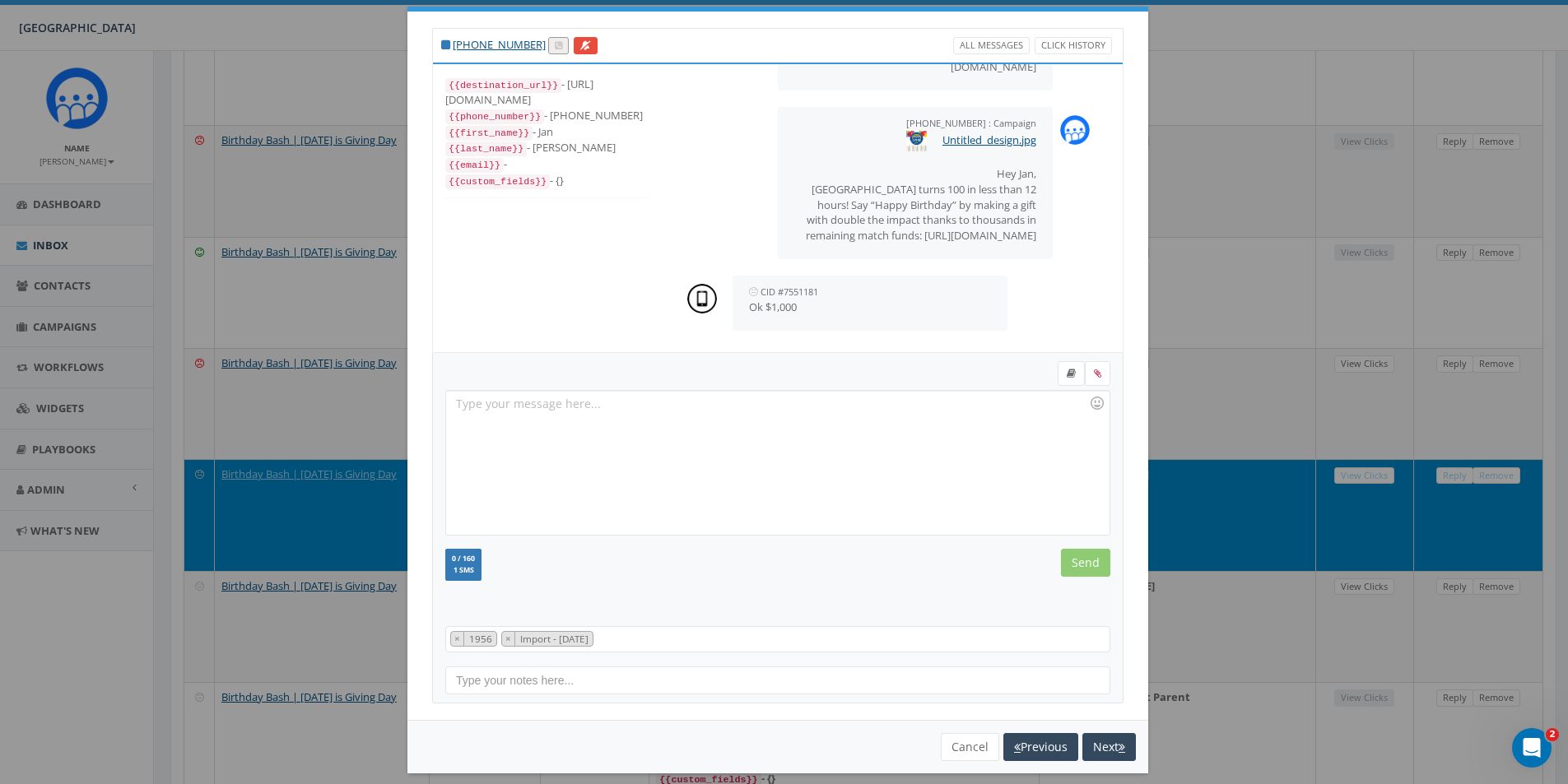
scroll to position [40, 0]
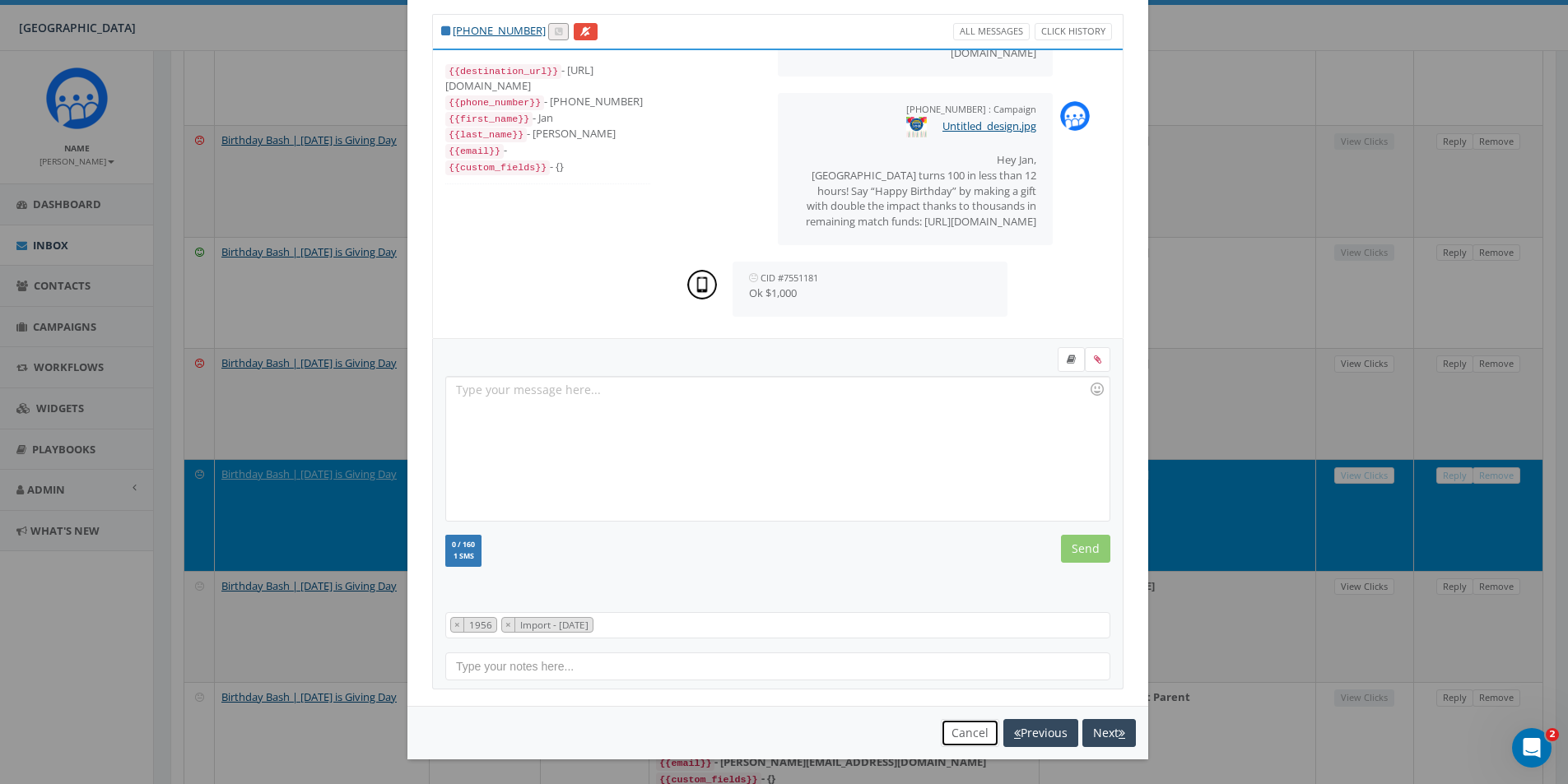
click at [970, 730] on button "Cancel" at bounding box center [971, 732] width 59 height 28
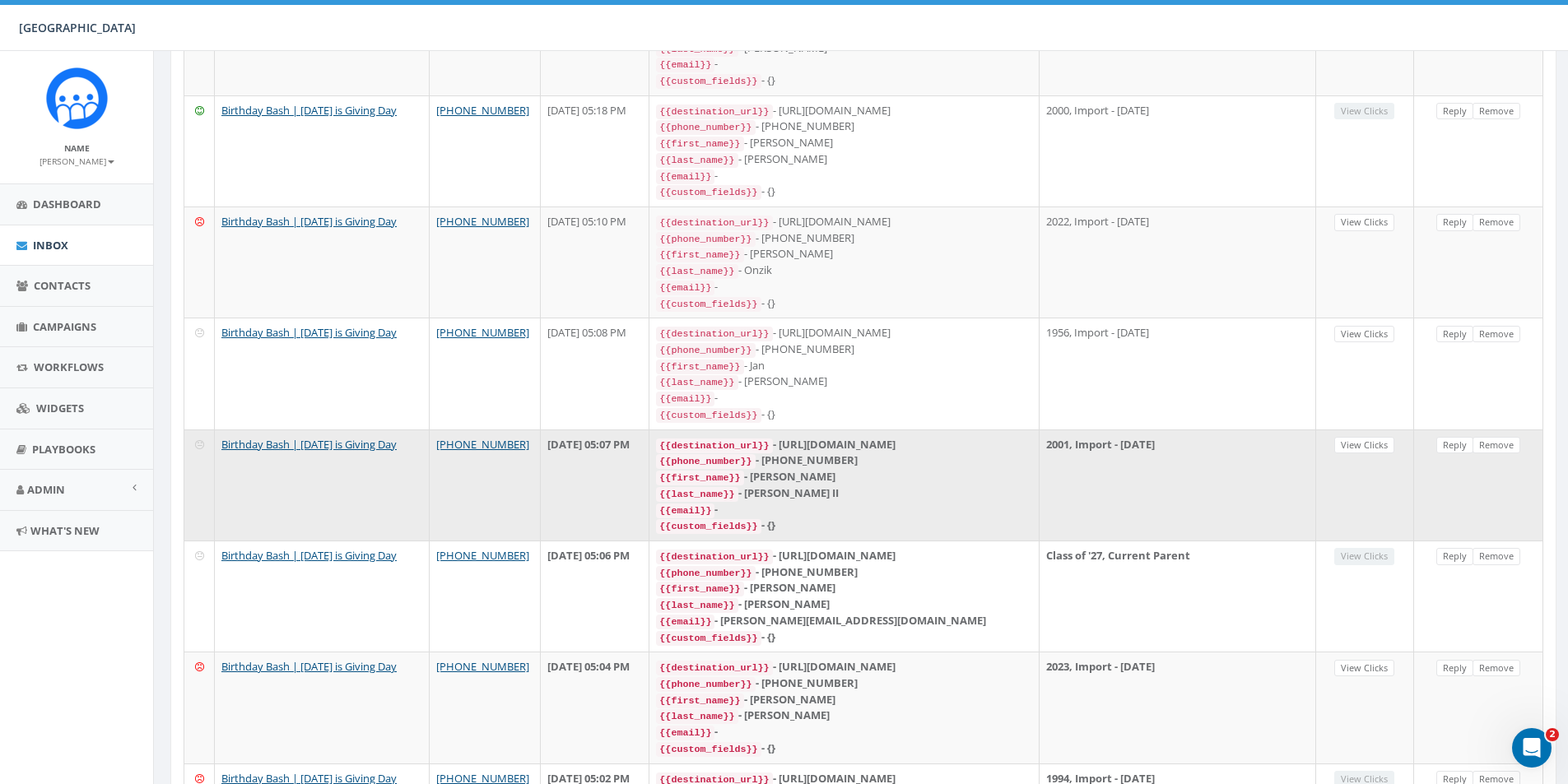
scroll to position [905, 0]
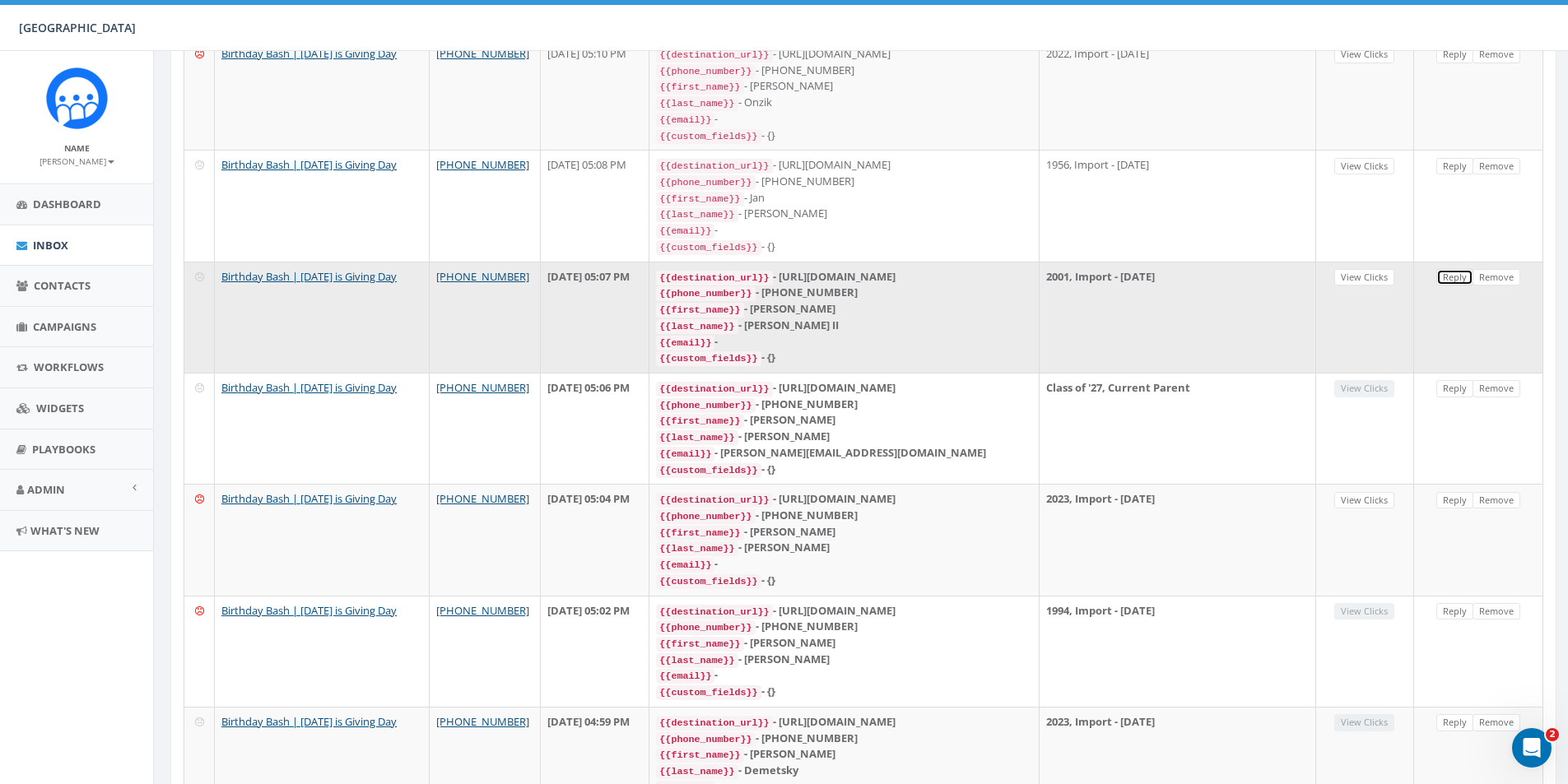
click at [1451, 269] on link "Reply" at bounding box center [1456, 277] width 37 height 17
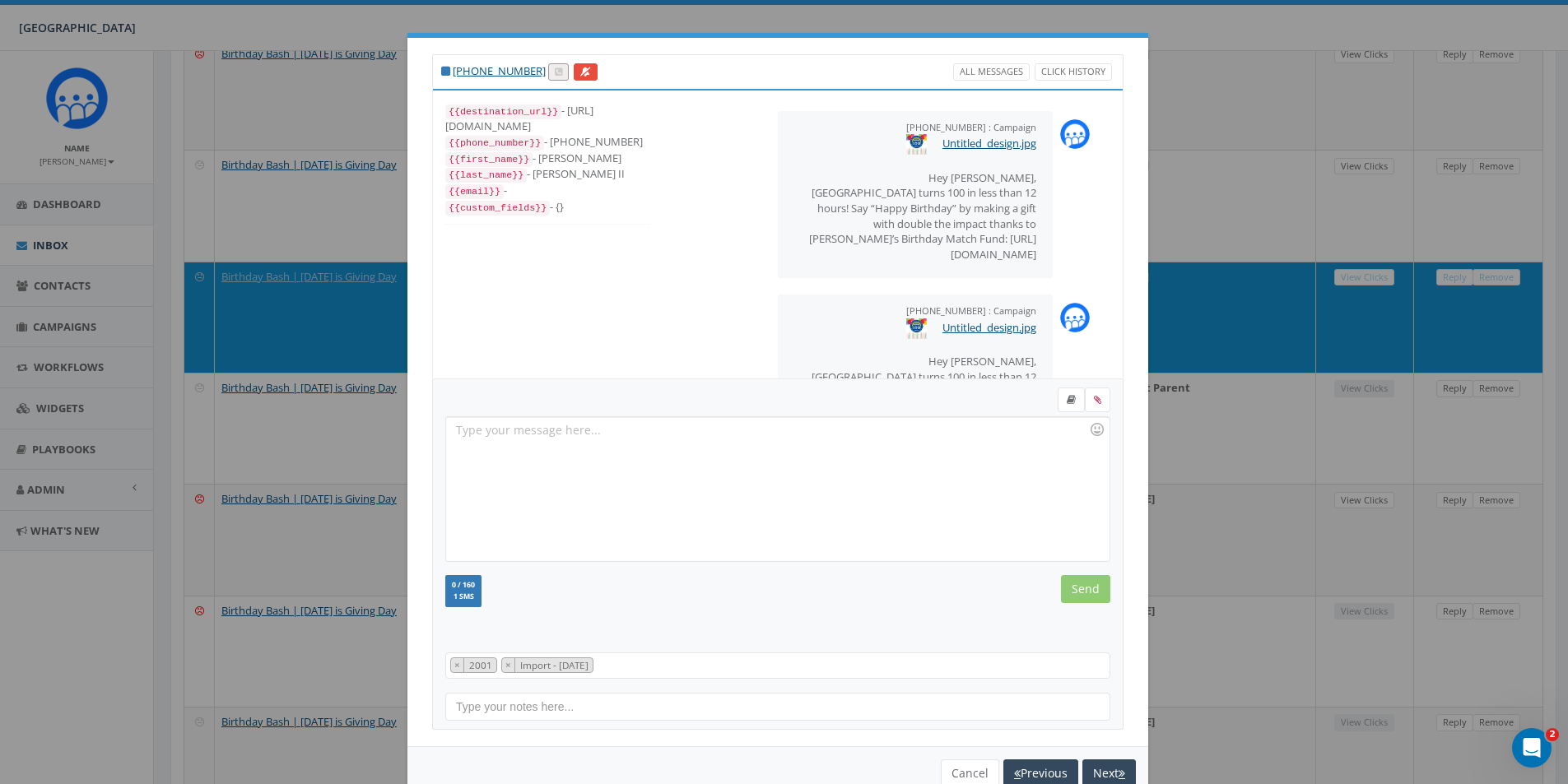
scroll to position [16, 0]
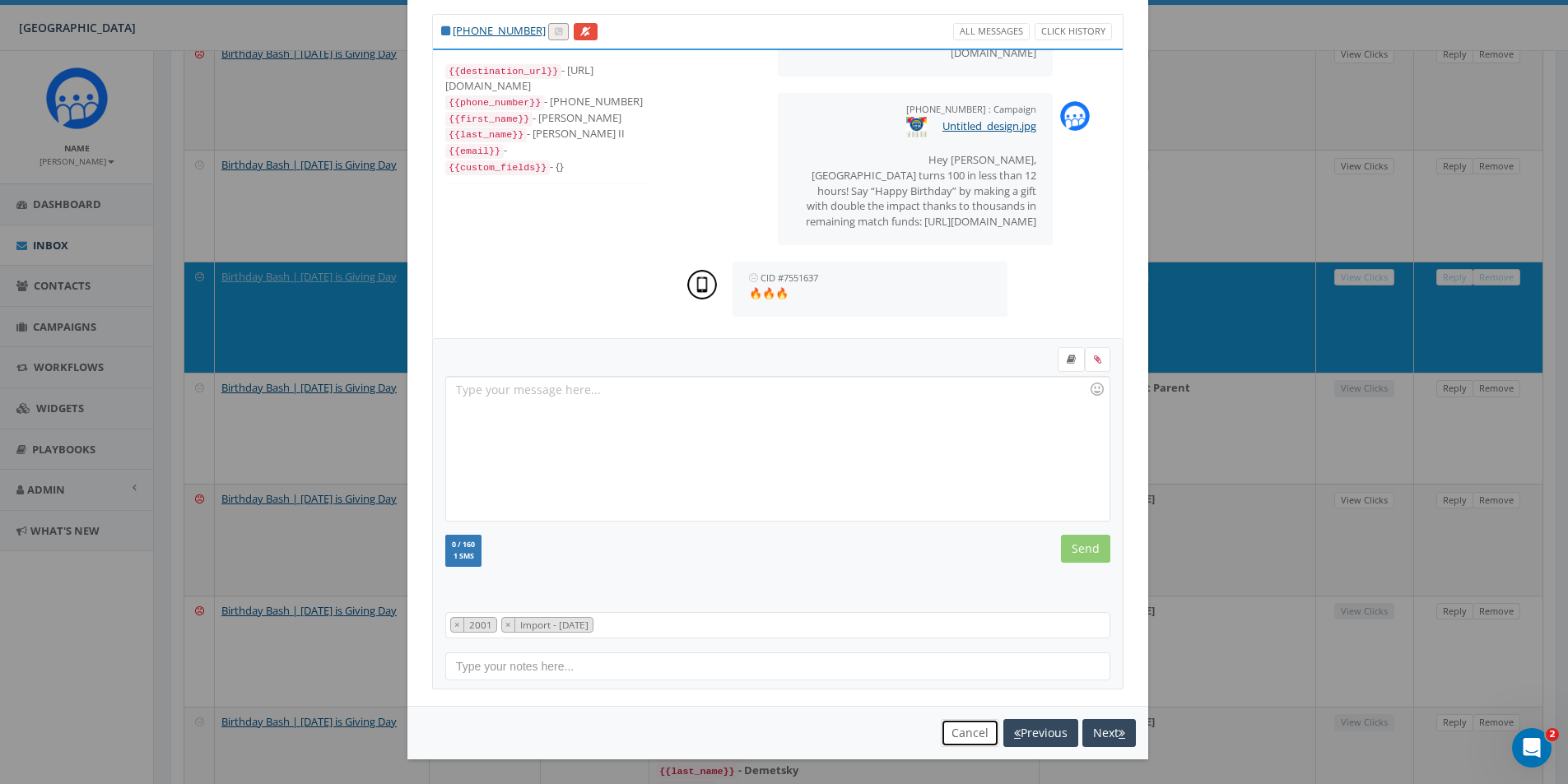
click at [950, 743] on button "Cancel" at bounding box center [971, 732] width 59 height 28
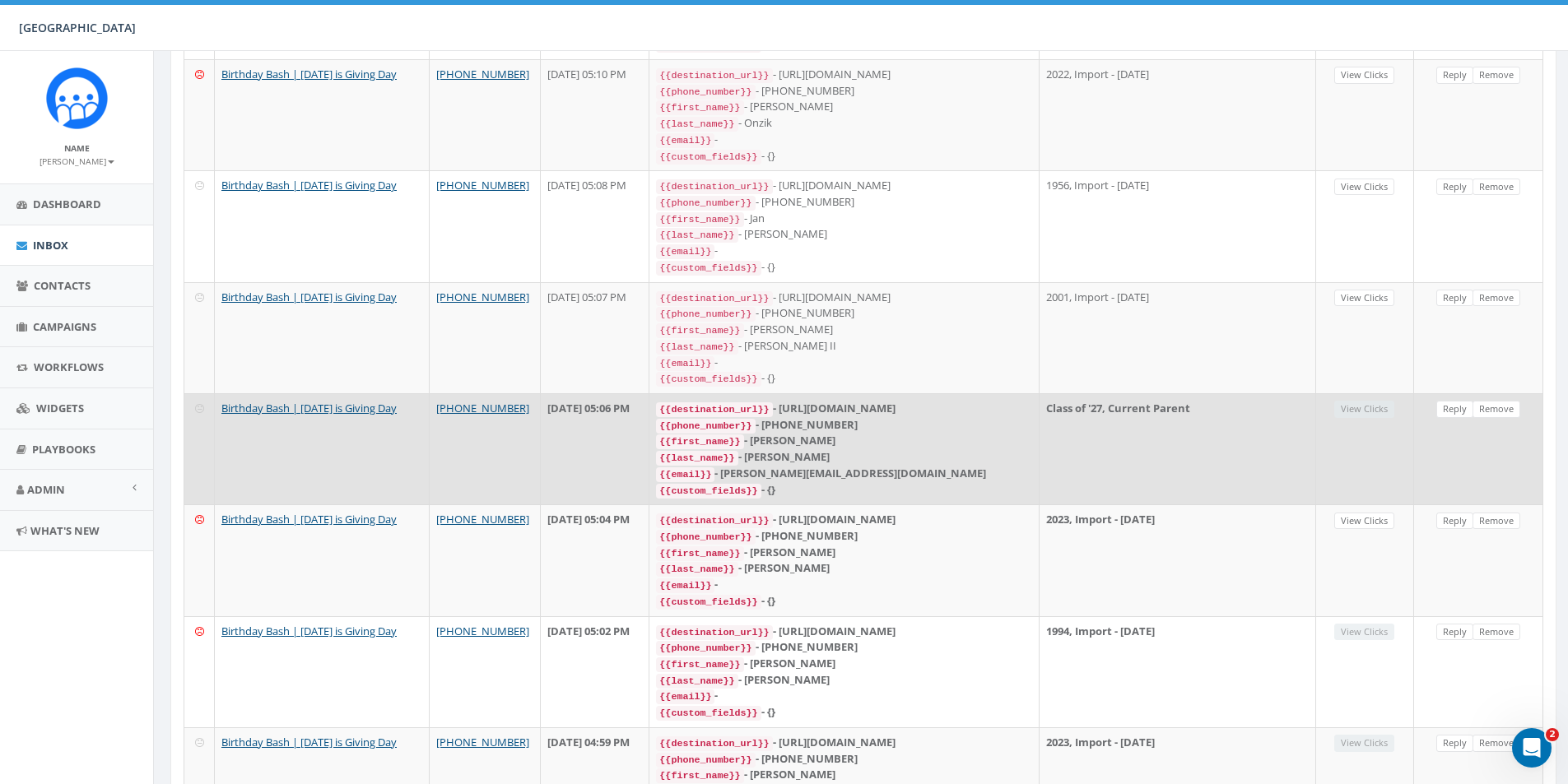
scroll to position [1041, 0]
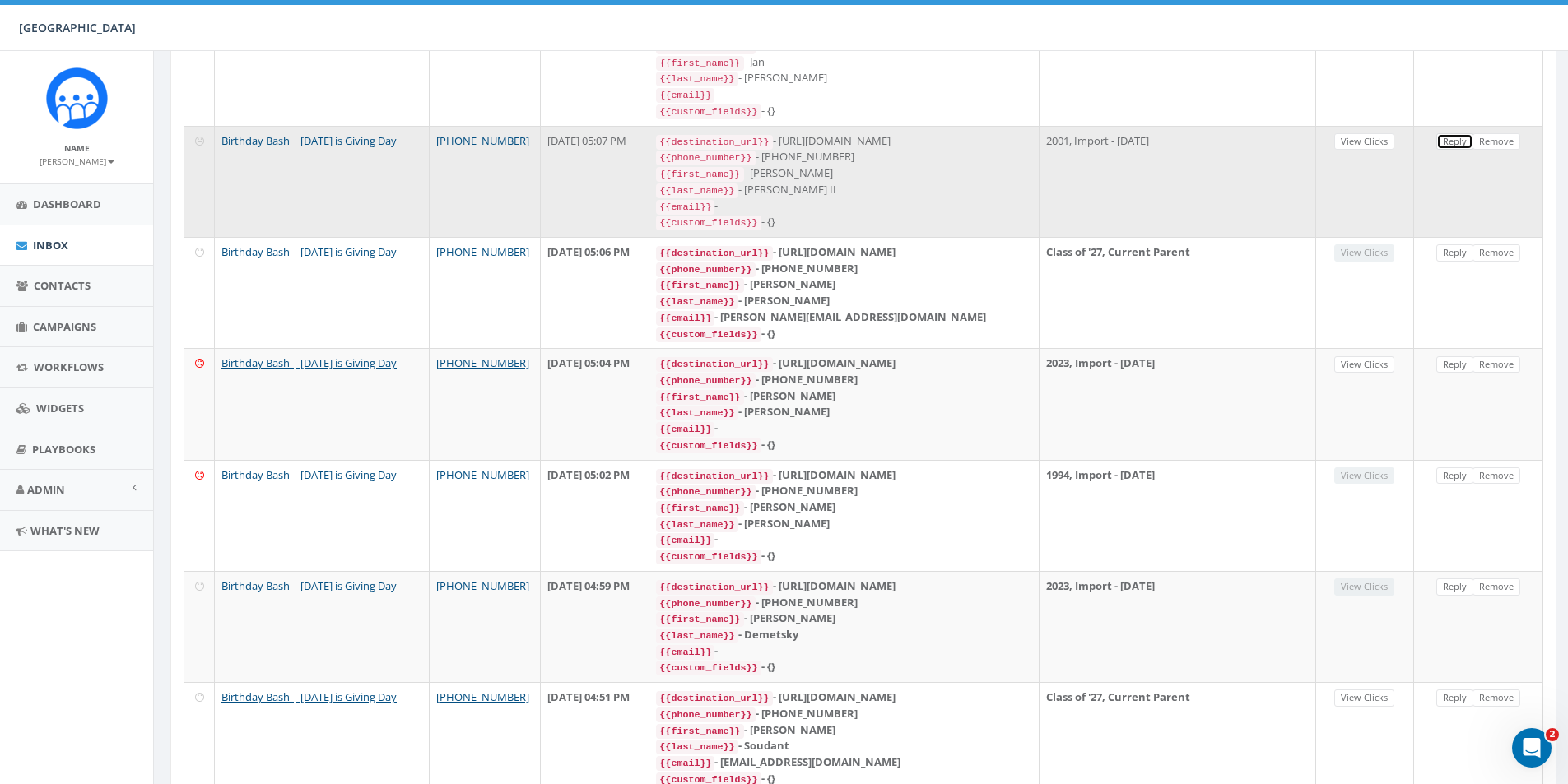
click at [1452, 134] on link "Reply" at bounding box center [1456, 142] width 37 height 17
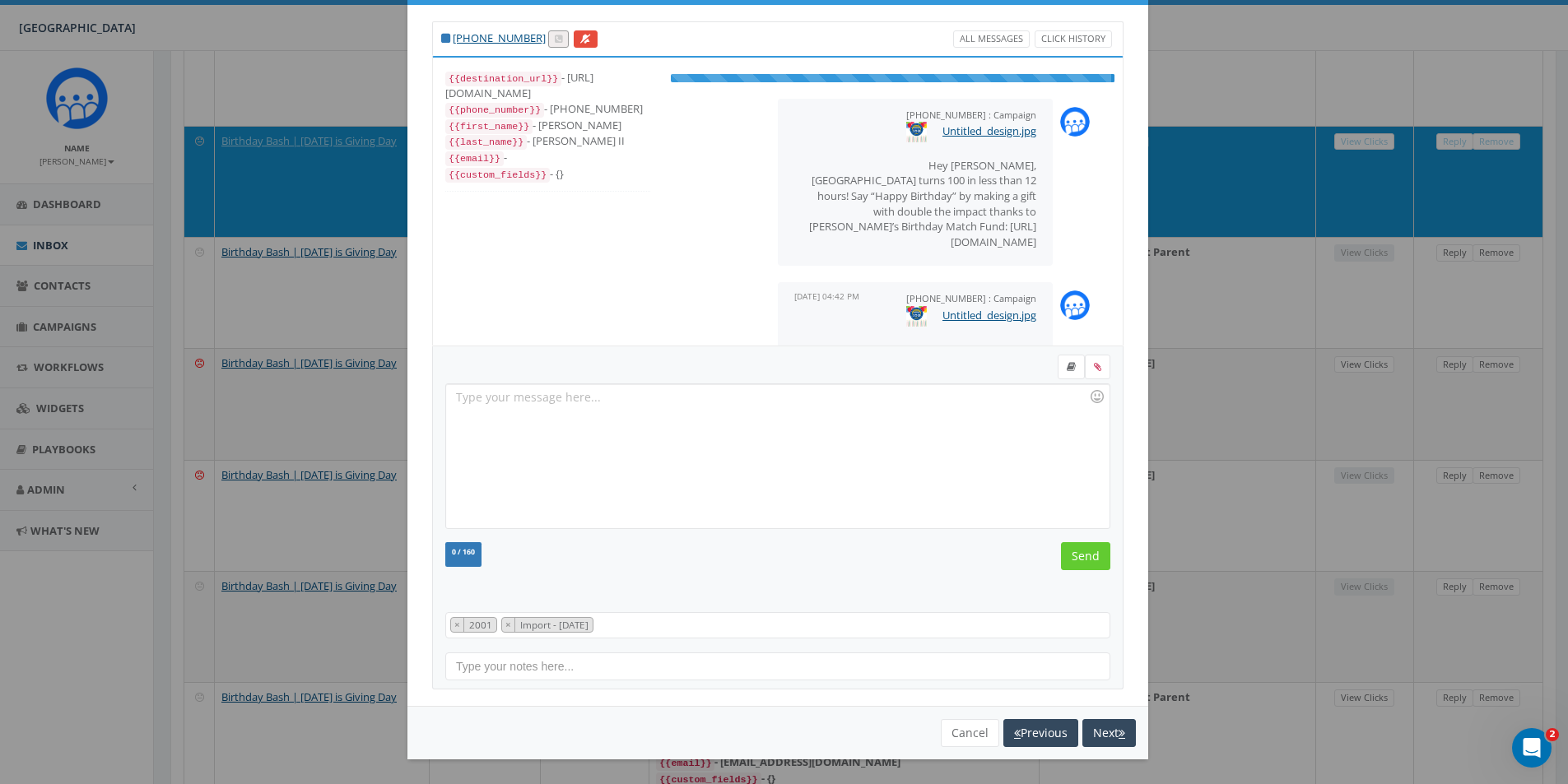
scroll to position [0, 0]
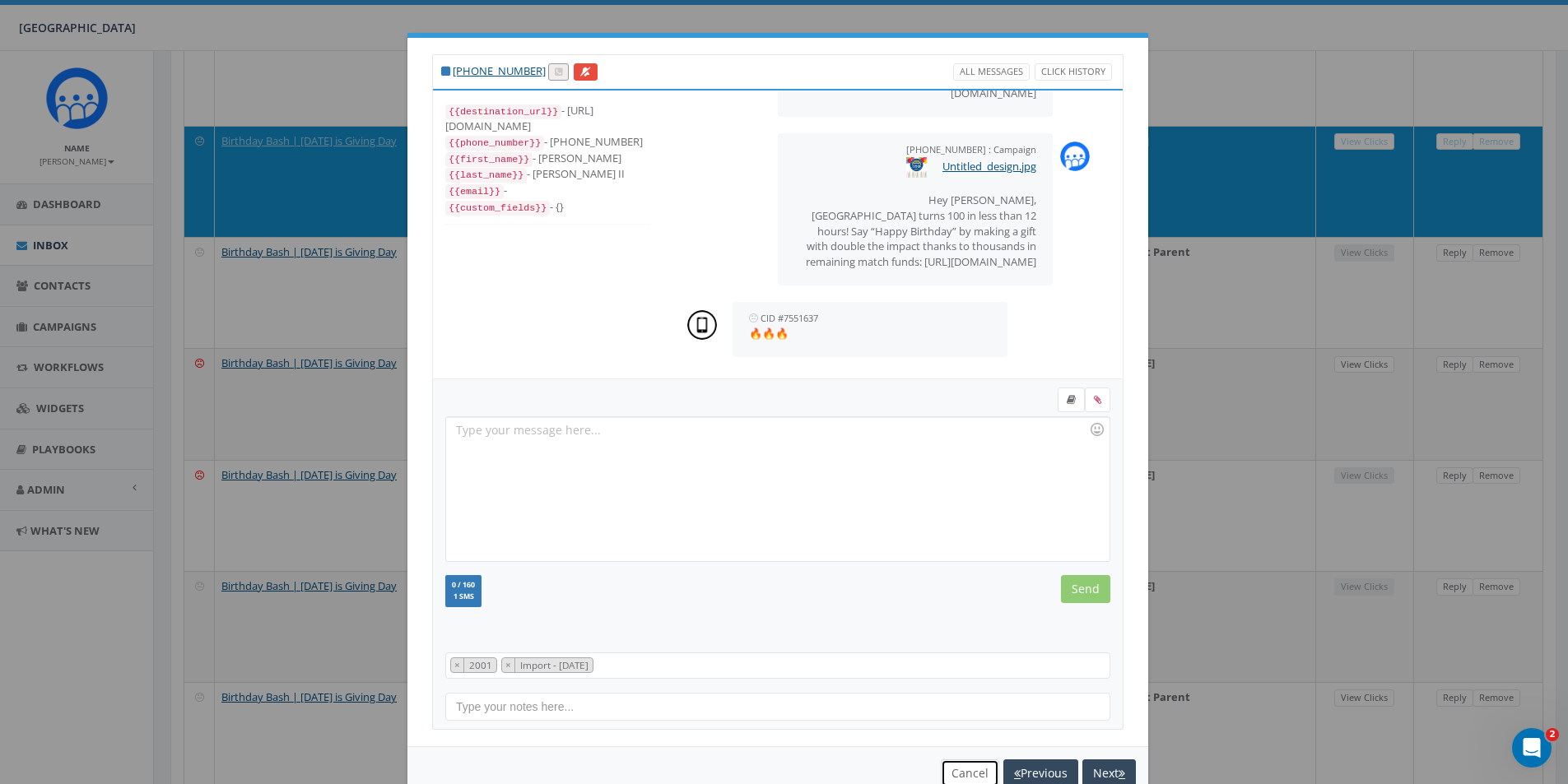
click at [961, 778] on button "Cancel" at bounding box center [971, 772] width 59 height 28
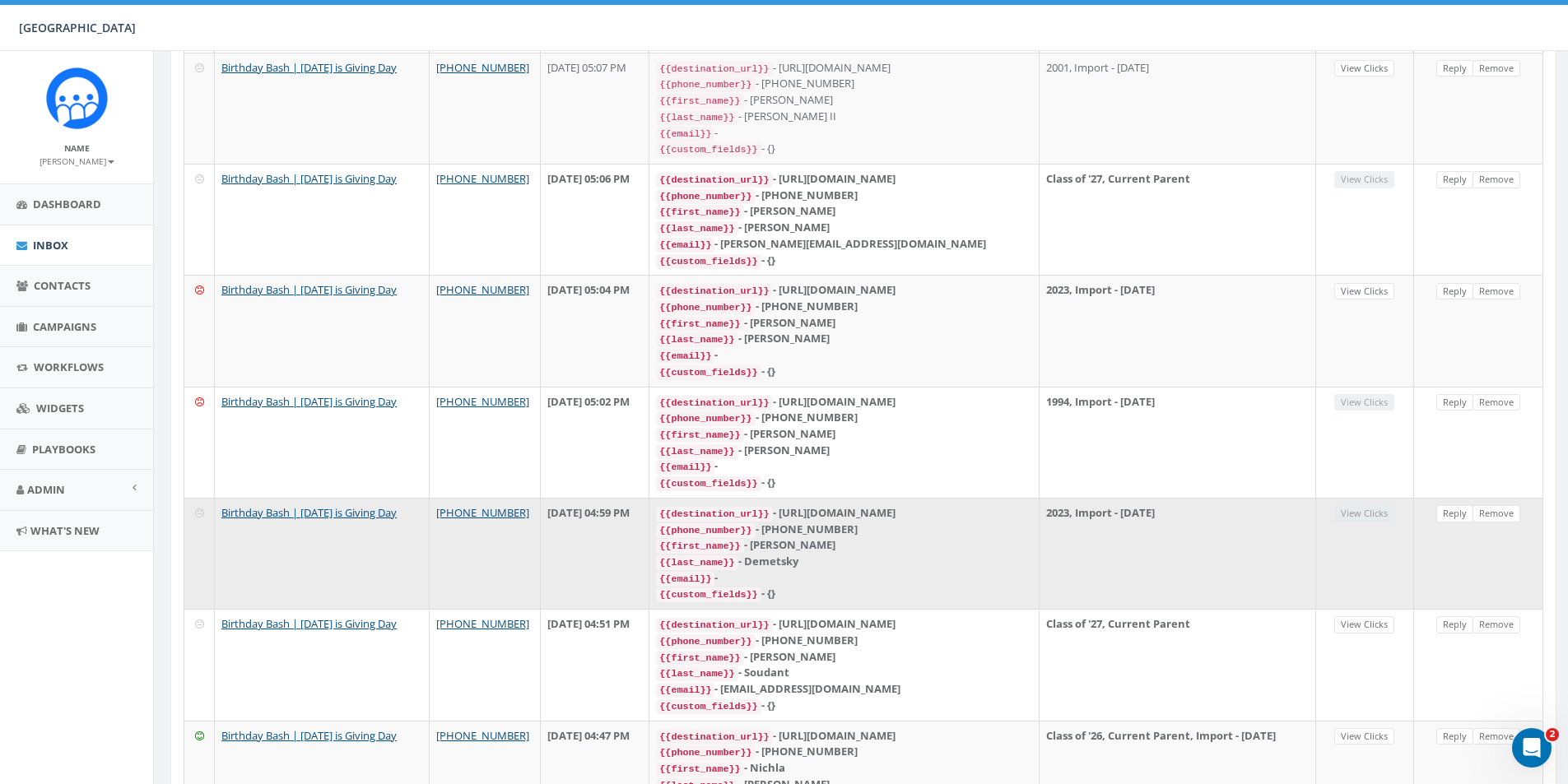
scroll to position [1259, 0]
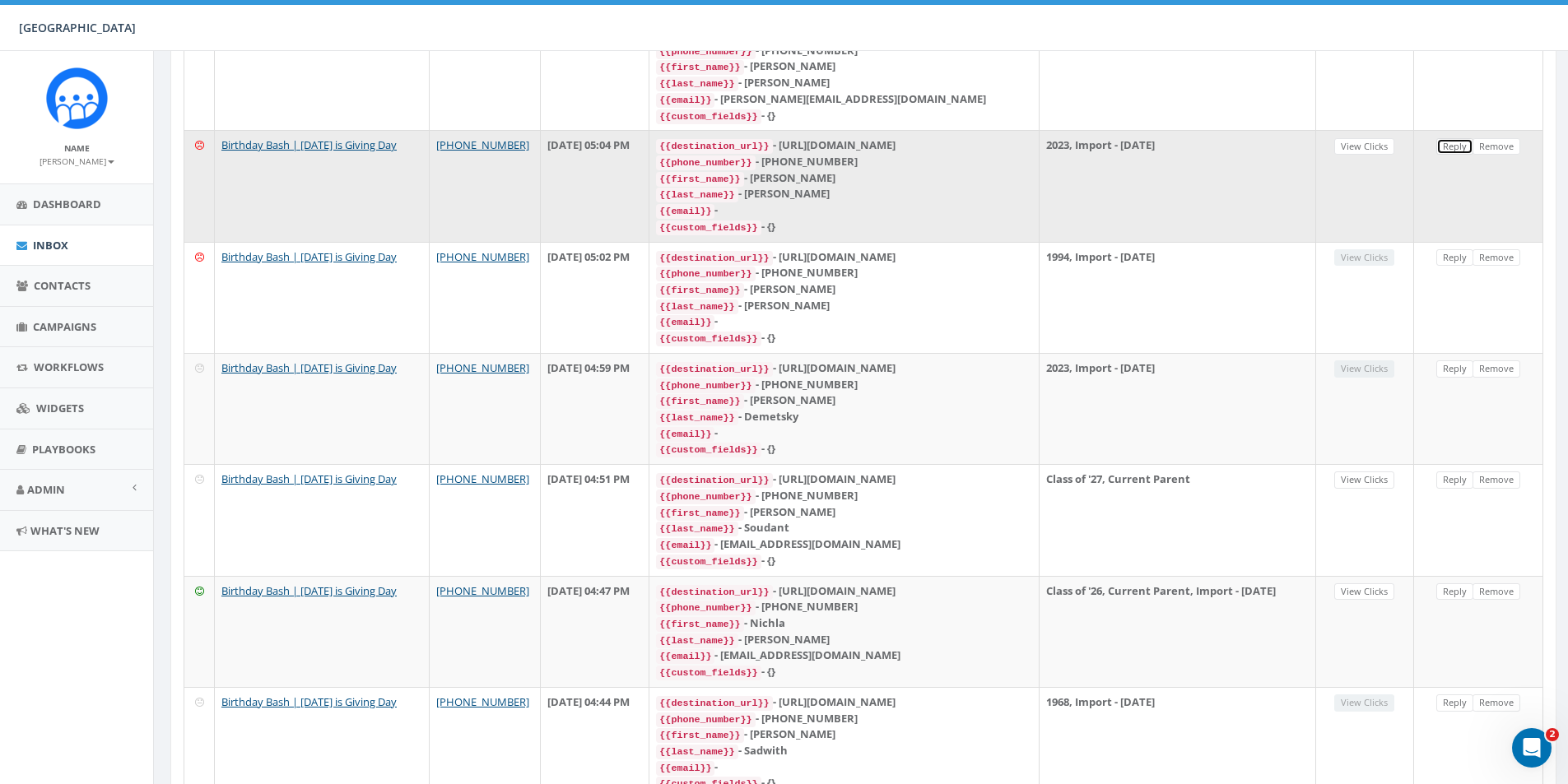
click at [1449, 138] on link "Reply" at bounding box center [1456, 146] width 37 height 17
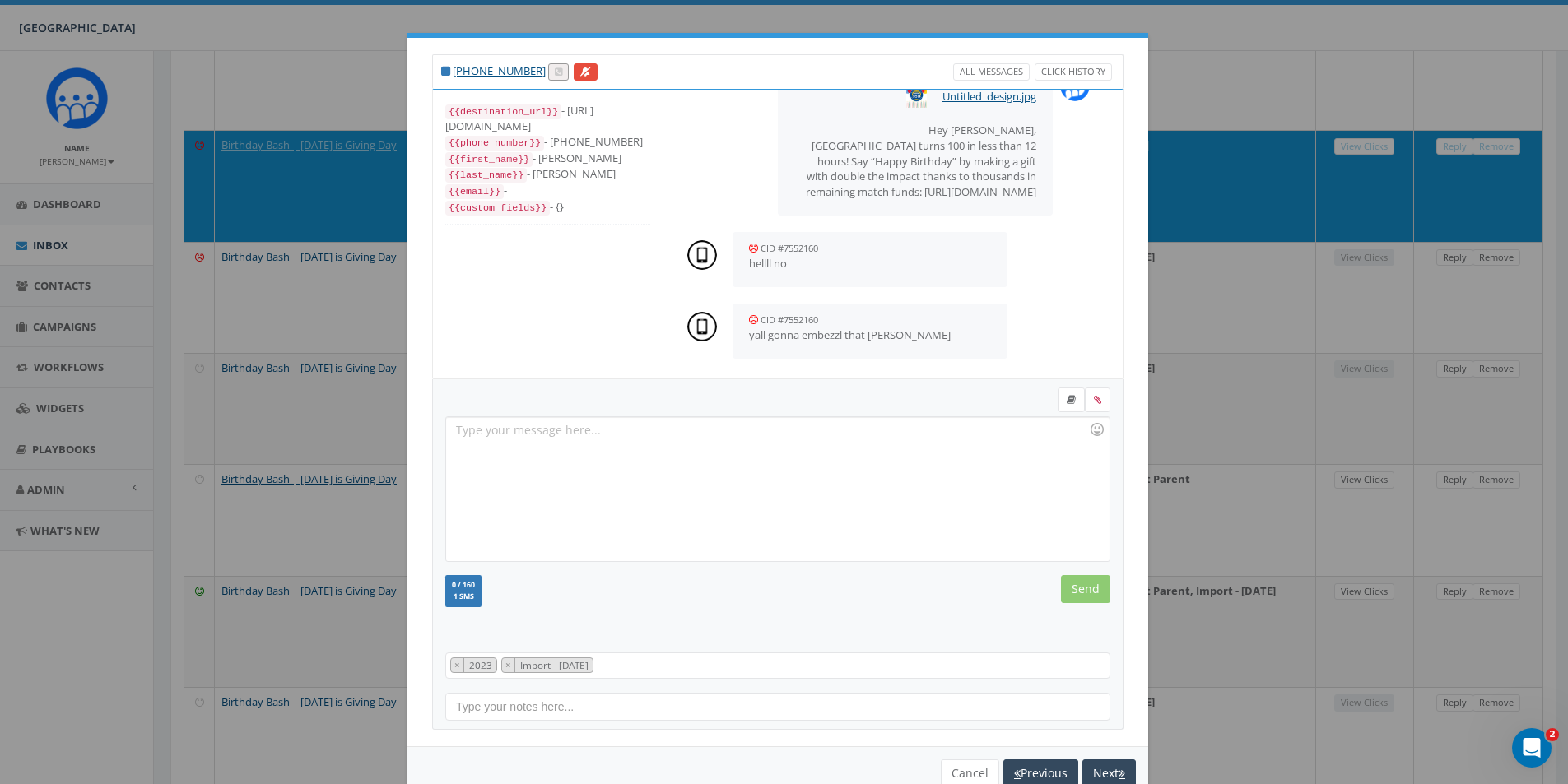
scroll to position [248, 0]
click at [574, 72] on link at bounding box center [586, 71] width 24 height 17
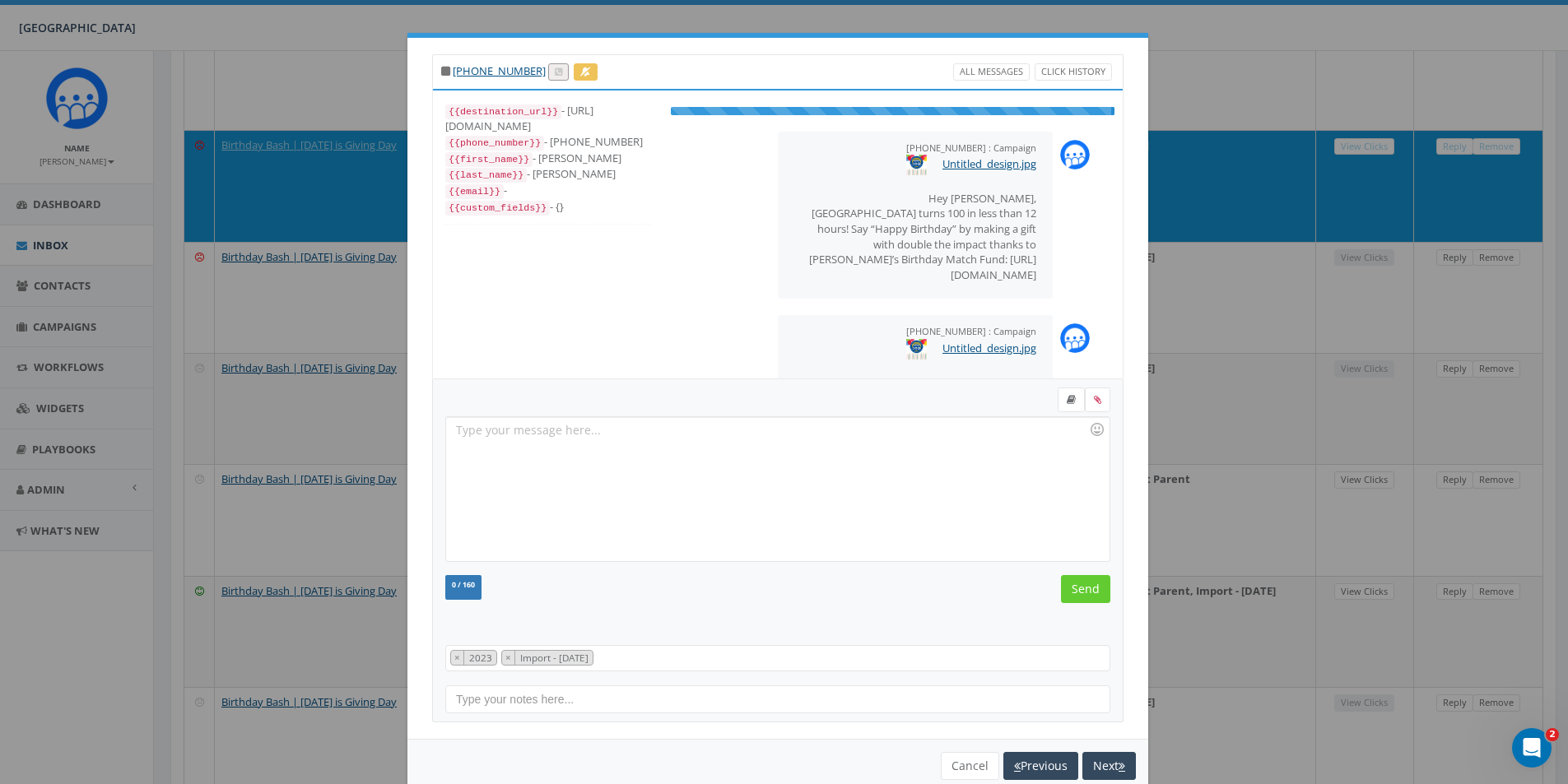
scroll to position [16, 0]
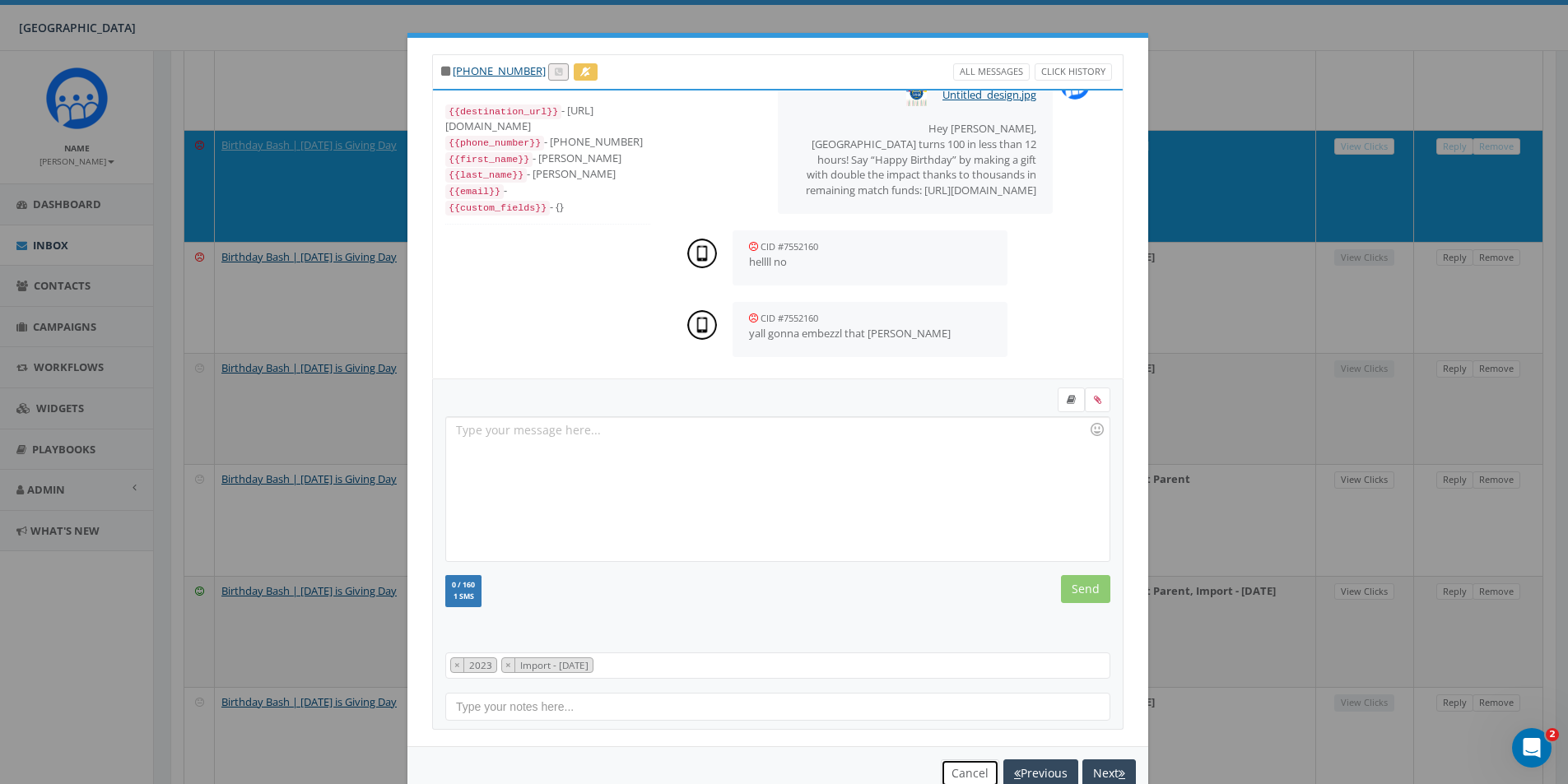
click at [945, 769] on button "Cancel" at bounding box center [971, 772] width 59 height 28
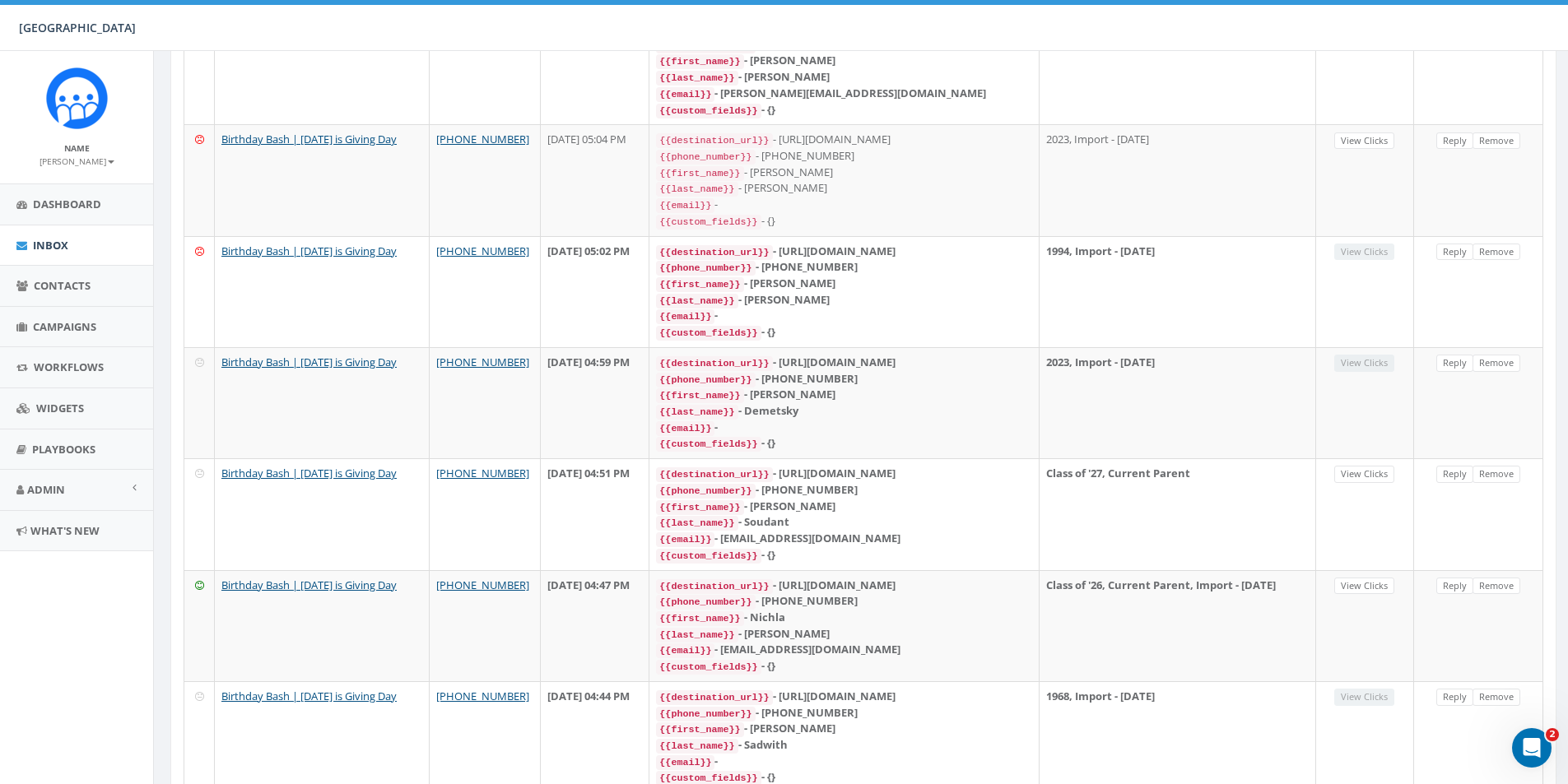
scroll to position [1284, 0]
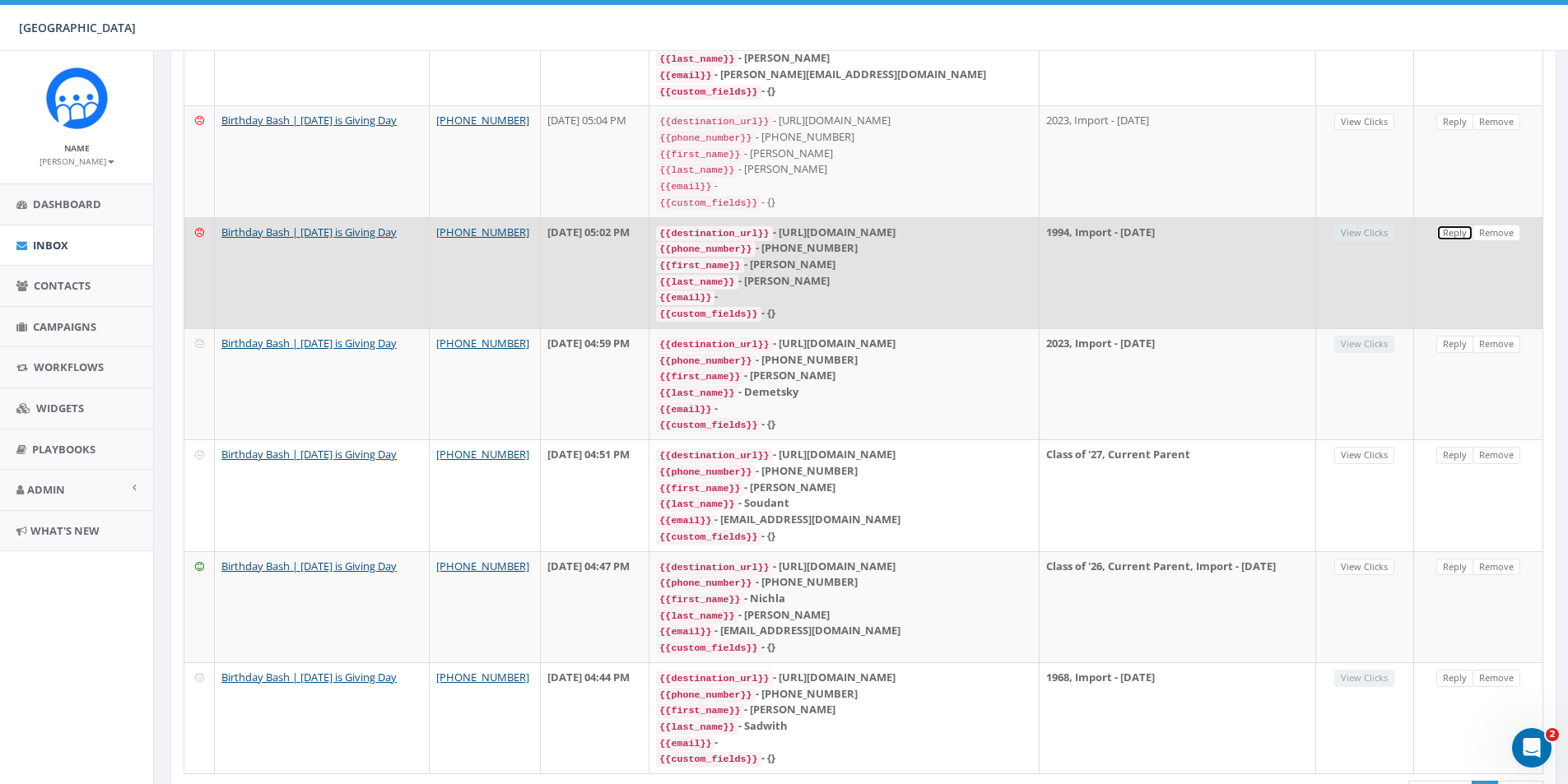
click at [1446, 225] on link "Reply" at bounding box center [1456, 233] width 37 height 17
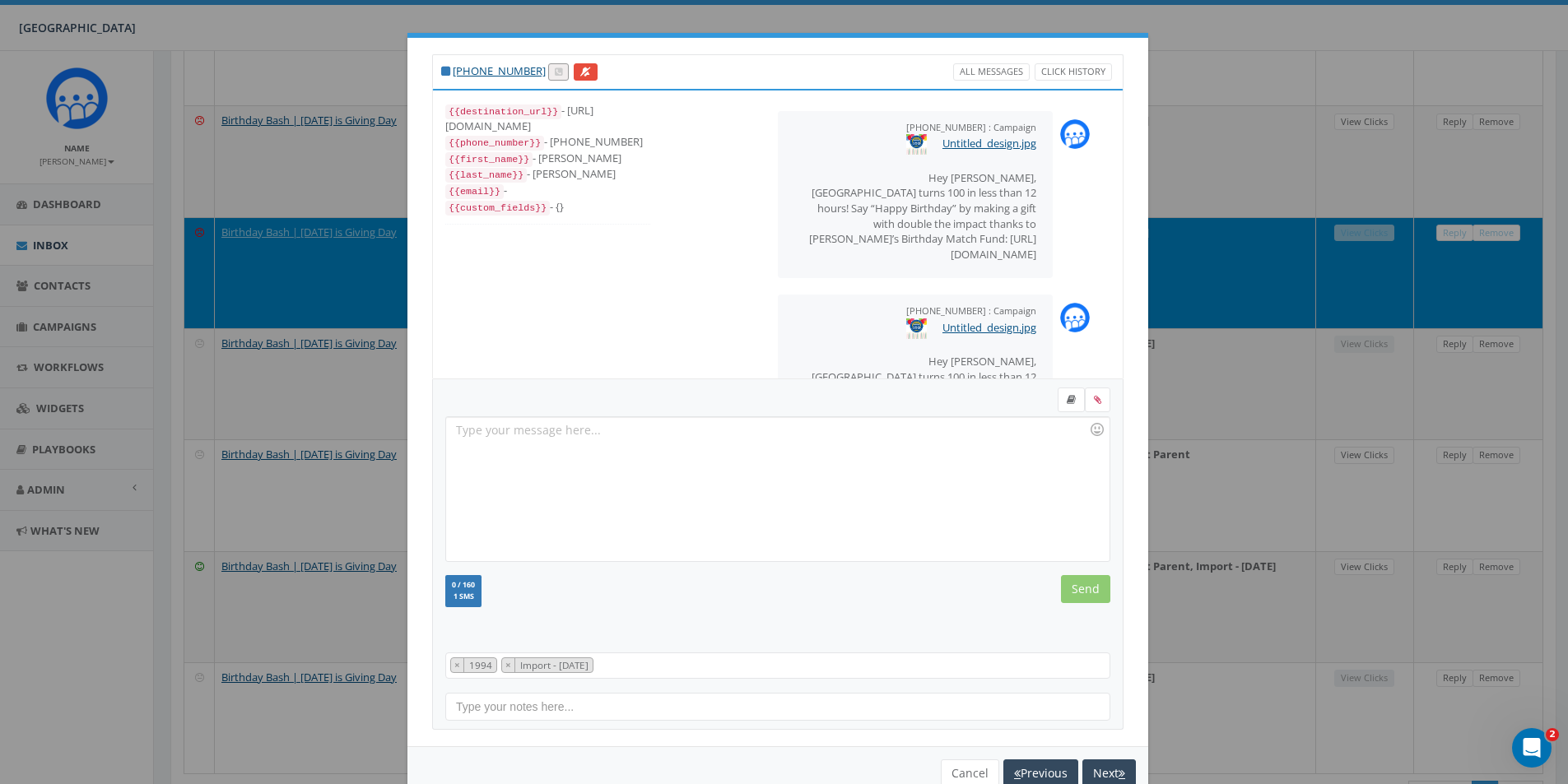
scroll to position [192, 0]
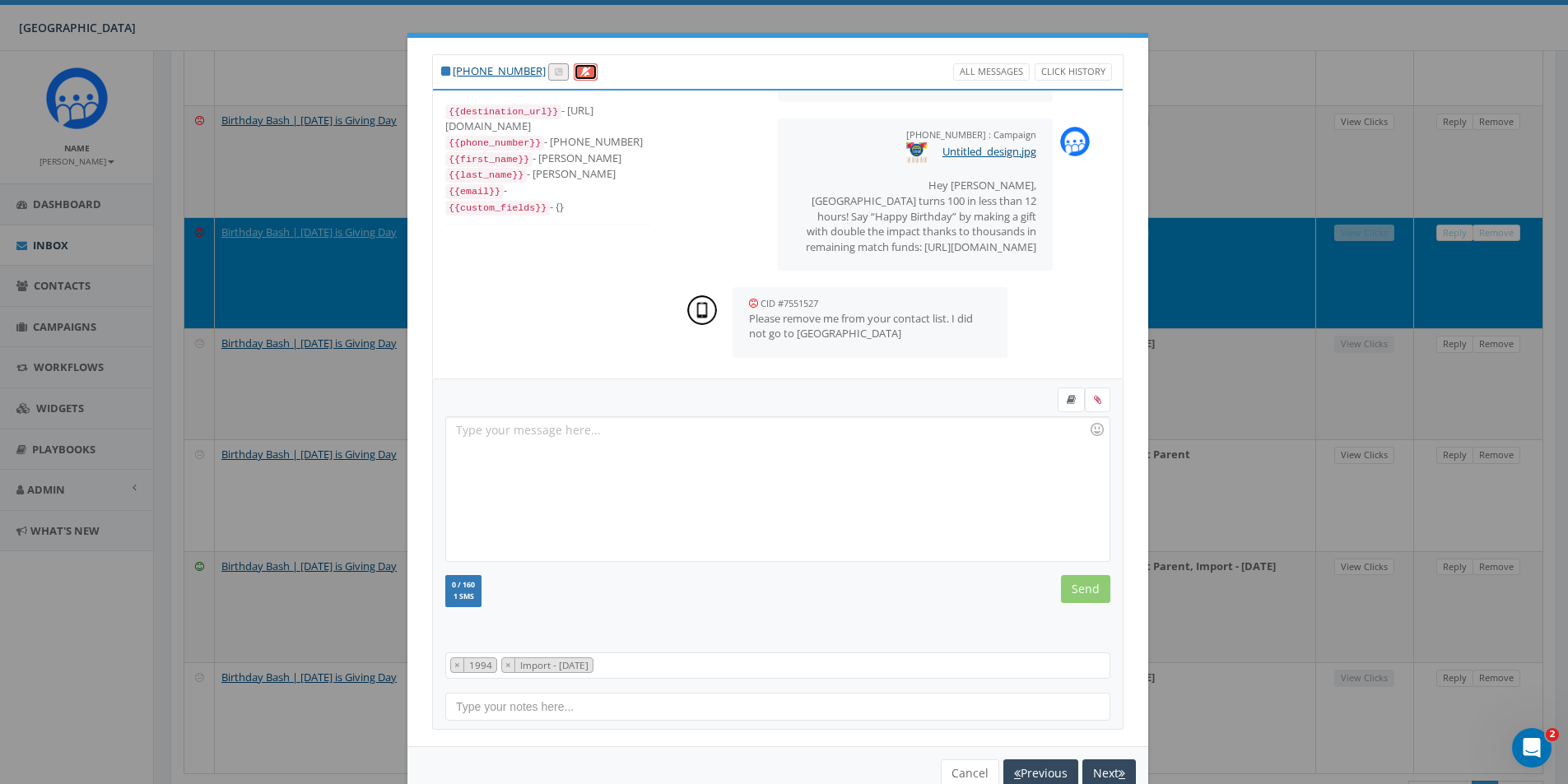
click at [580, 70] on icon at bounding box center [586, 72] width 11 height 9
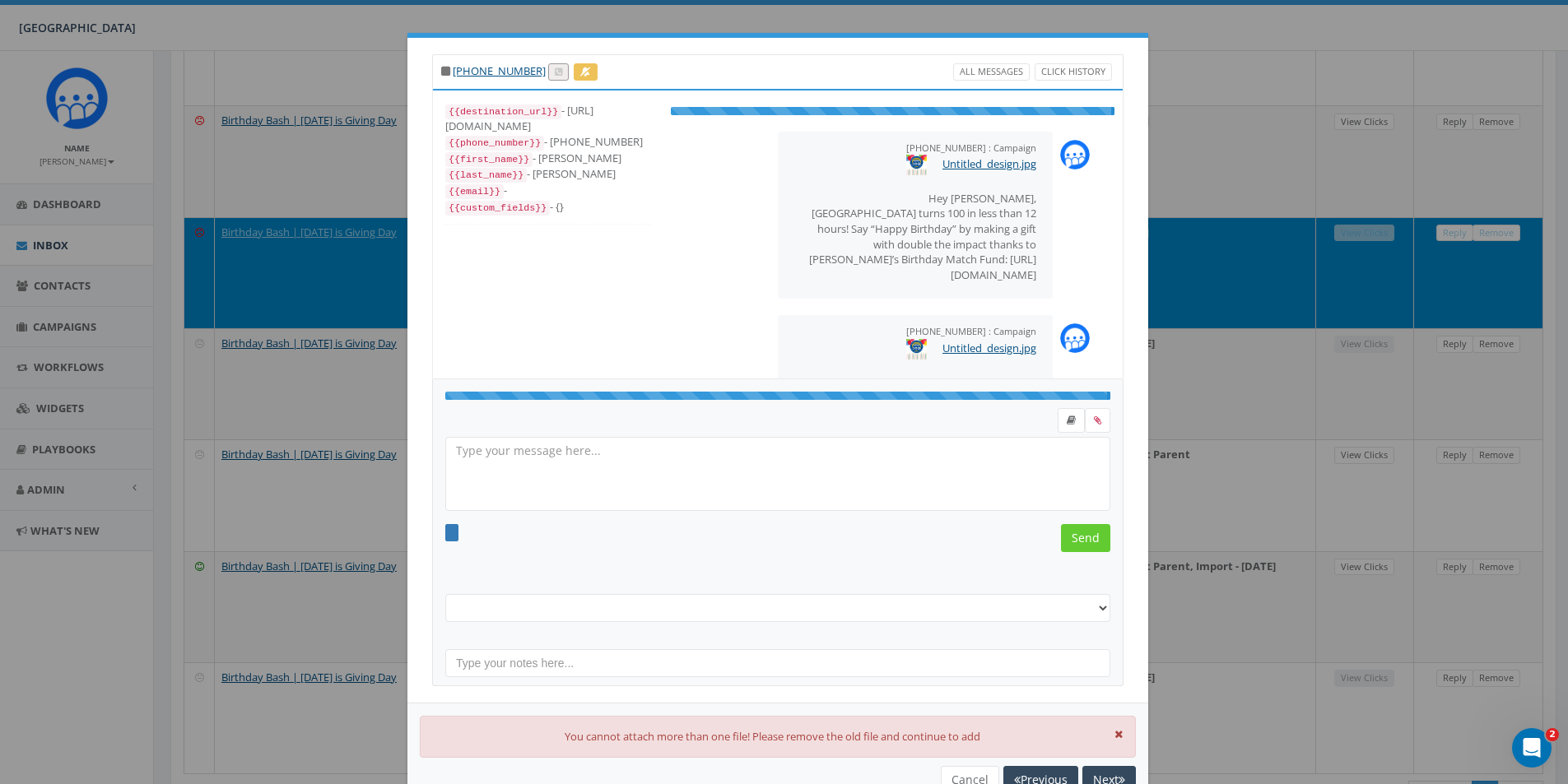
select select "1994"
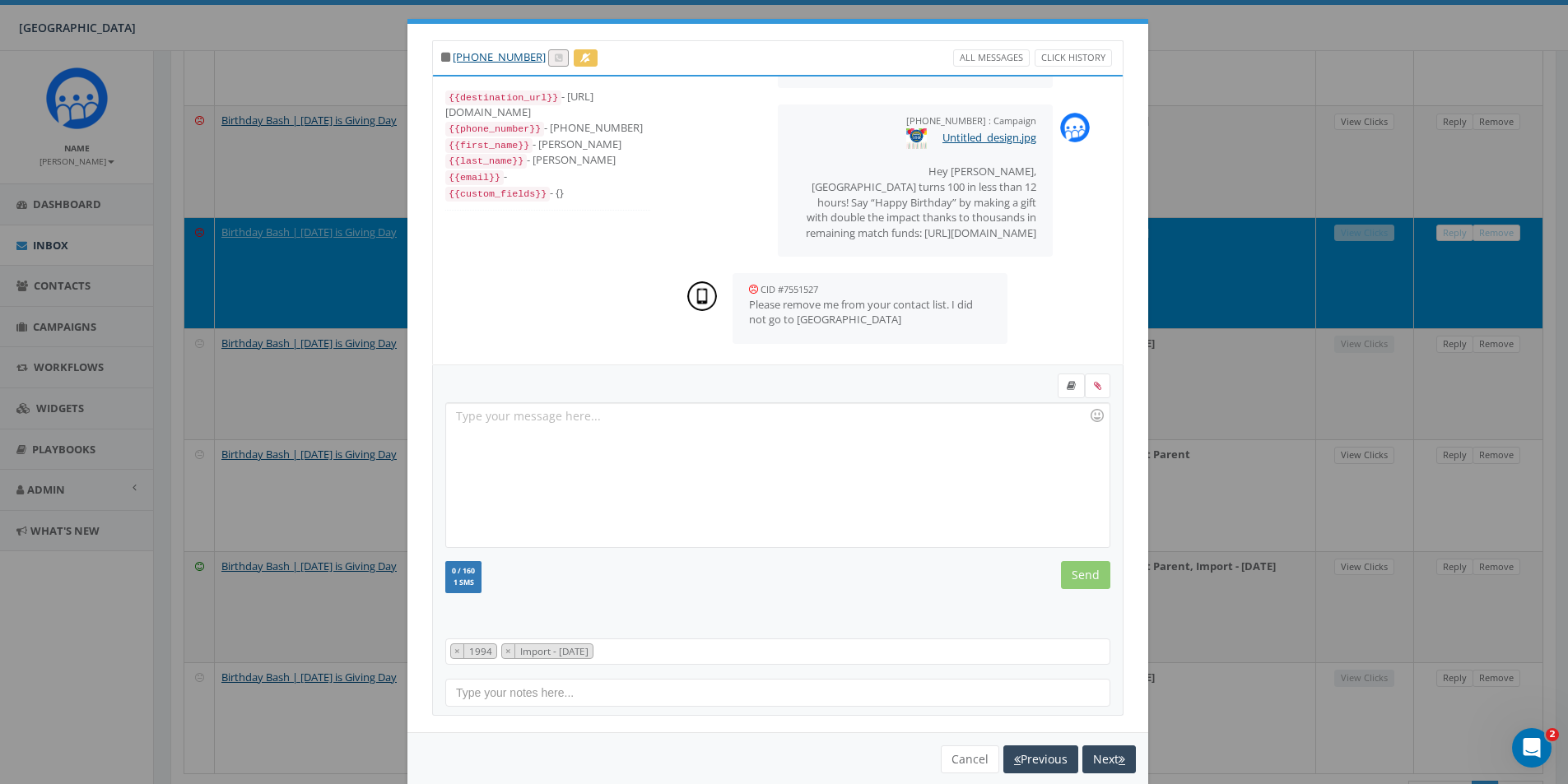
scroll to position [0, 0]
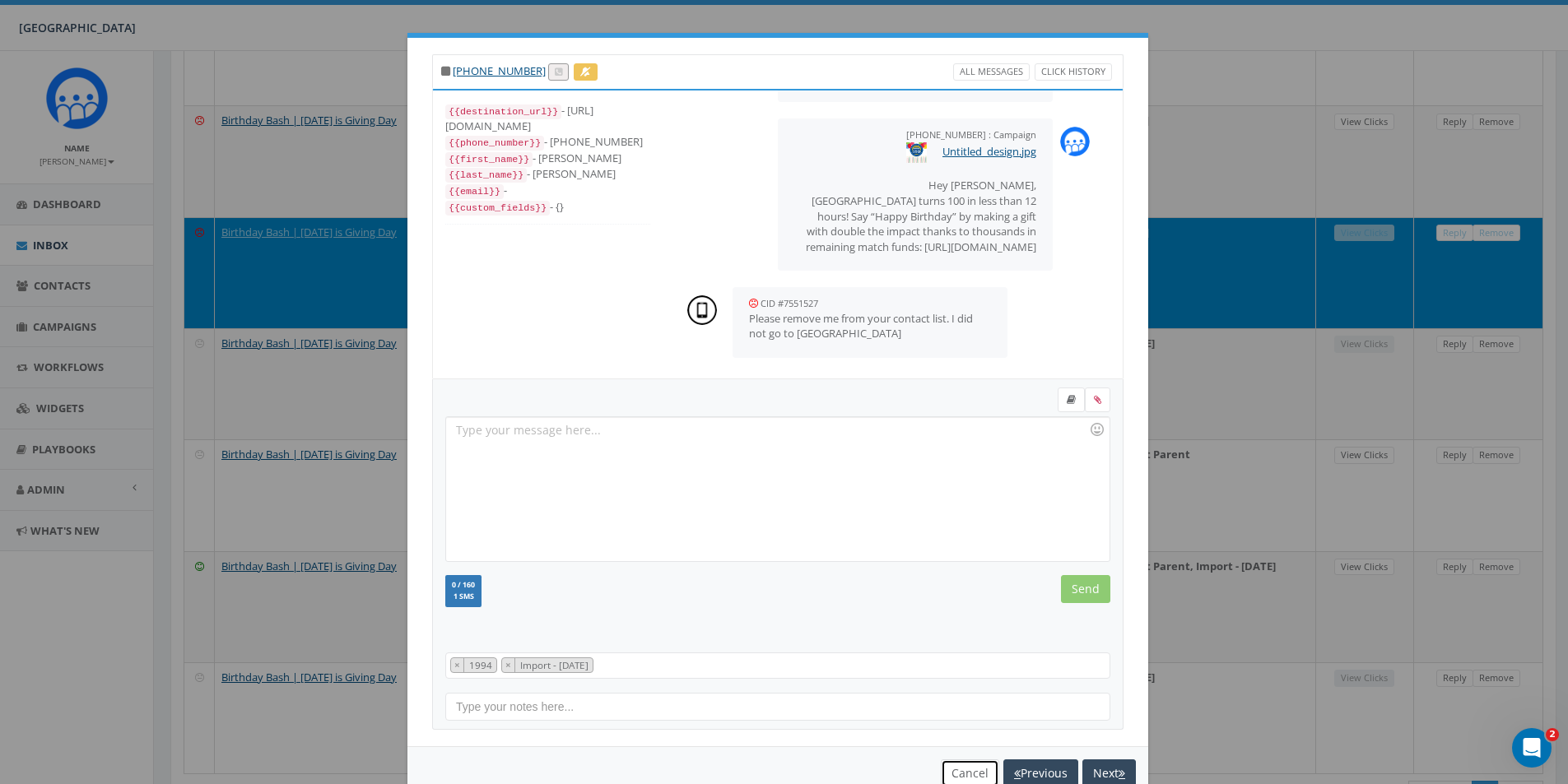
click at [961, 774] on button "Cancel" at bounding box center [971, 772] width 59 height 28
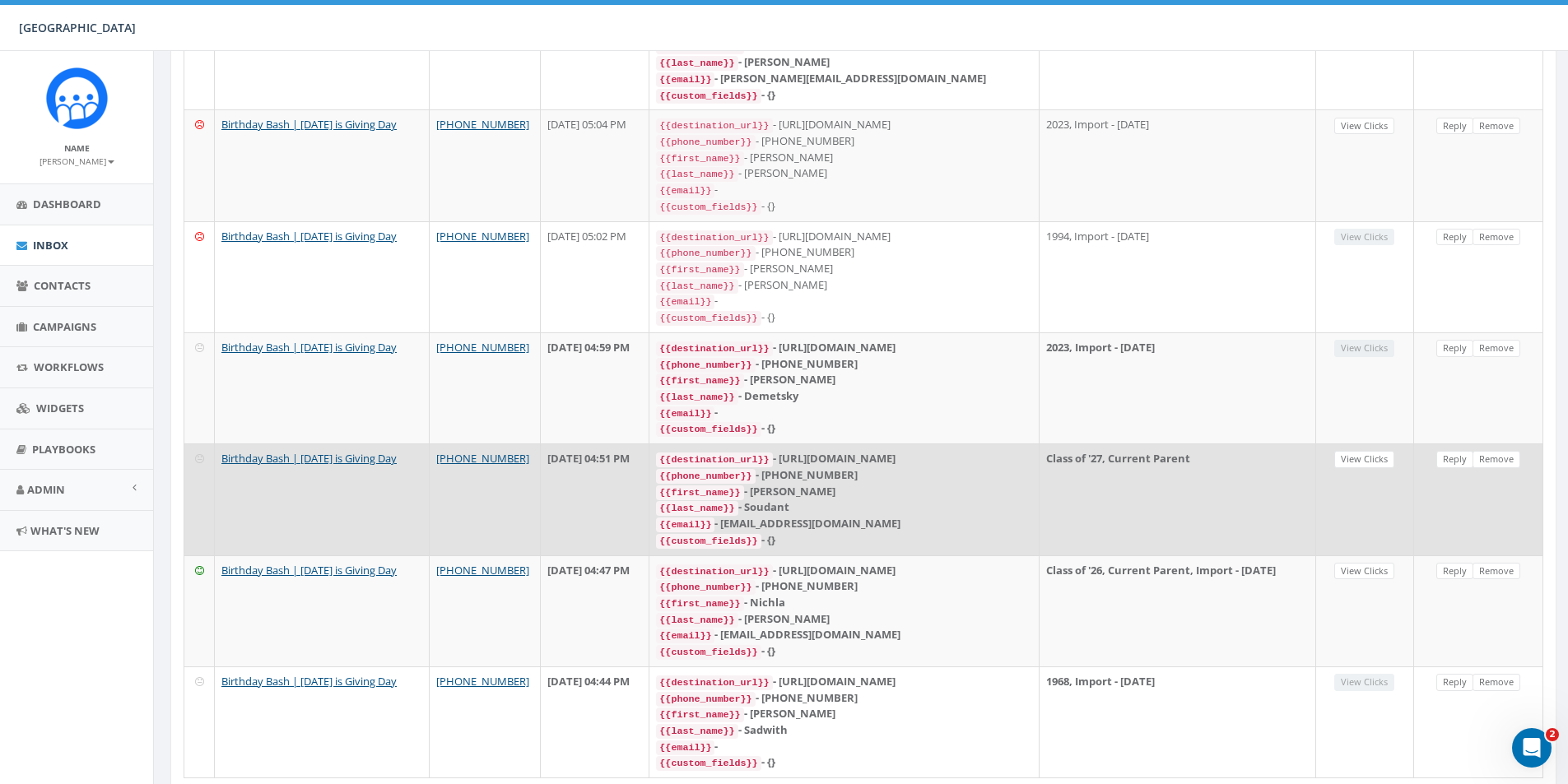
scroll to position [1284, 0]
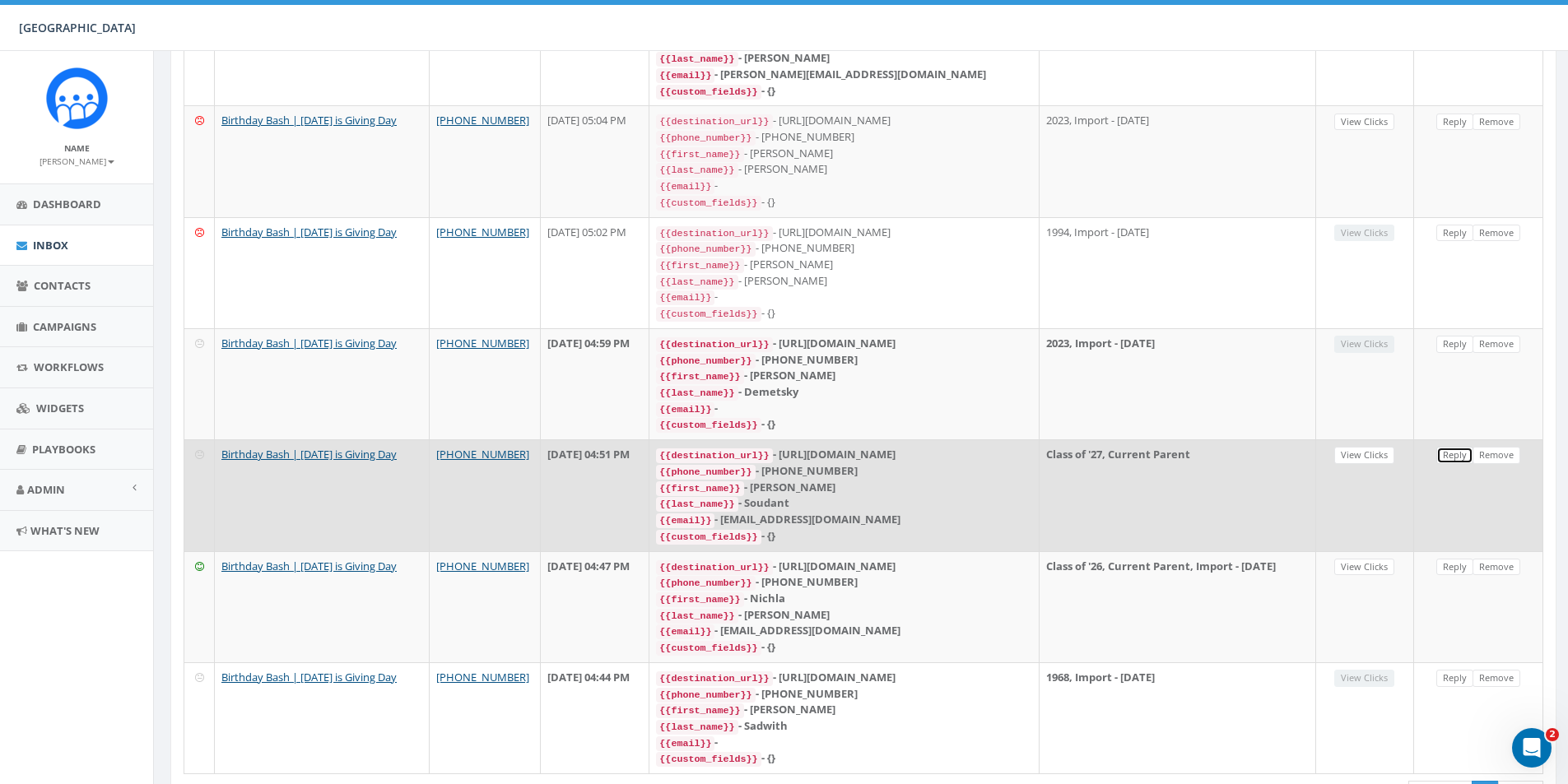
click at [1447, 446] on link "Reply" at bounding box center [1456, 454] width 37 height 17
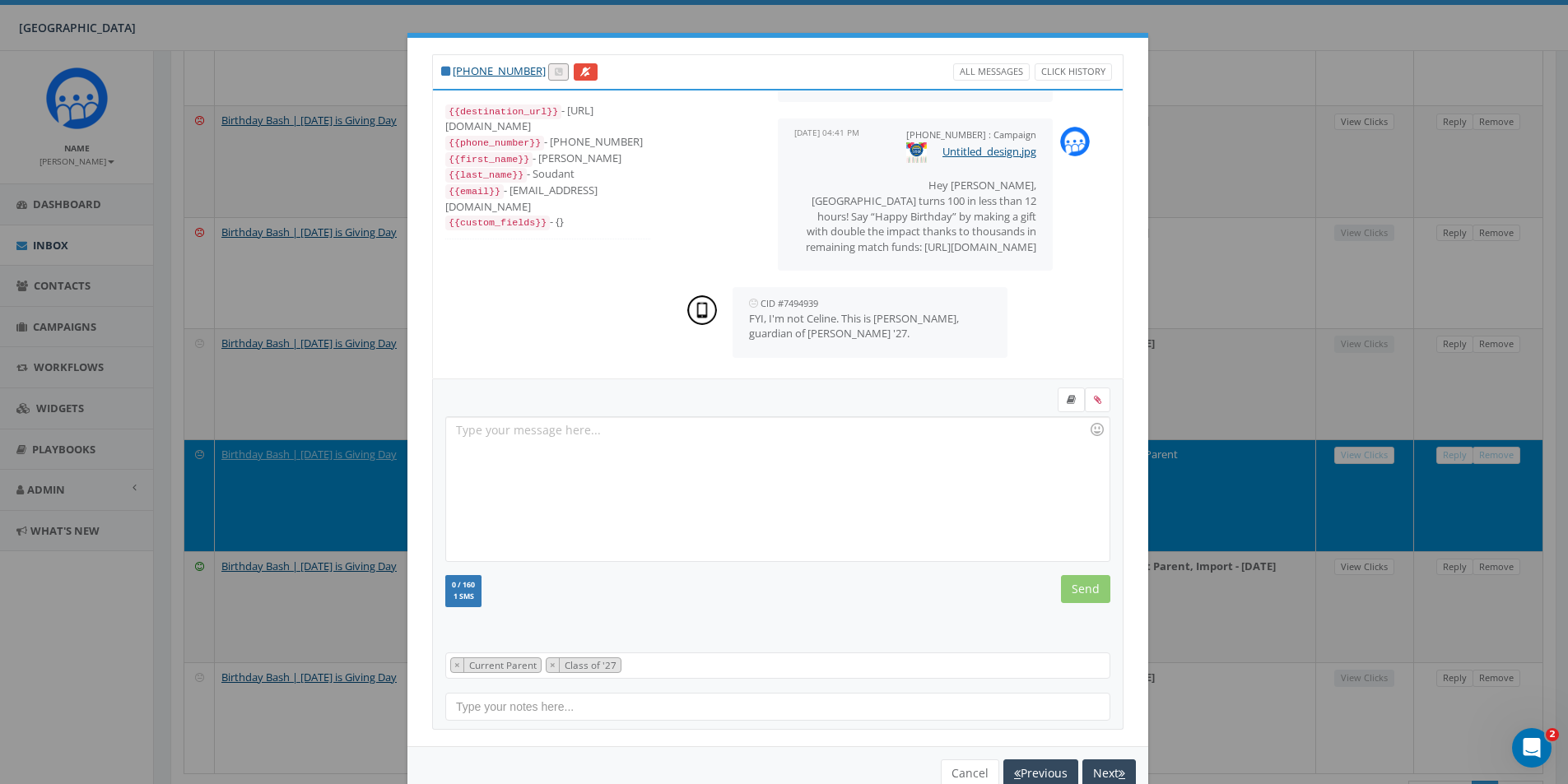
scroll to position [191, 0]
click at [641, 434] on div at bounding box center [777, 489] width 662 height 144
click at [1077, 592] on input "Send" at bounding box center [1085, 589] width 49 height 28
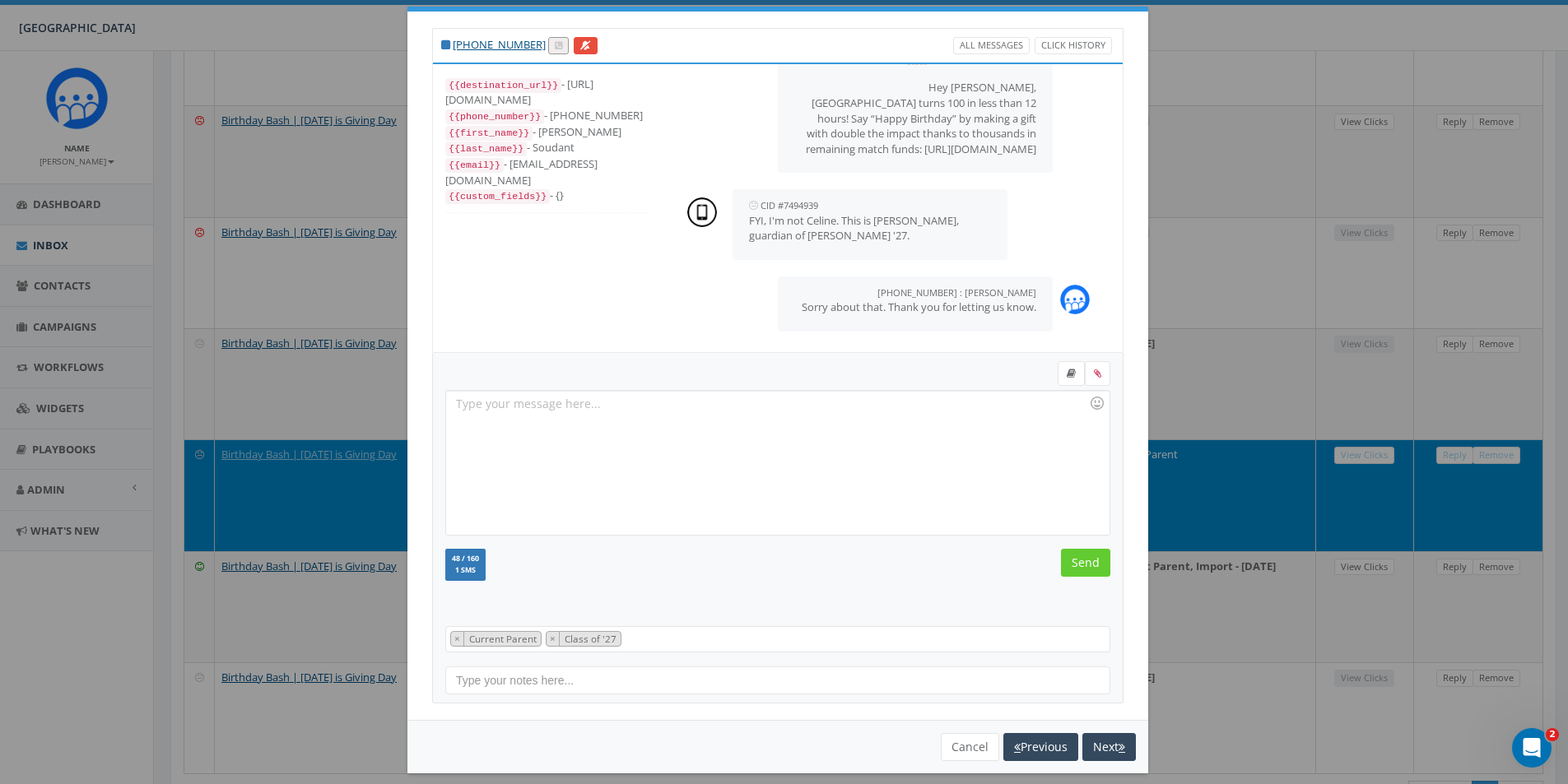
scroll to position [40, 0]
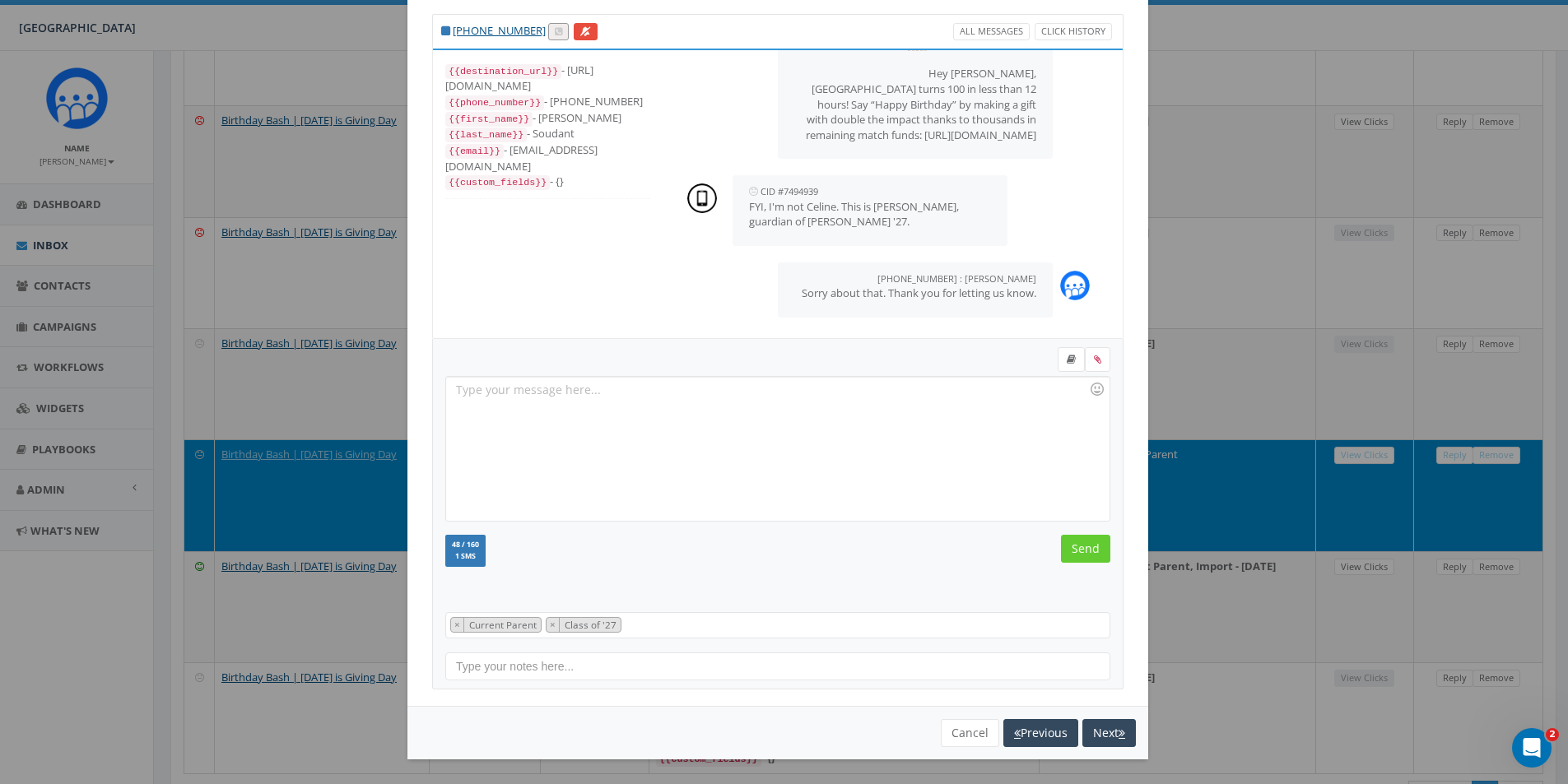
click at [1182, 40] on div "[PHONE_NUMBER] All Messages Click History {{destination_url}} - [URL][DOMAIN_NA…" at bounding box center [784, 392] width 1568 height 784
click at [949, 737] on button "Cancel" at bounding box center [971, 732] width 59 height 28
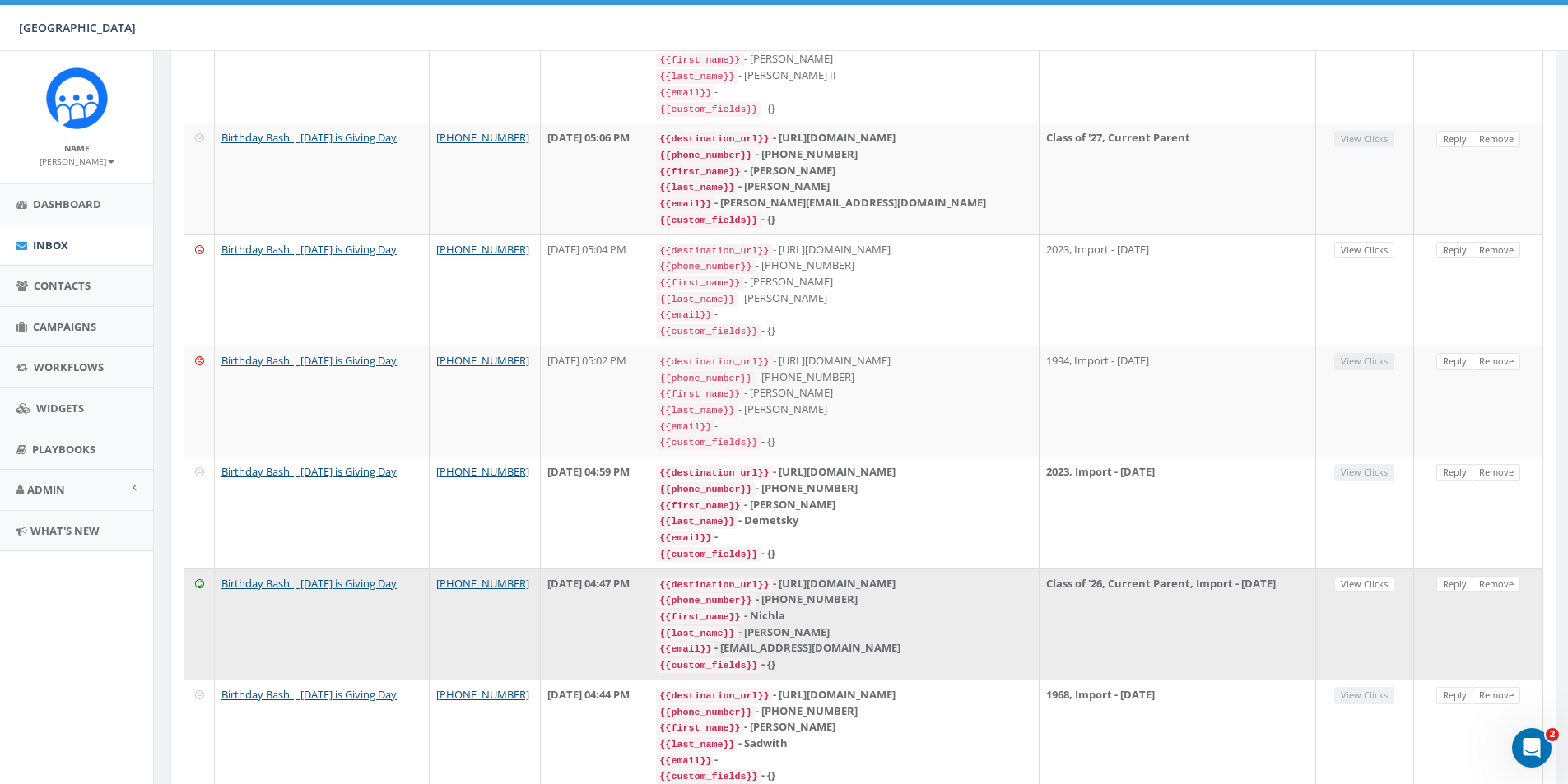
scroll to position [1284, 0]
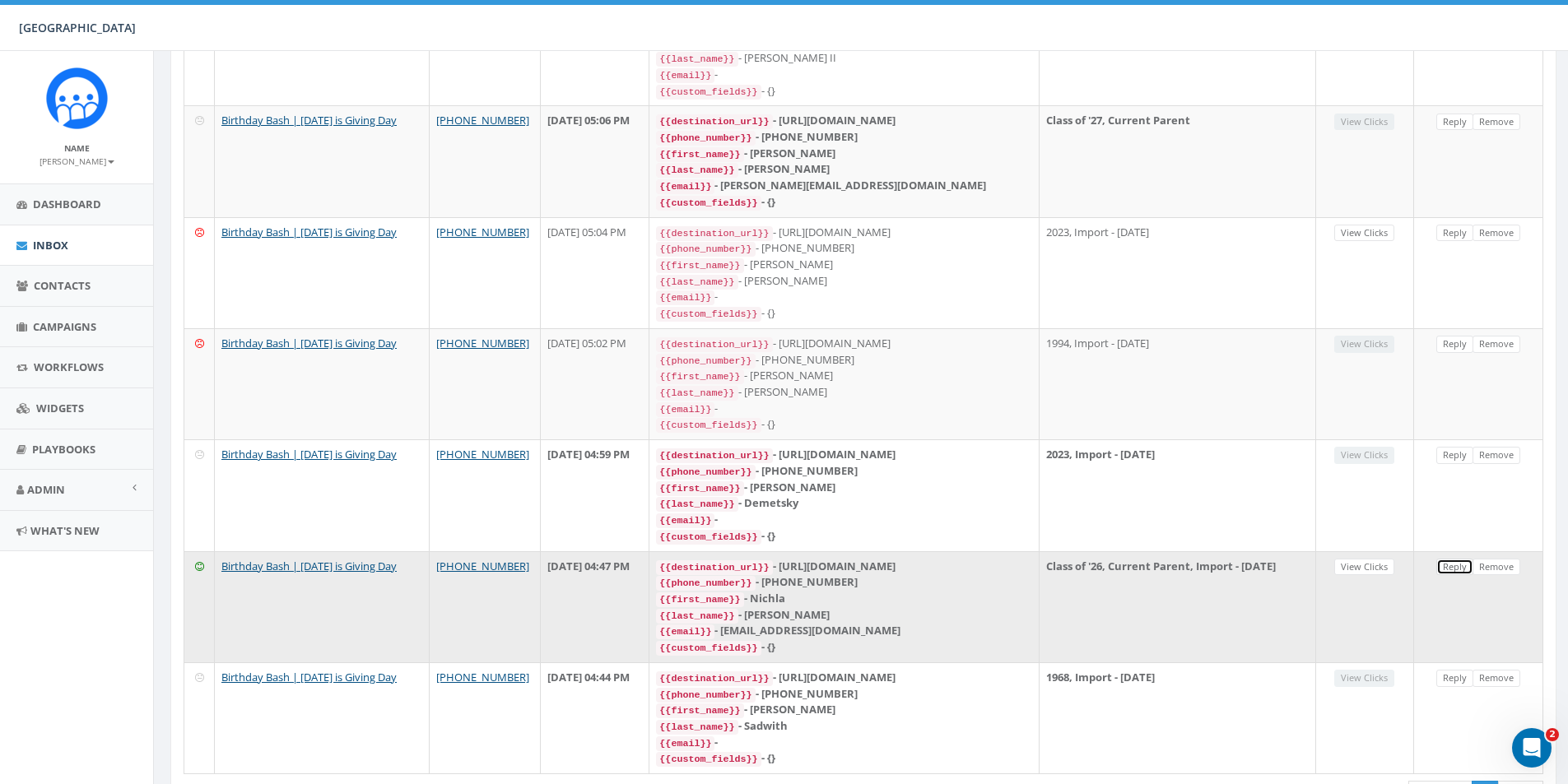
click at [1452, 559] on link "Reply" at bounding box center [1456, 567] width 37 height 17
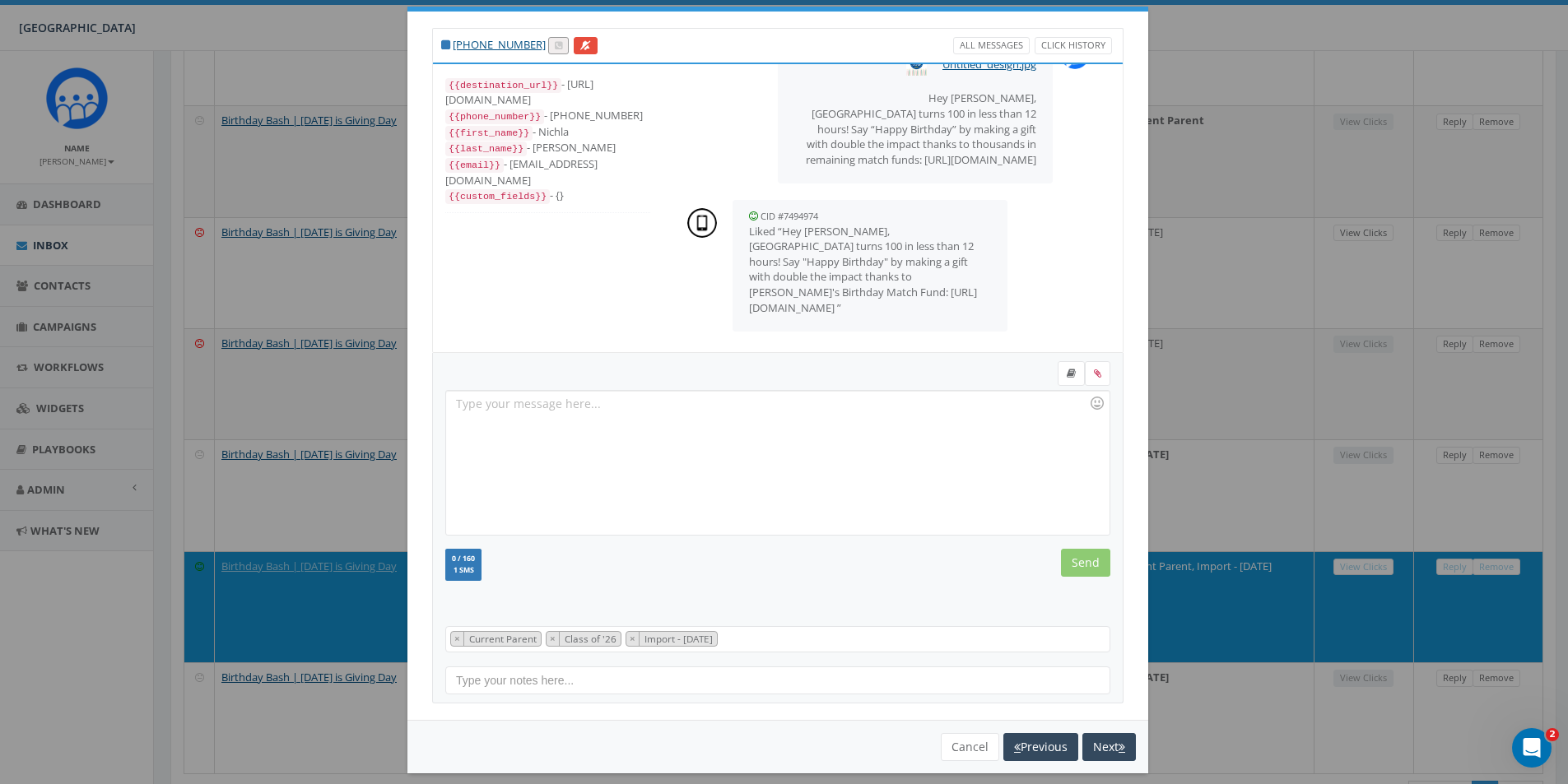
scroll to position [40, 0]
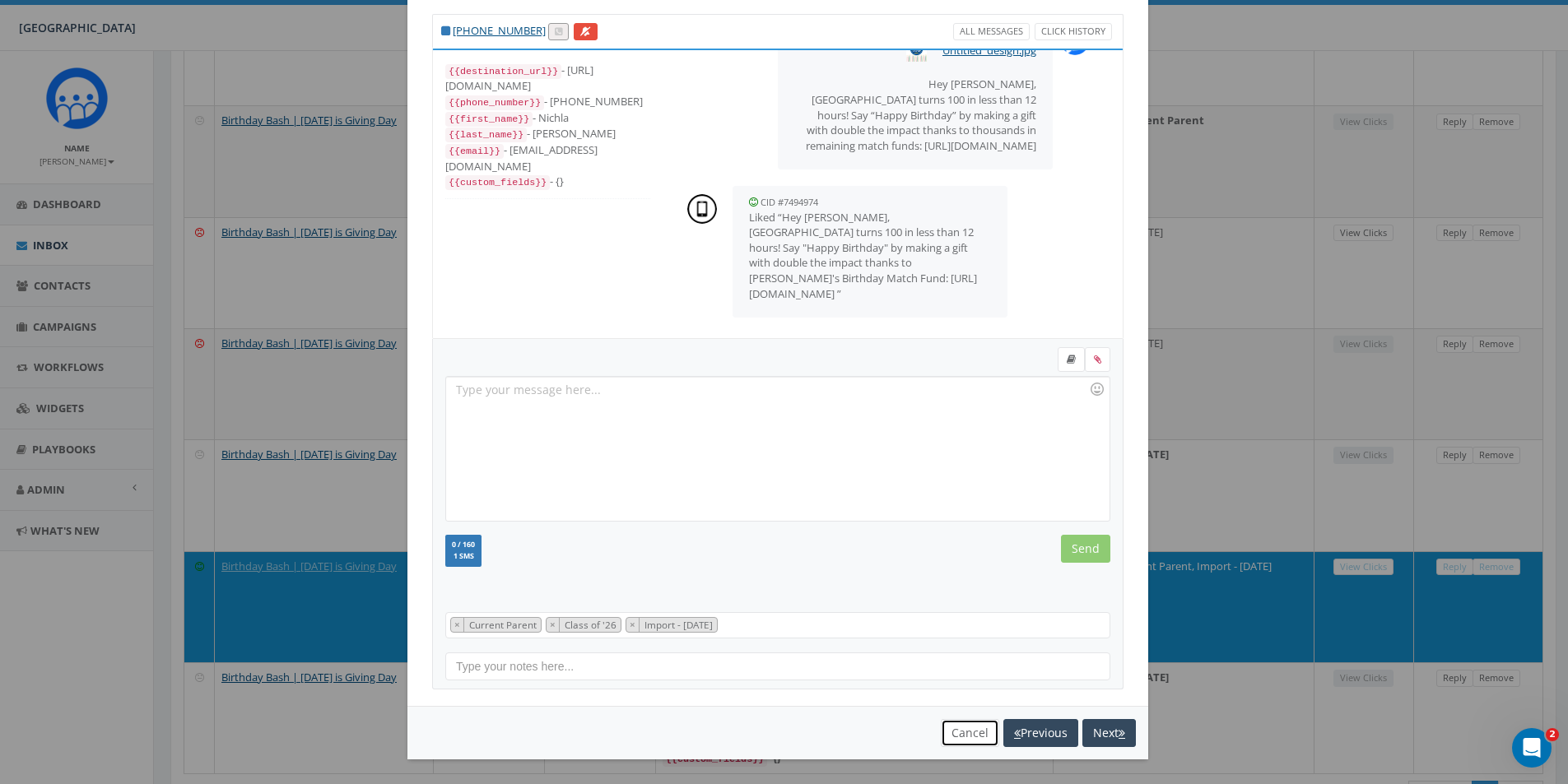
click at [952, 743] on button "Cancel" at bounding box center [971, 732] width 59 height 28
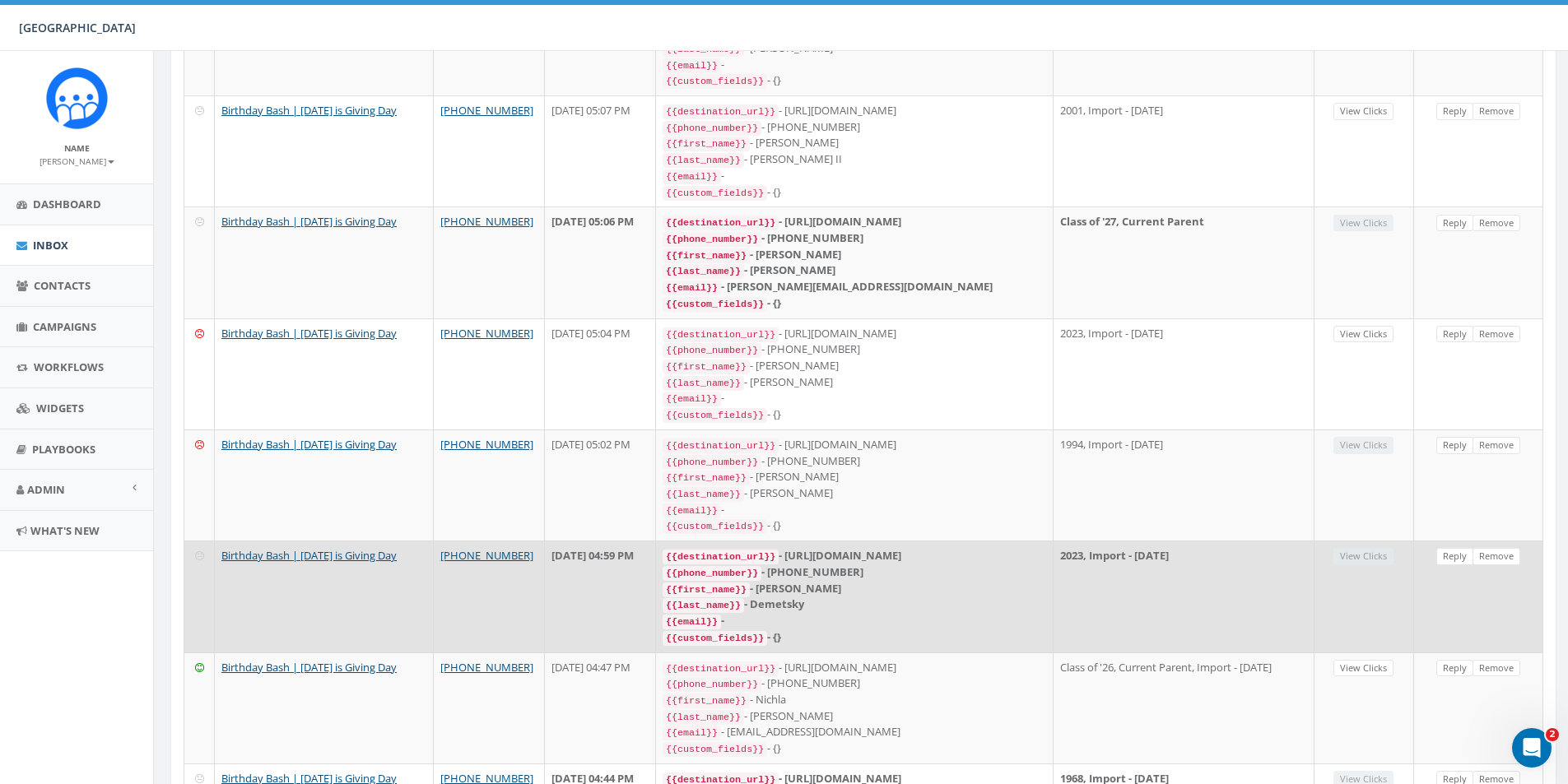
scroll to position [1284, 0]
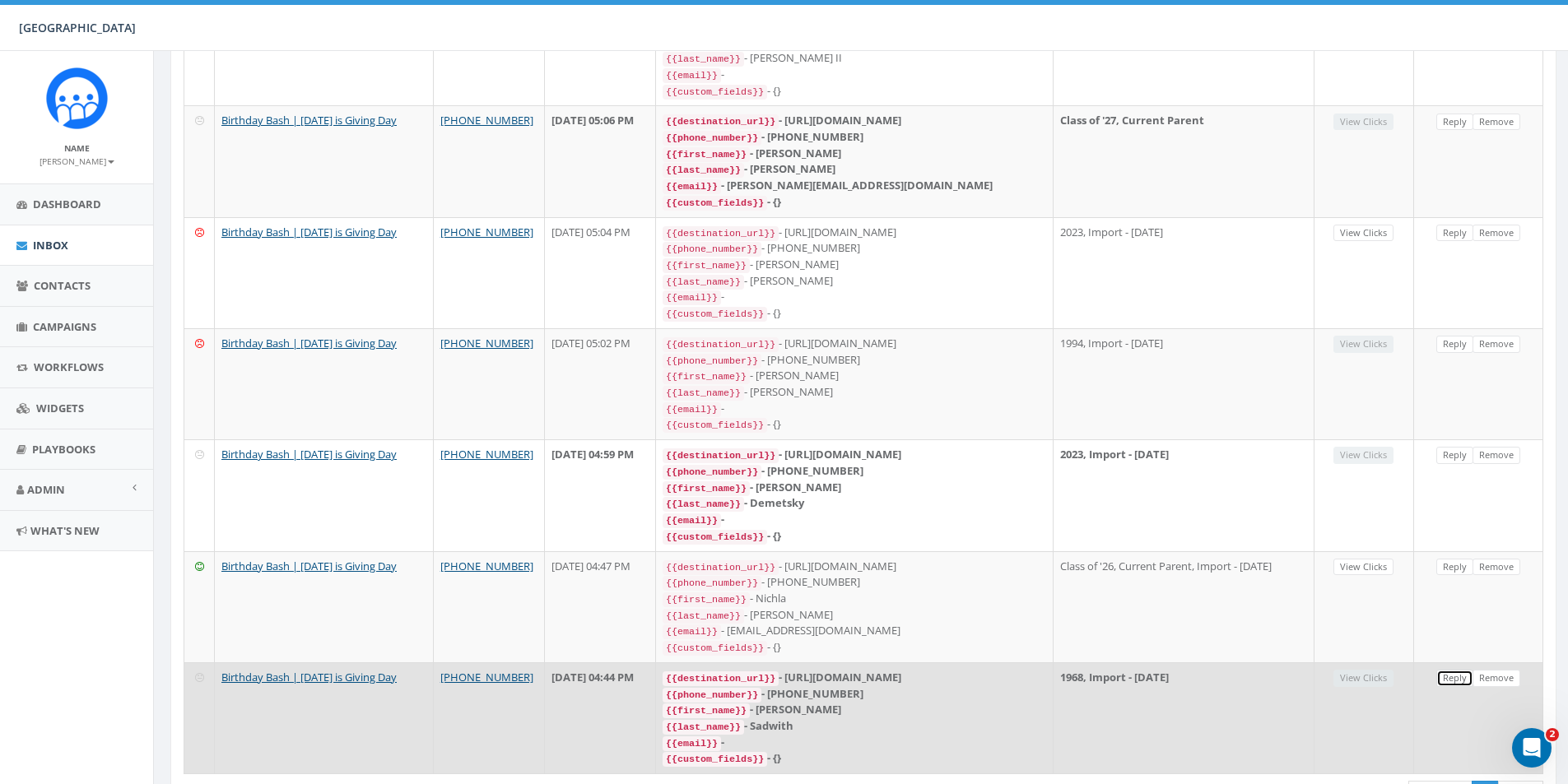
click at [1452, 670] on link "Reply" at bounding box center [1456, 678] width 37 height 17
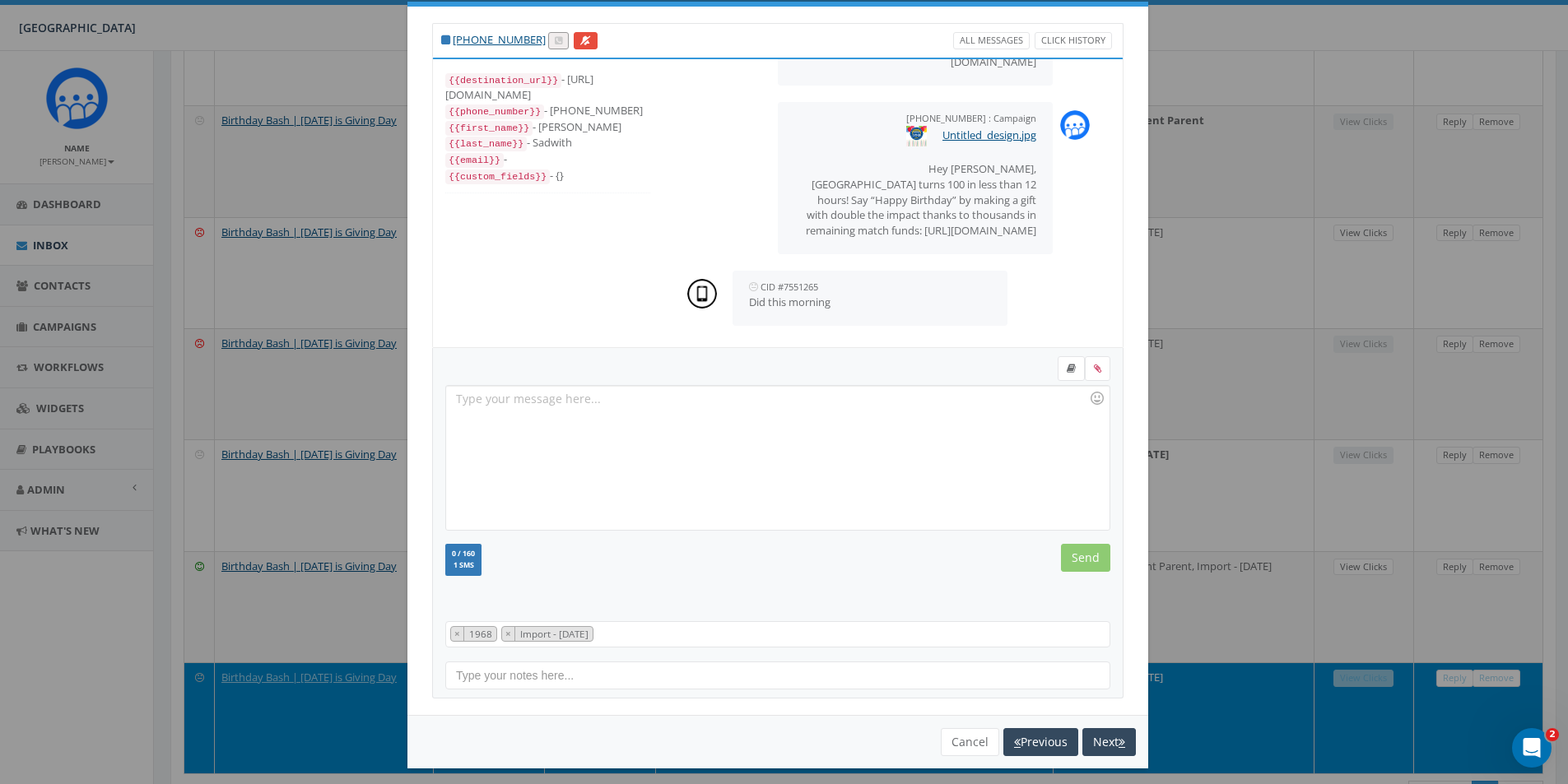
scroll to position [40, 0]
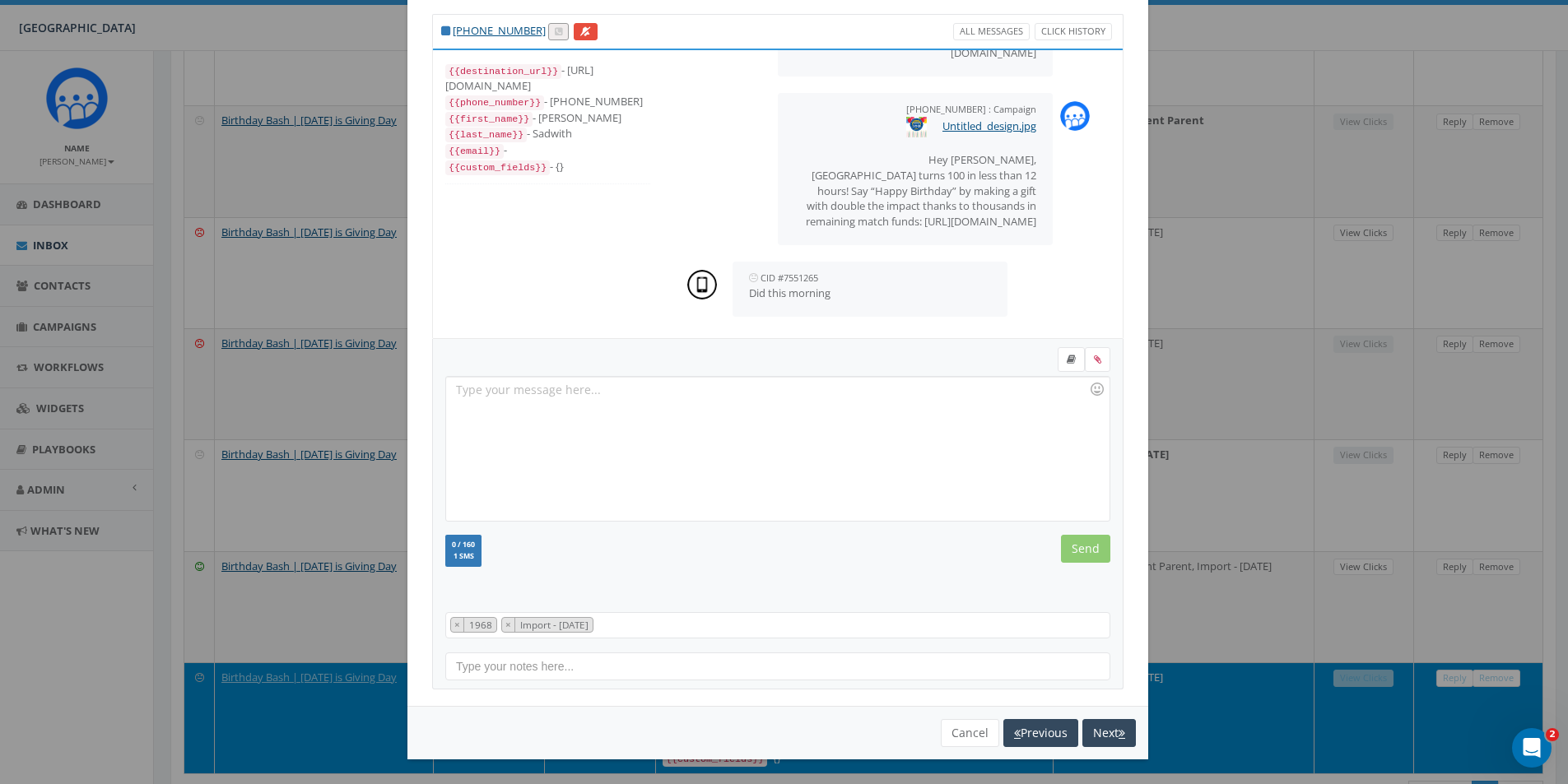
click at [766, 403] on div at bounding box center [777, 449] width 662 height 144
click at [1083, 559] on input "Send" at bounding box center [1085, 548] width 49 height 28
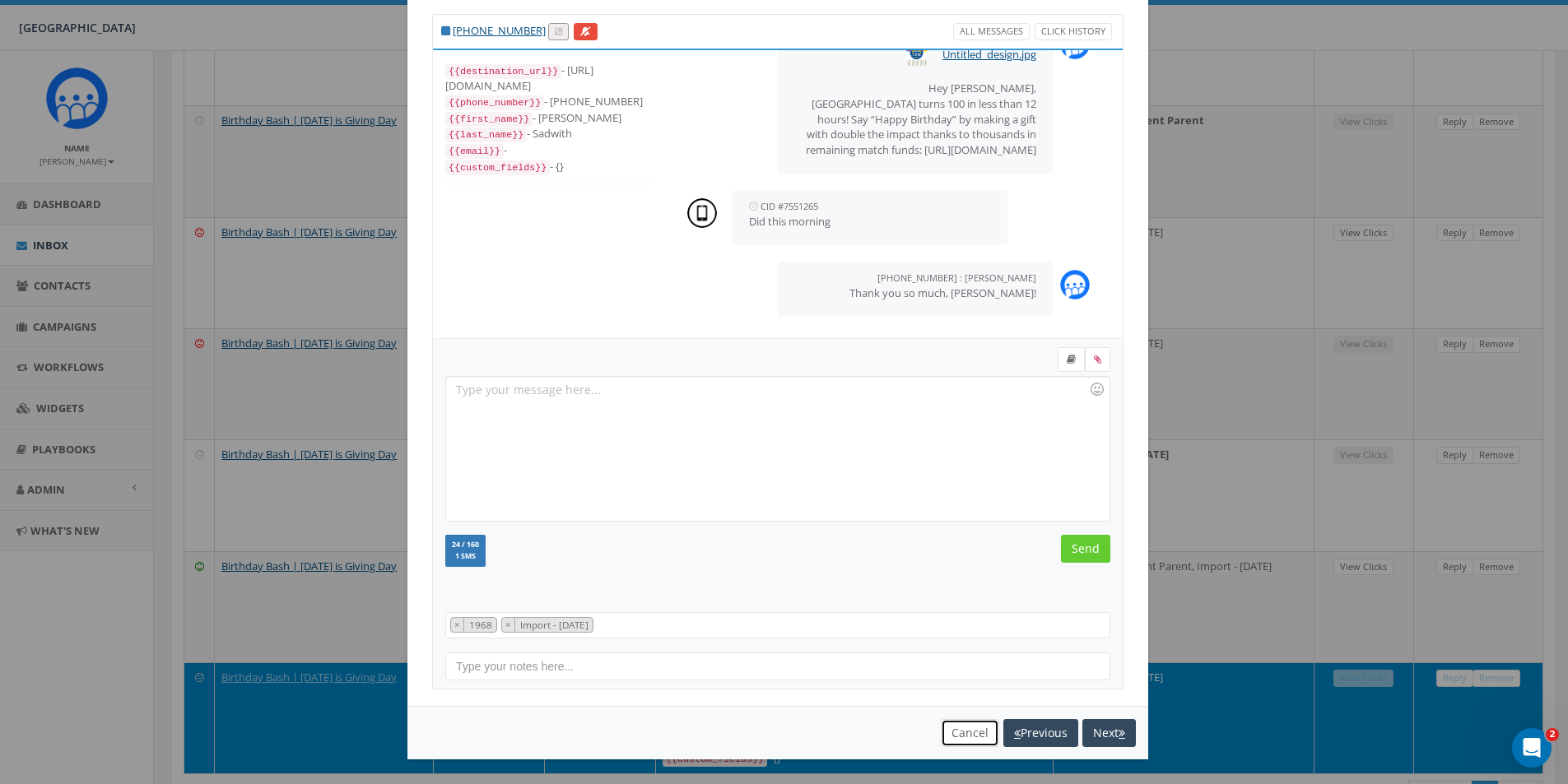
click at [962, 745] on button "Cancel" at bounding box center [971, 732] width 59 height 28
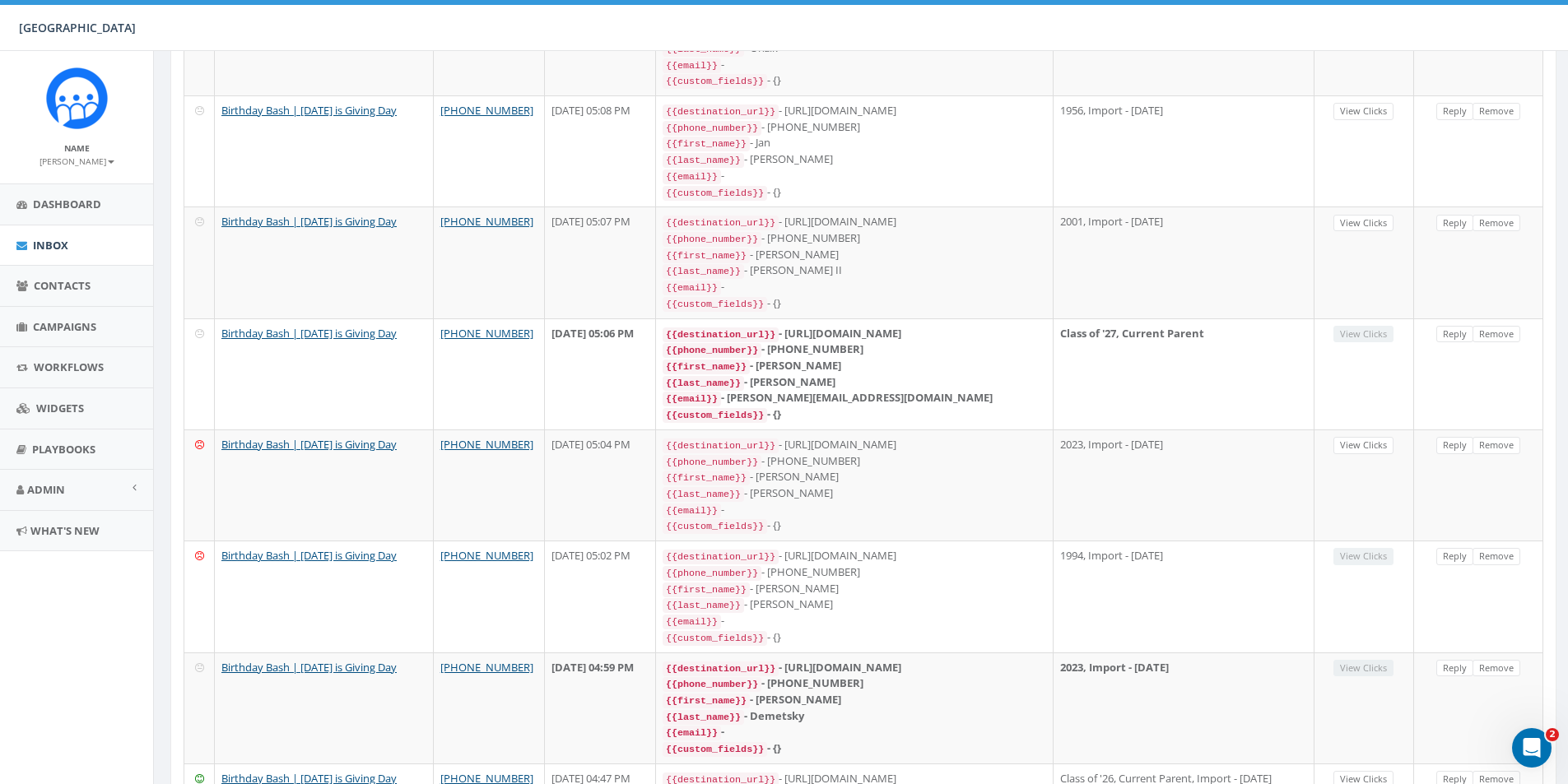
scroll to position [1284, 0]
